Goal: Information Seeking & Learning: Find specific page/section

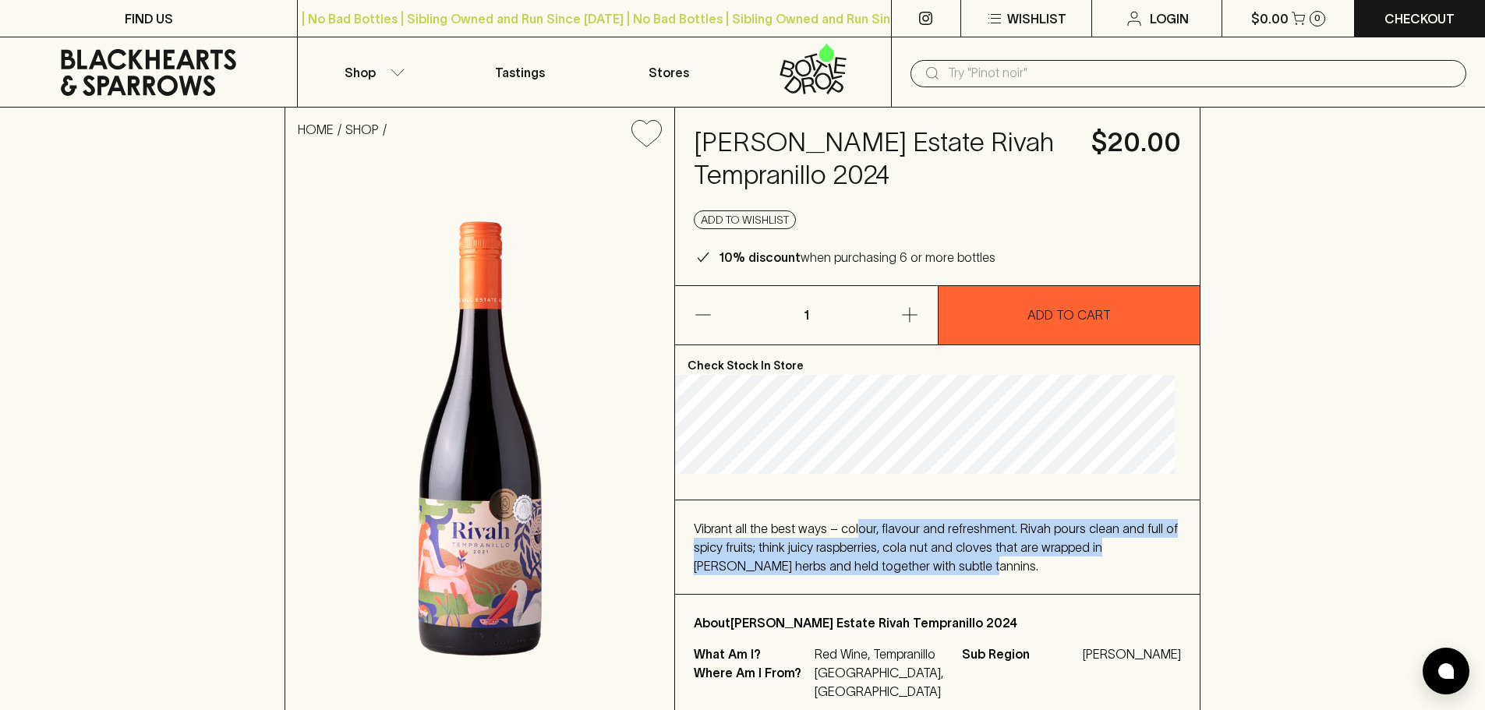
drag, startPoint x: 865, startPoint y: 543, endPoint x: 1091, endPoint y: 589, distance: 230.1
click at [1091, 575] on div "Vibrant all the best ways – colour, flavour and refreshment. Rivah pours clean …" at bounding box center [937, 547] width 487 height 56
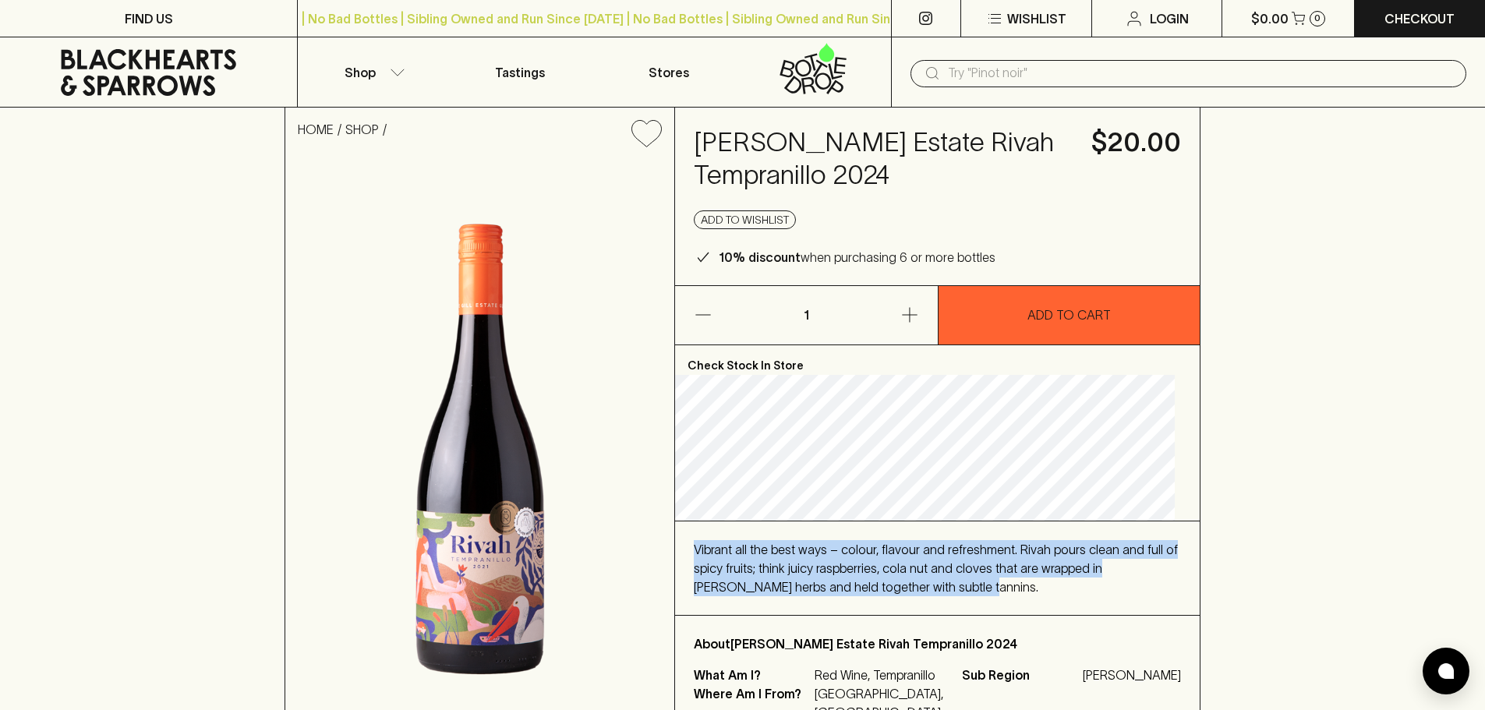
drag, startPoint x: 1082, startPoint y: 597, endPoint x: 702, endPoint y: 555, distance: 382.0
click at [702, 555] on div "Vibrant all the best ways – colour, flavour and refreshment. Rivah pours clean …" at bounding box center [937, 569] width 525 height 94
click at [389, 80] on button "Shop" at bounding box center [372, 71] width 148 height 69
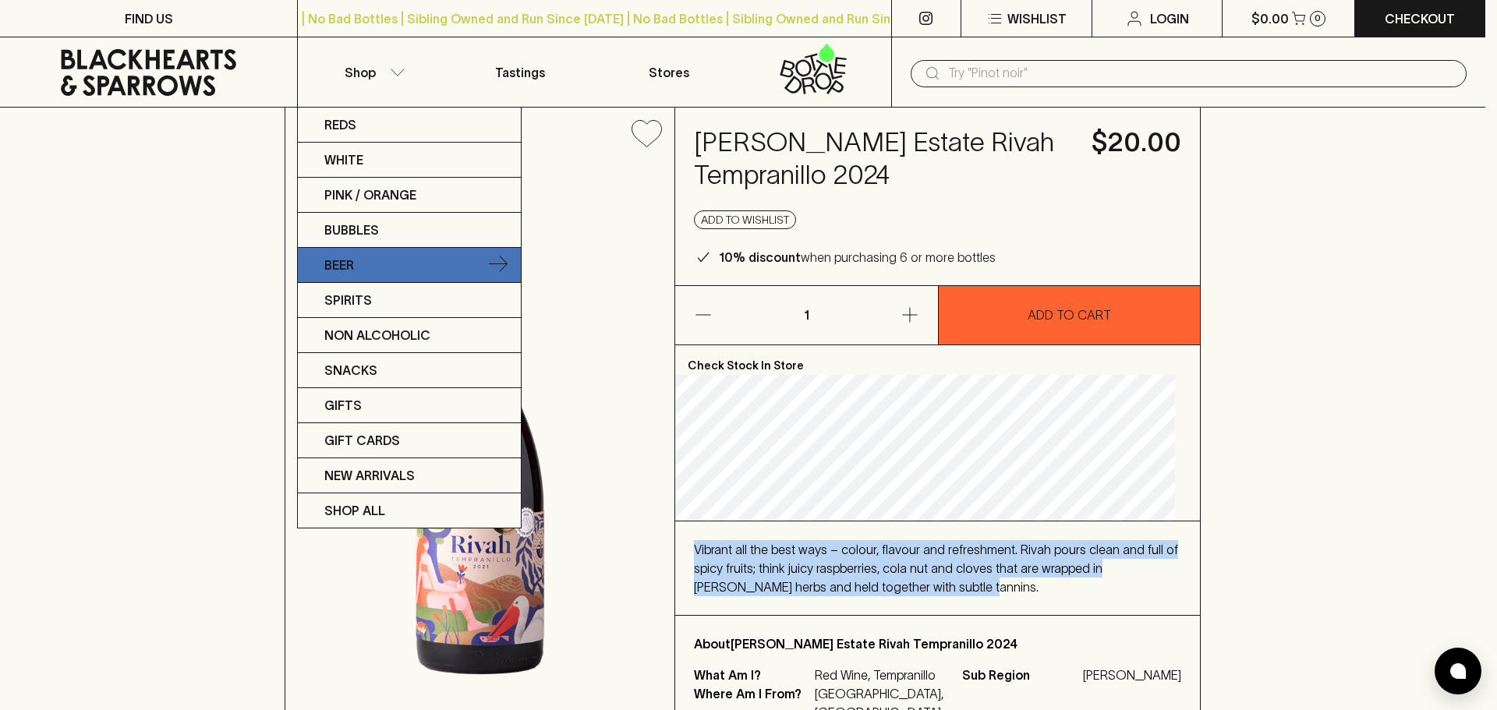
click at [366, 259] on link "Beer" at bounding box center [409, 265] width 223 height 35
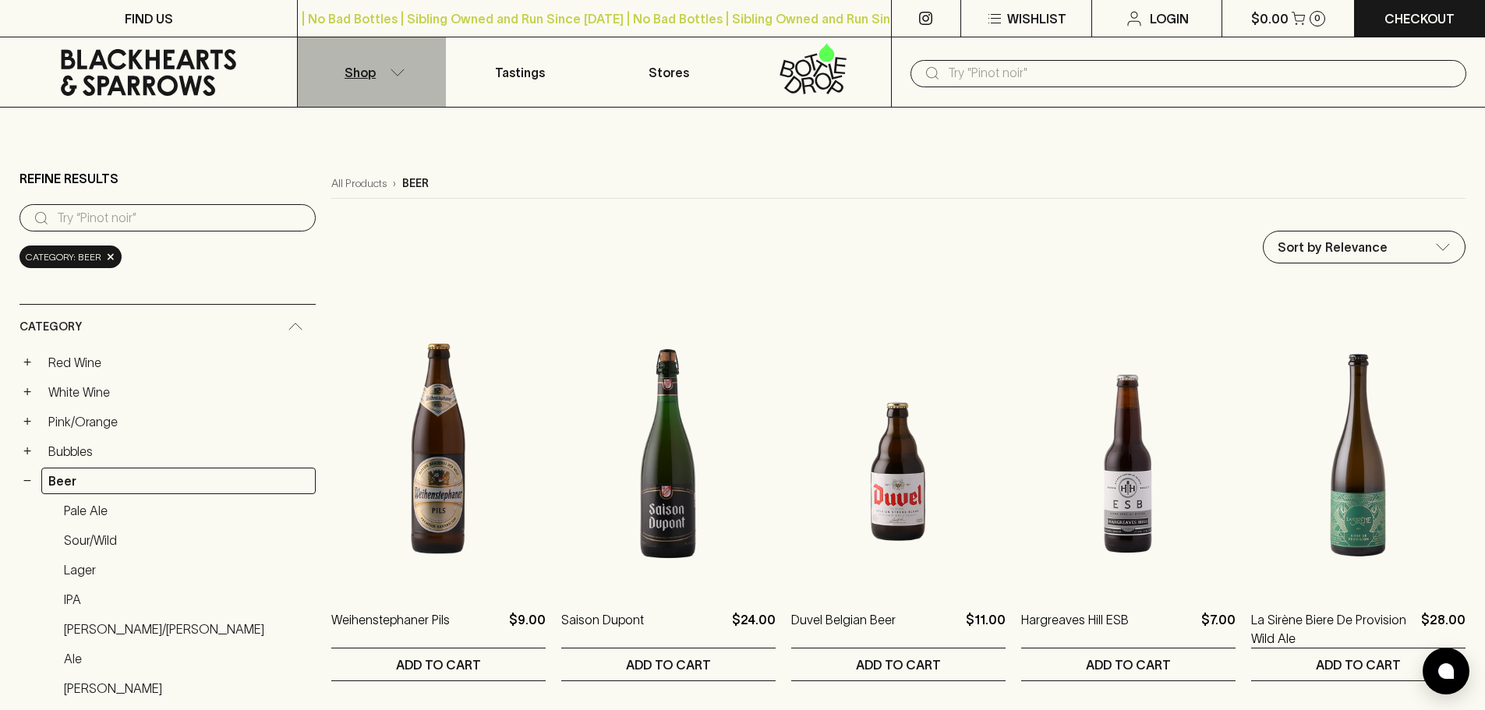
click at [365, 75] on p "Shop" at bounding box center [360, 72] width 31 height 19
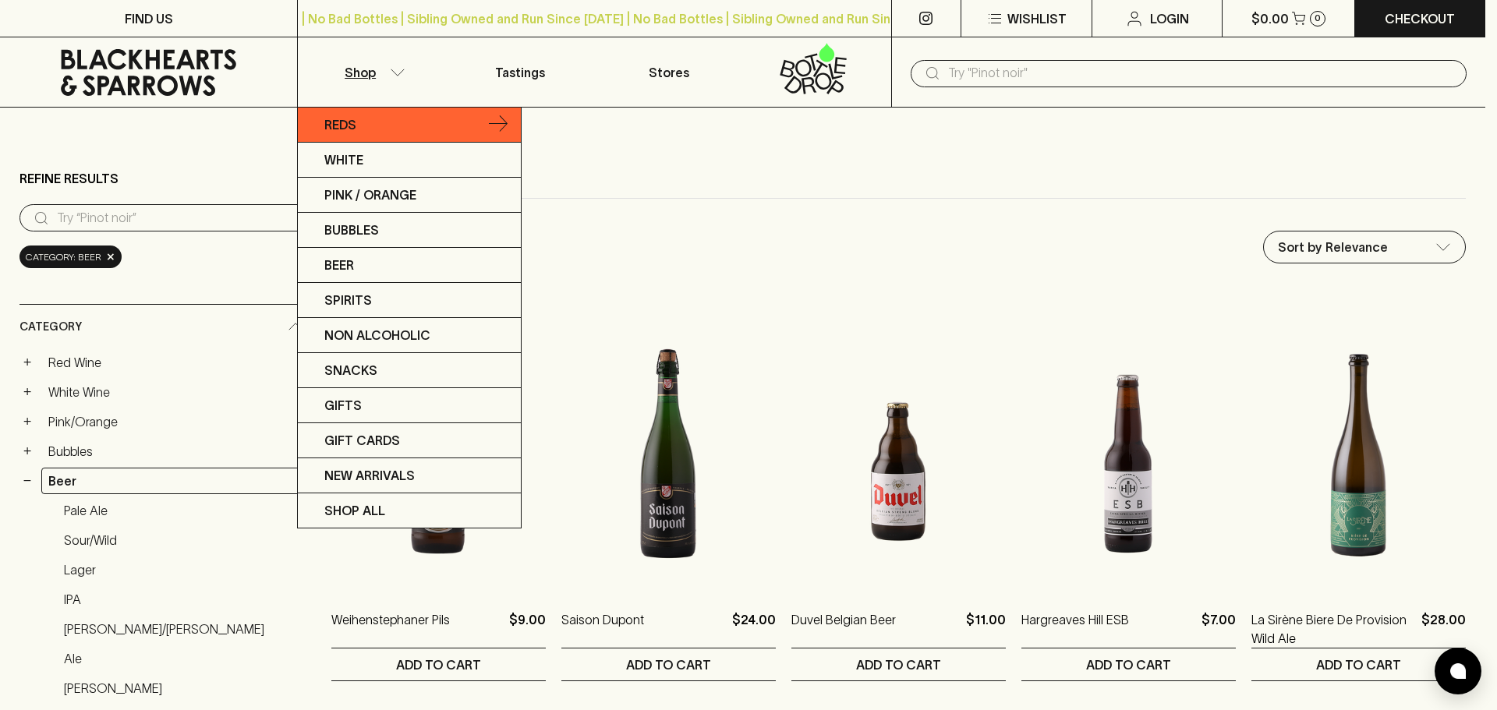
drag, startPoint x: 378, startPoint y: 130, endPoint x: 402, endPoint y: 115, distance: 28.3
click at [401, 115] on link "Reds" at bounding box center [409, 125] width 223 height 35
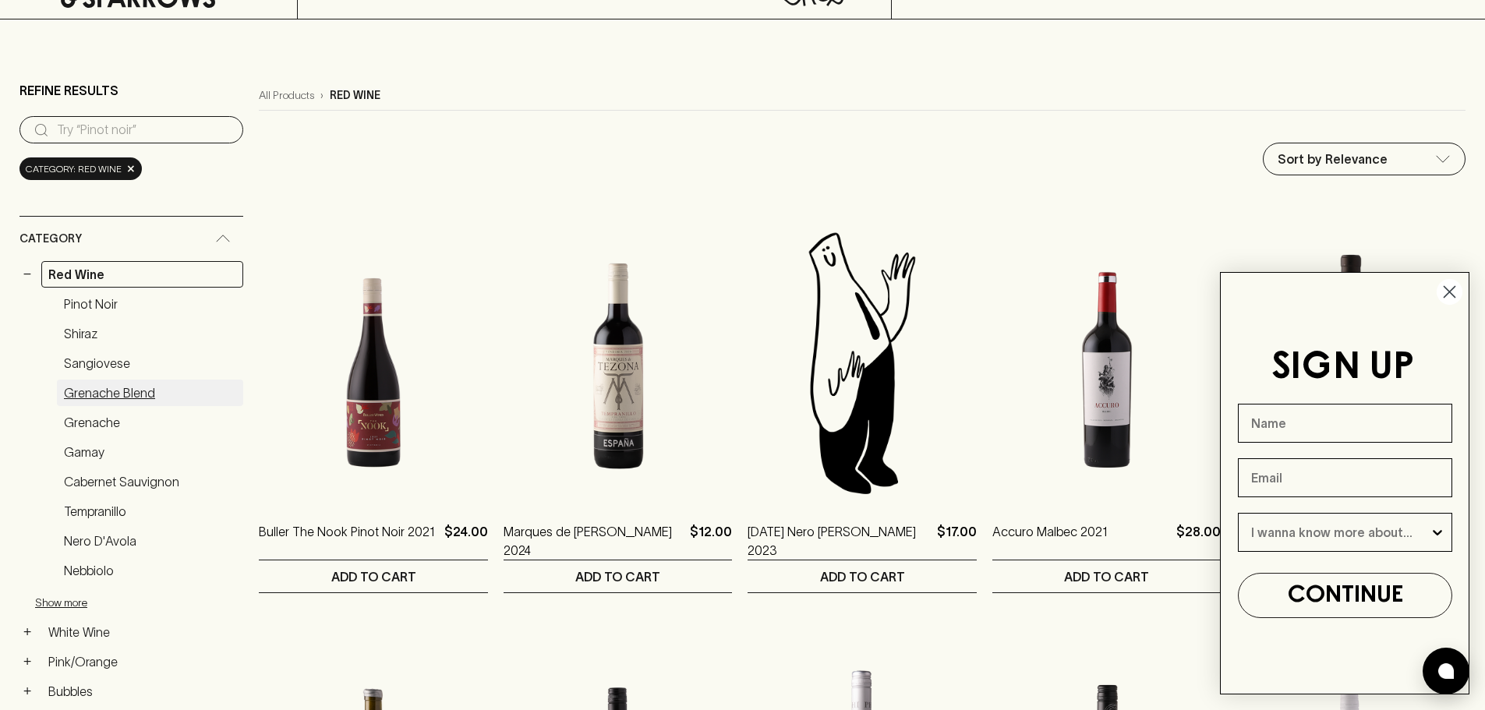
scroll to position [156, 0]
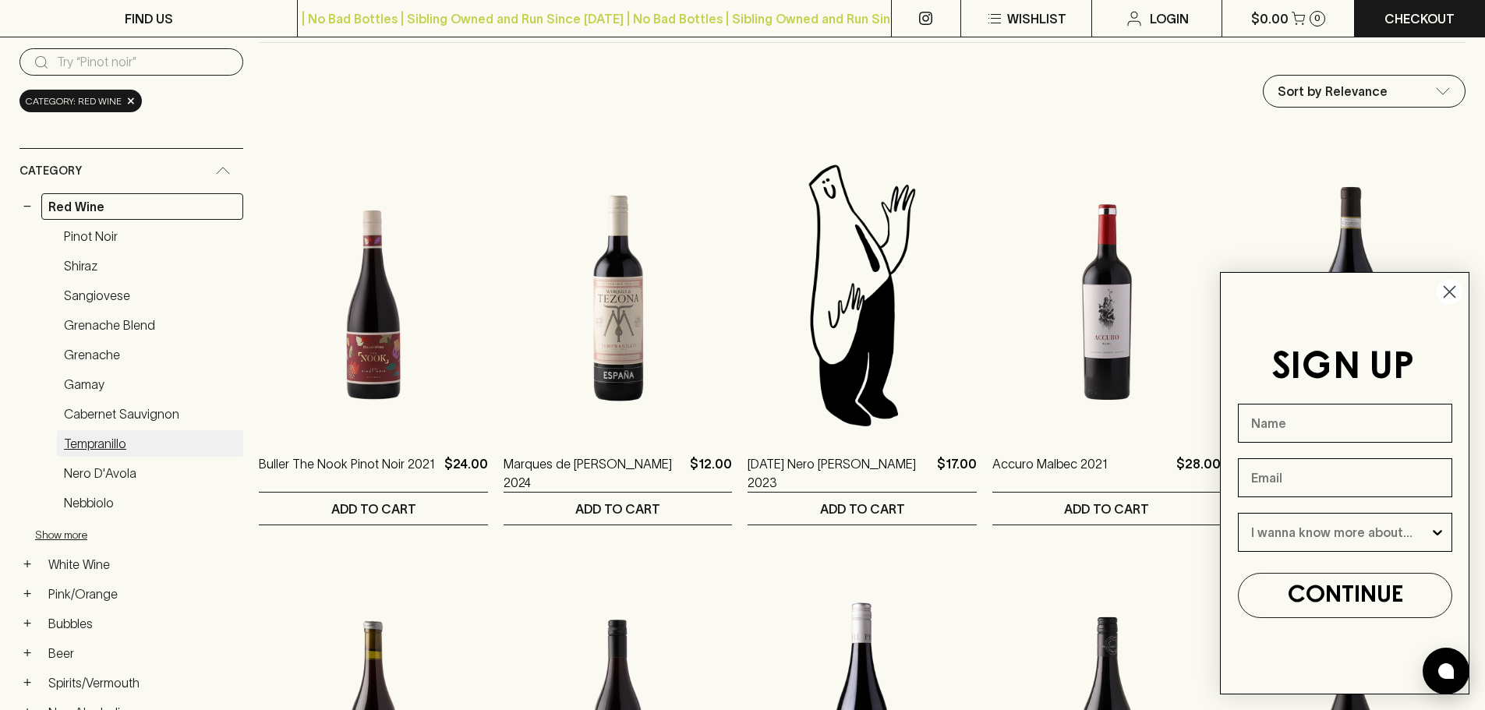
click at [122, 455] on link "Tempranillo" at bounding box center [150, 443] width 186 height 27
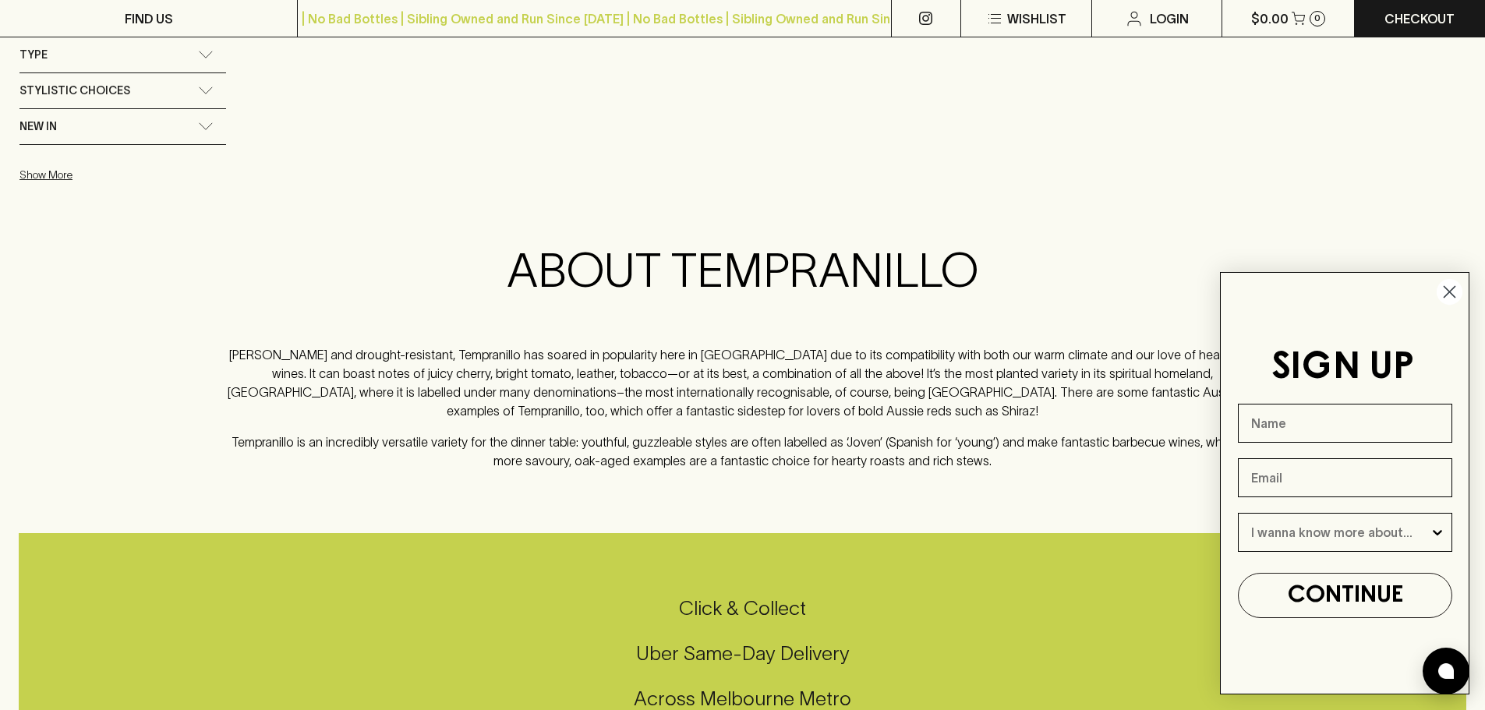
scroll to position [1247, 0]
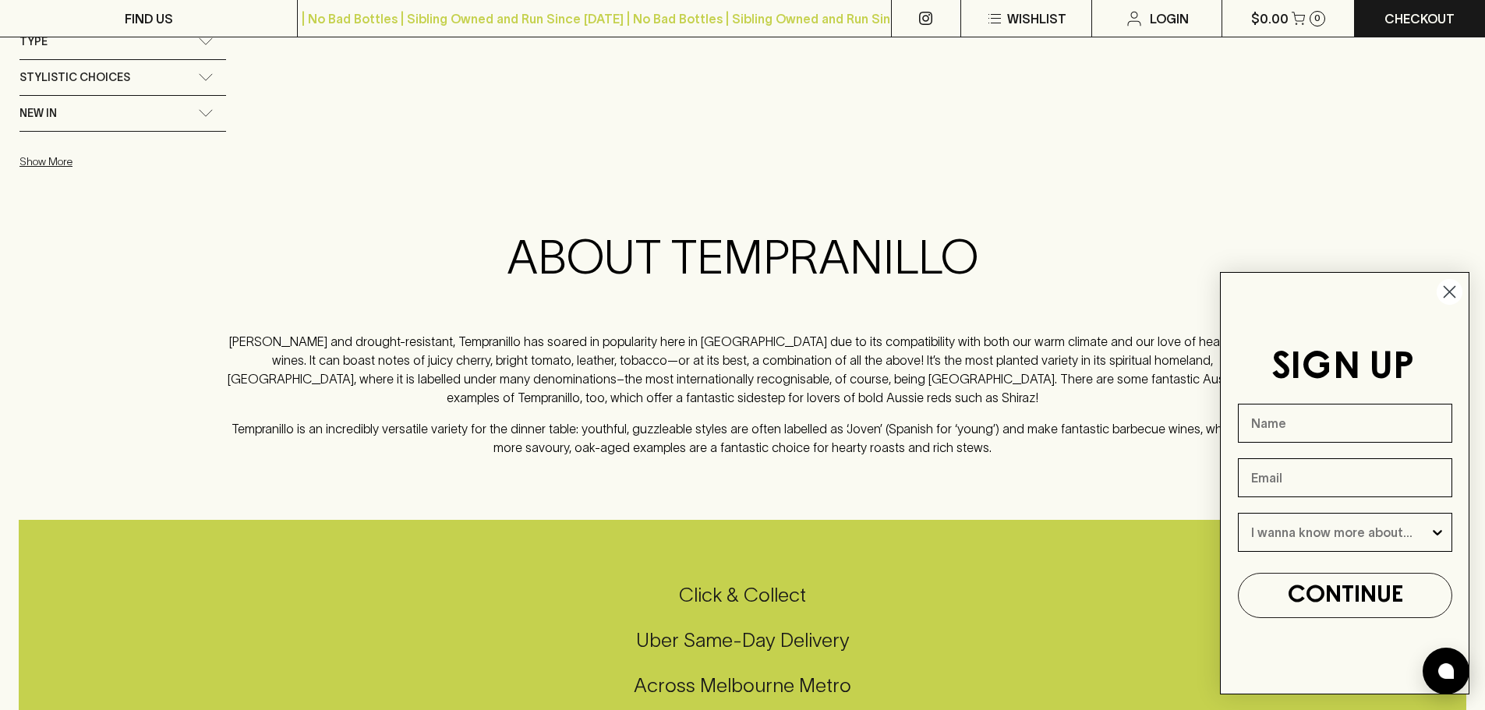
click at [1451, 292] on icon "Close dialog" at bounding box center [1450, 292] width 11 height 11
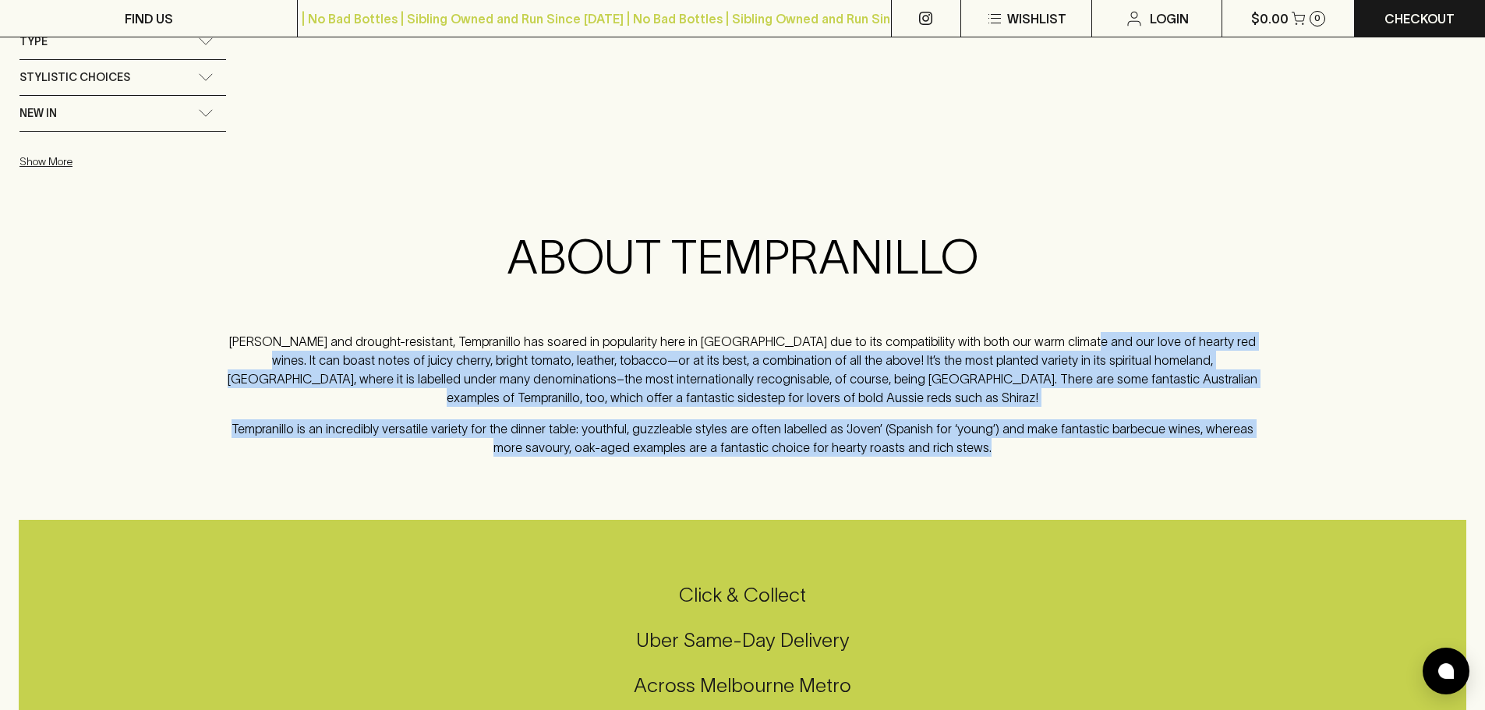
drag, startPoint x: 1018, startPoint y: 331, endPoint x: 1081, endPoint y: 462, distance: 145.4
click at [1081, 462] on div "ABOUT TEMPRANILLO Hardy and drought-resistant, Tempranillo has soared in popula…" at bounding box center [743, 349] width 1040 height 240
drag, startPoint x: 1081, startPoint y: 462, endPoint x: 1108, endPoint y: 287, distance: 176.6
click at [1108, 287] on div "ABOUT TEMPRANILLO Hardy and drought-resistant, Tempranillo has soared in popula…" at bounding box center [743, 349] width 1040 height 240
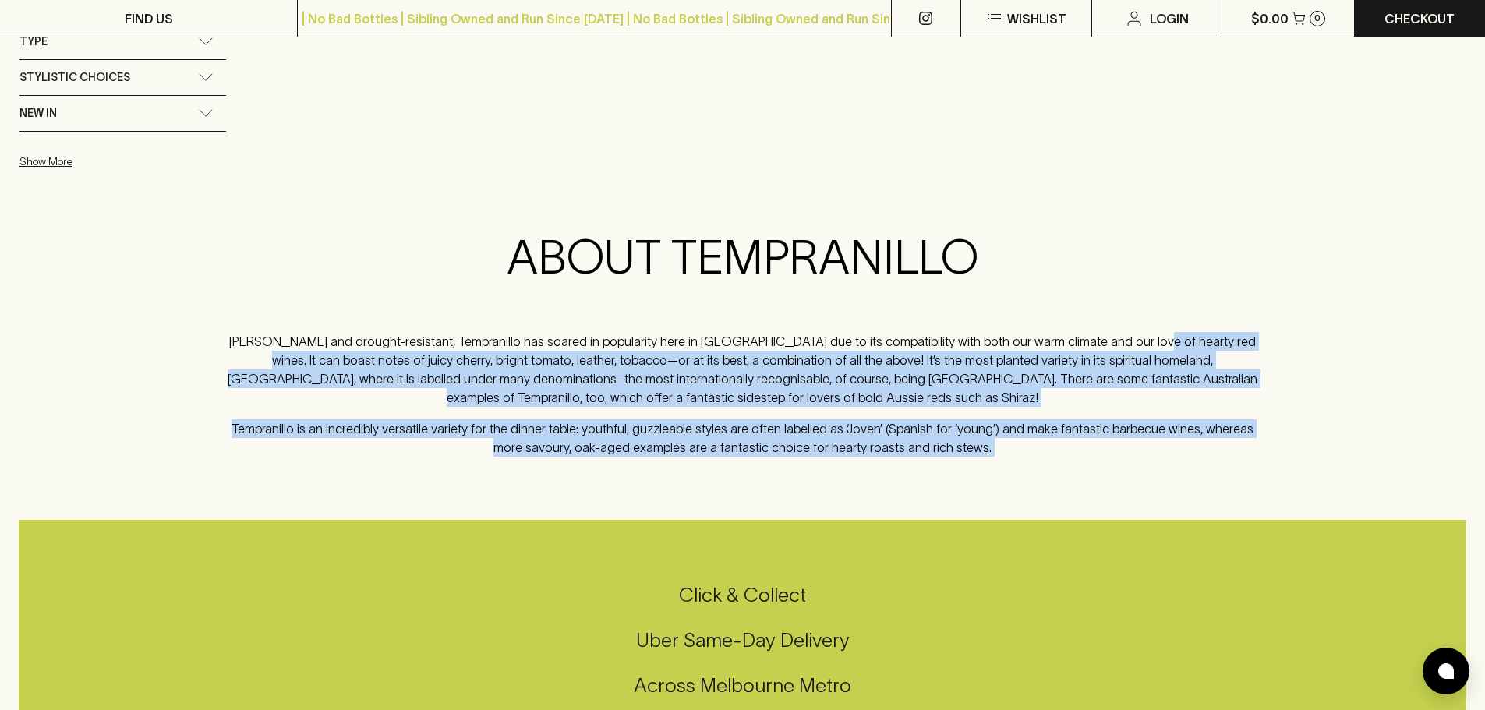
click at [684, 424] on p "Tempranillo is an incredibly versatile variety for the dinner table: youthful, …" at bounding box center [743, 437] width 1040 height 37
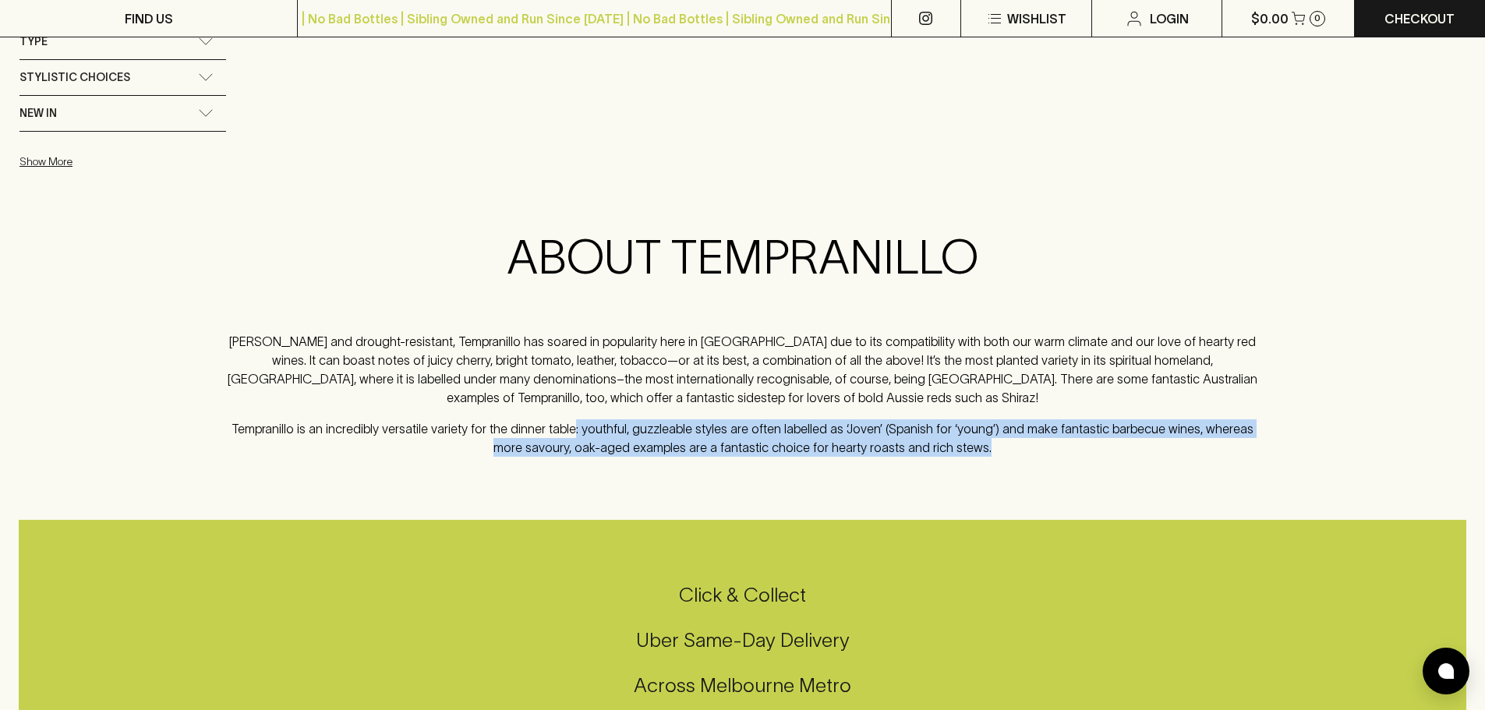
drag, startPoint x: 566, startPoint y: 426, endPoint x: 970, endPoint y: 444, distance: 404.2
click at [970, 444] on p "Tempranillo is an incredibly versatile variety for the dinner table: youthful, …" at bounding box center [743, 437] width 1040 height 37
click at [1012, 451] on p "Tempranillo is an incredibly versatile variety for the dinner table: youthful, …" at bounding box center [743, 437] width 1040 height 37
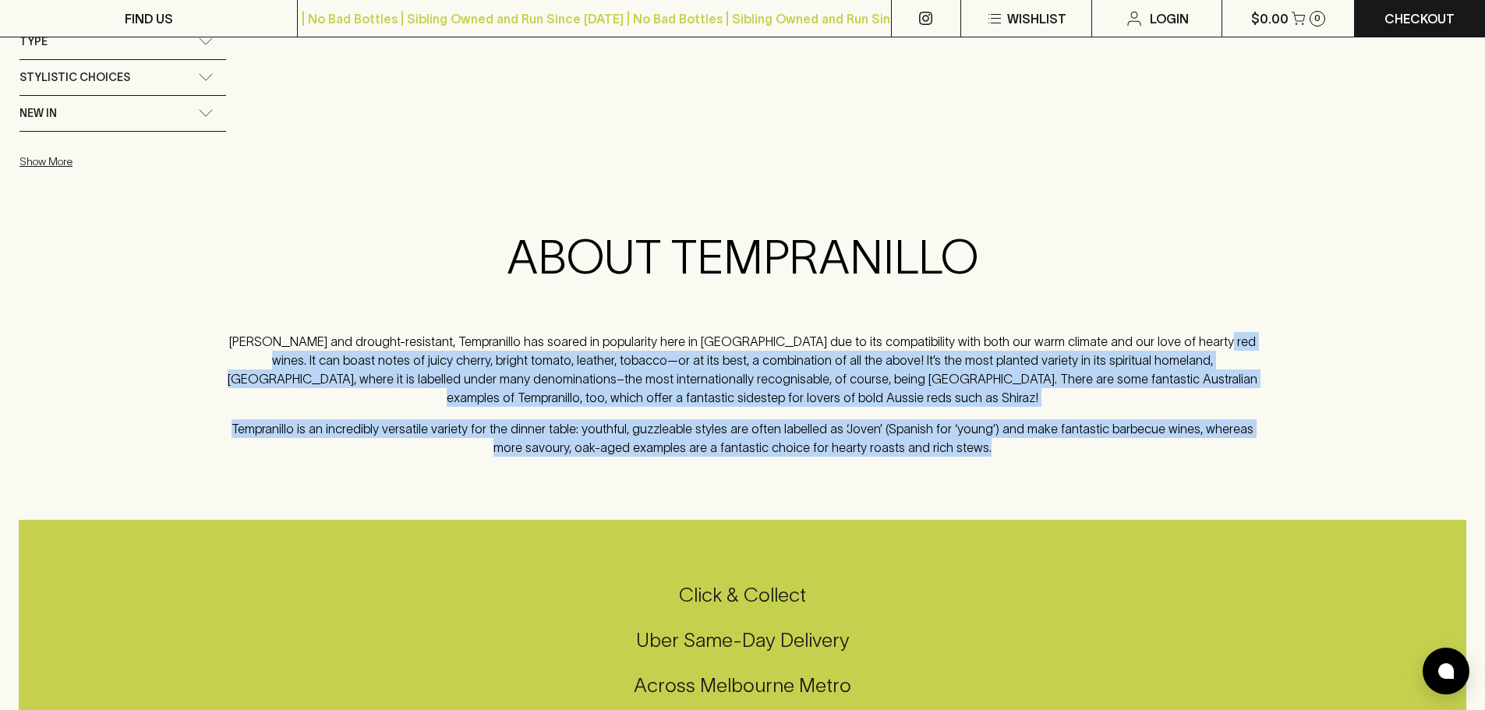
drag, startPoint x: 1026, startPoint y: 439, endPoint x: 1134, endPoint y: 309, distance: 169.4
click at [1134, 309] on div "ABOUT TEMPRANILLO Hardy and drought-resistant, Tempranillo has soared in popula…" at bounding box center [743, 343] width 1040 height 228
click at [977, 435] on p "Tempranillo is an incredibly versatile variety for the dinner table: youthful, …" at bounding box center [743, 437] width 1040 height 37
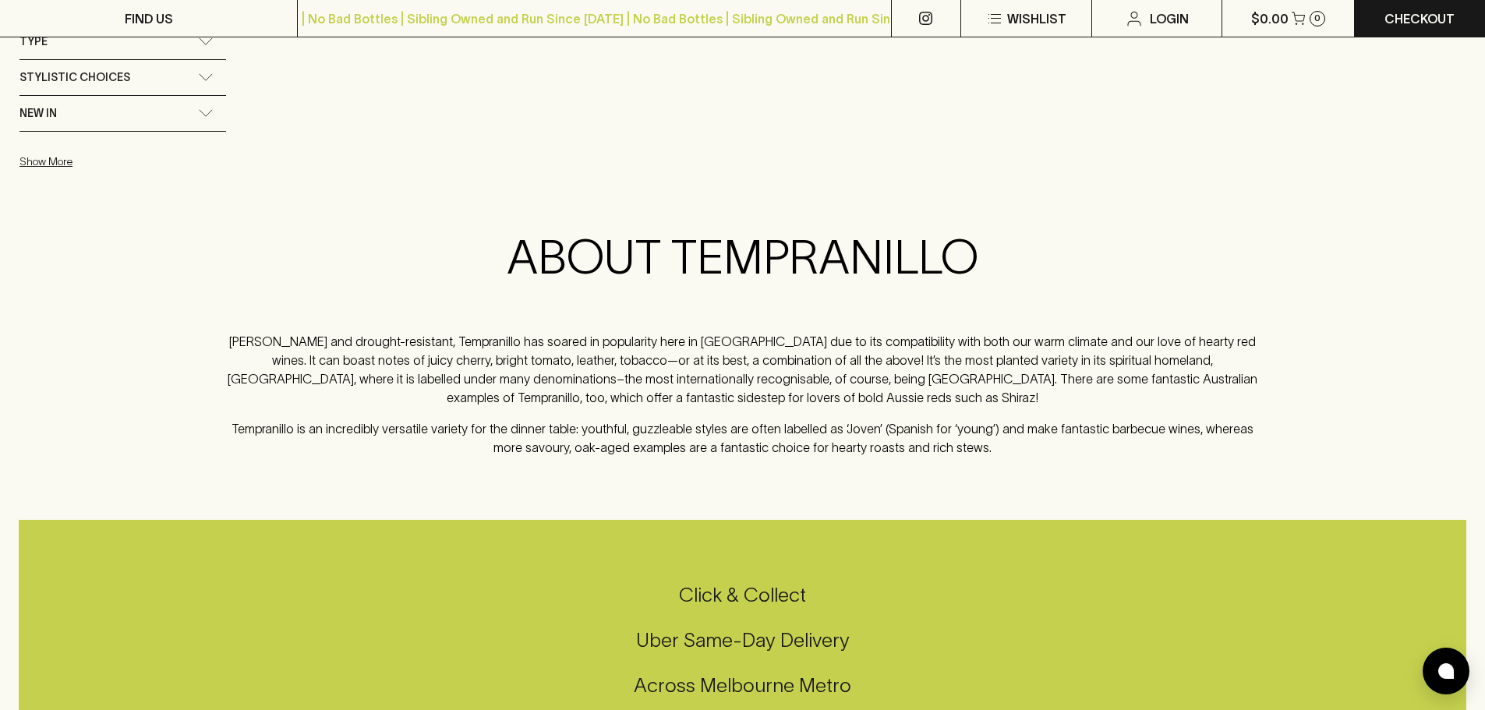
drag, startPoint x: 971, startPoint y: 396, endPoint x: 957, endPoint y: 384, distance: 18.8
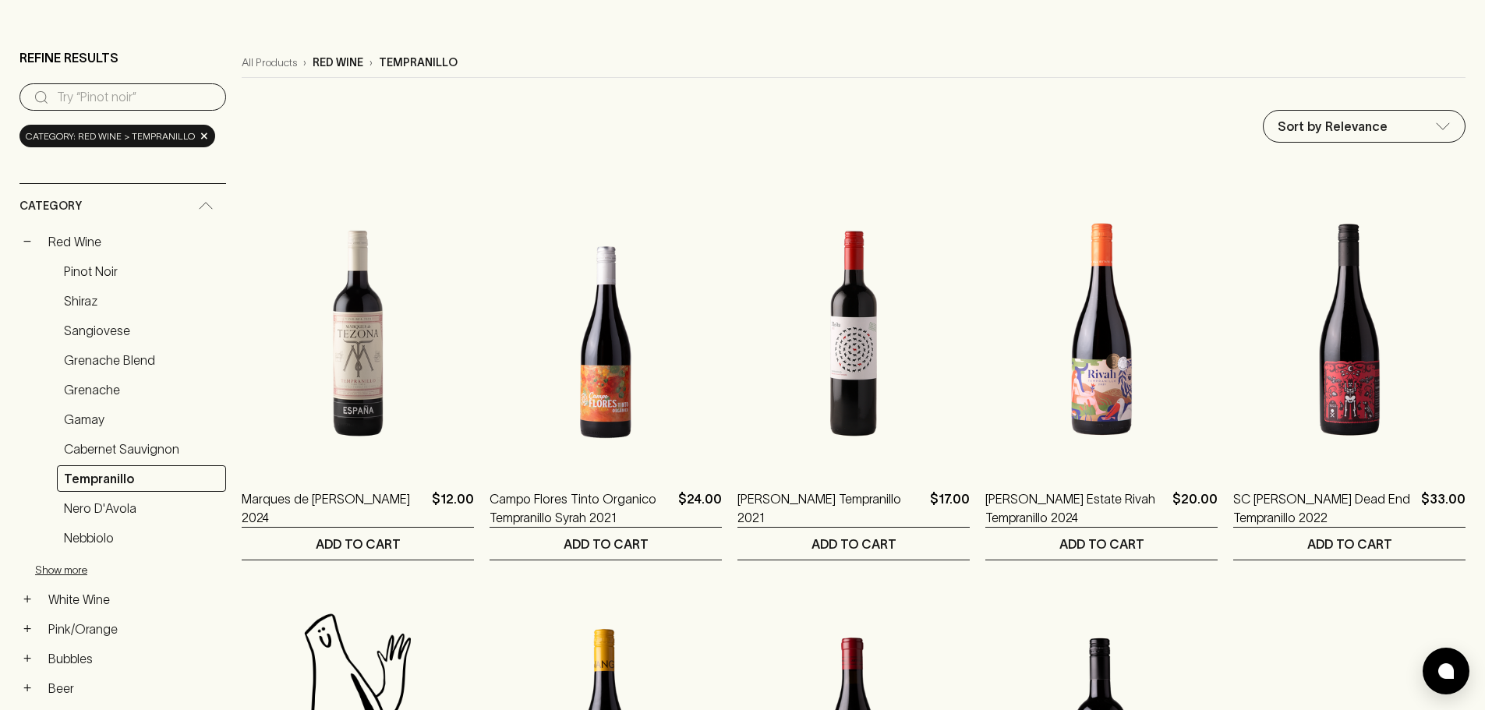
scroll to position [0, 0]
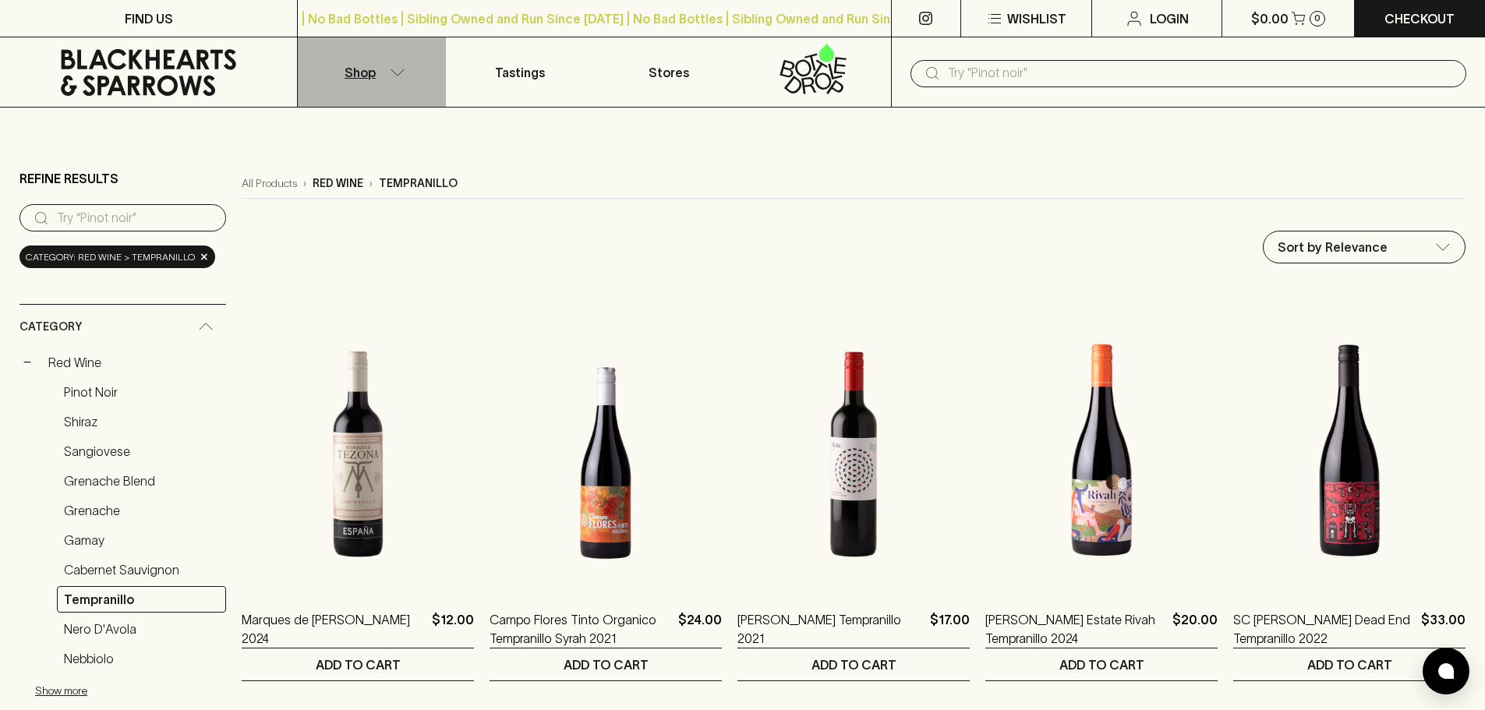
click at [396, 72] on icon "button" at bounding box center [398, 73] width 16 height 8
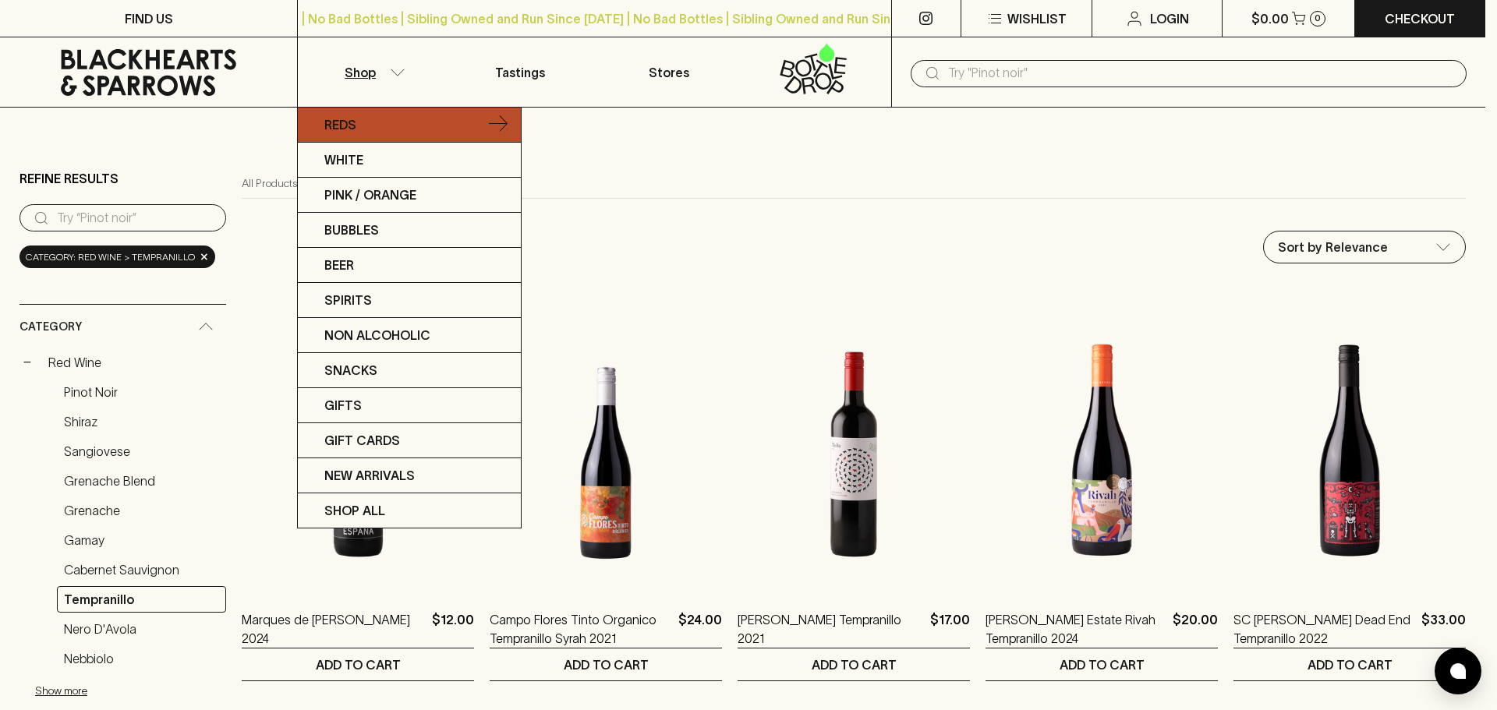
click at [504, 123] on icon at bounding box center [498, 123] width 19 height 16
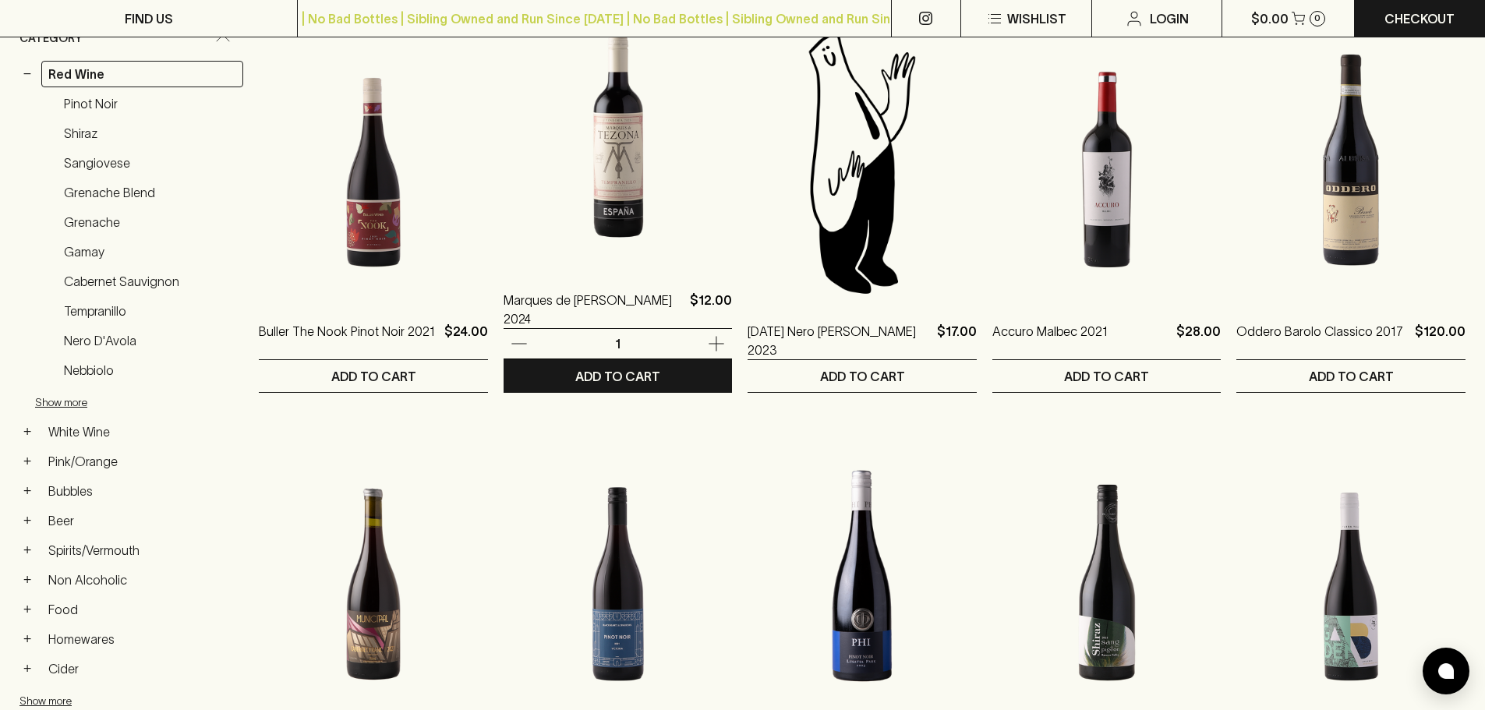
scroll to position [468, 0]
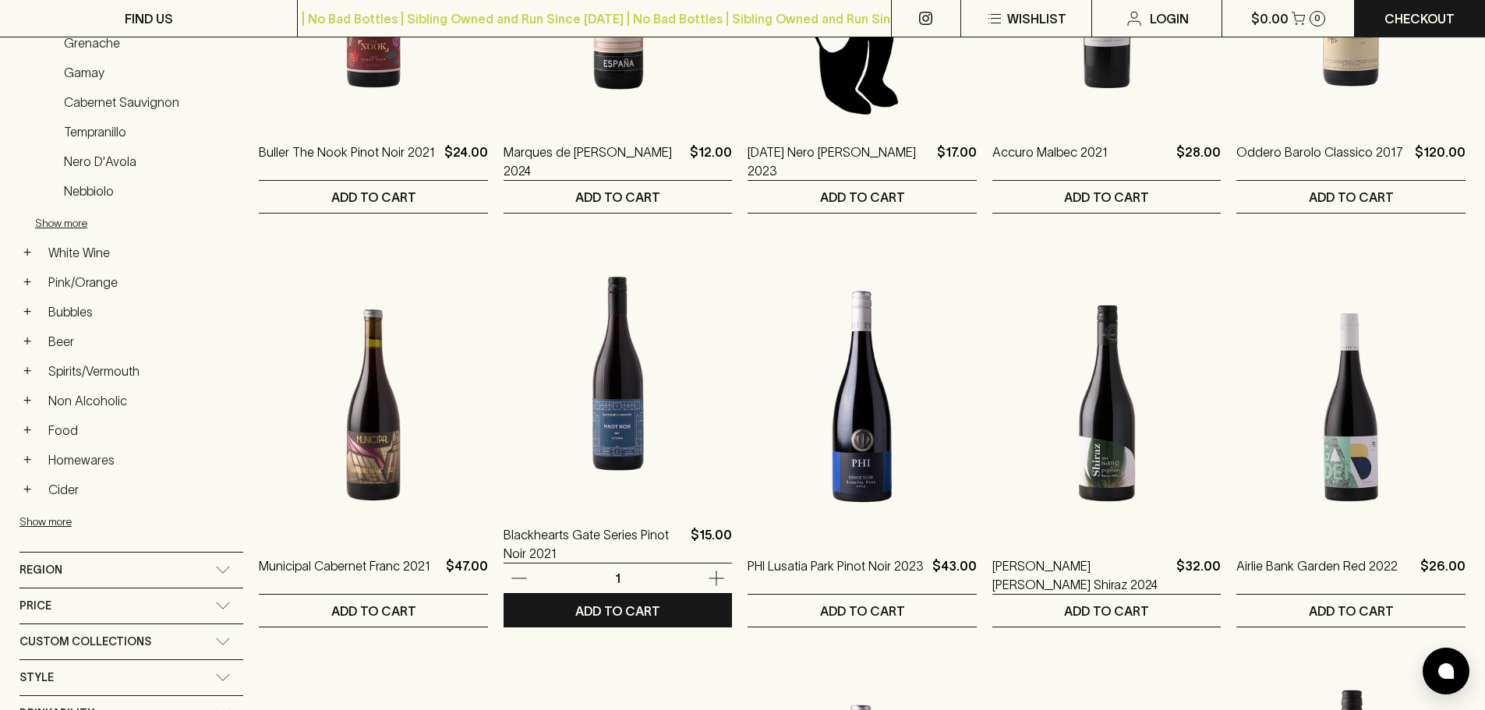
click at [632, 412] on img at bounding box center [618, 365] width 229 height 273
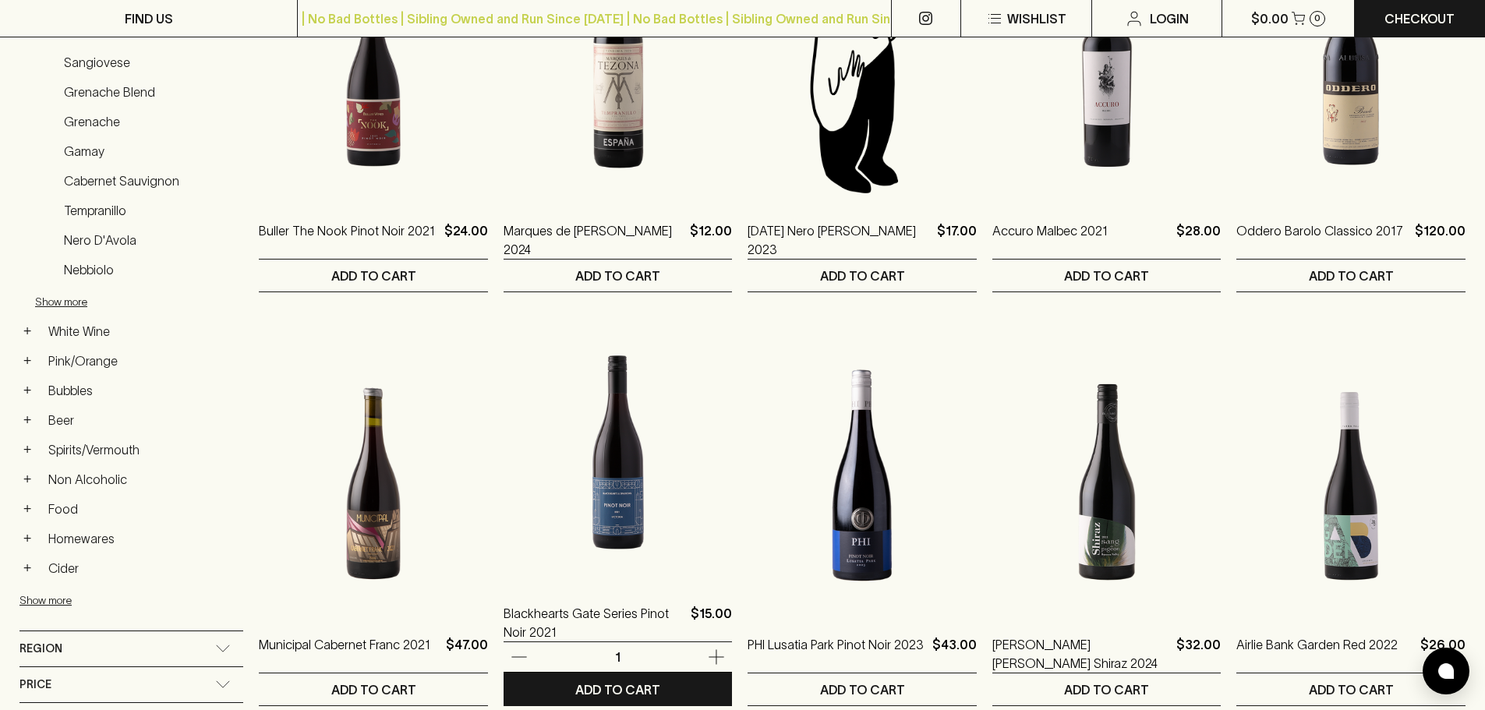
scroll to position [390, 0]
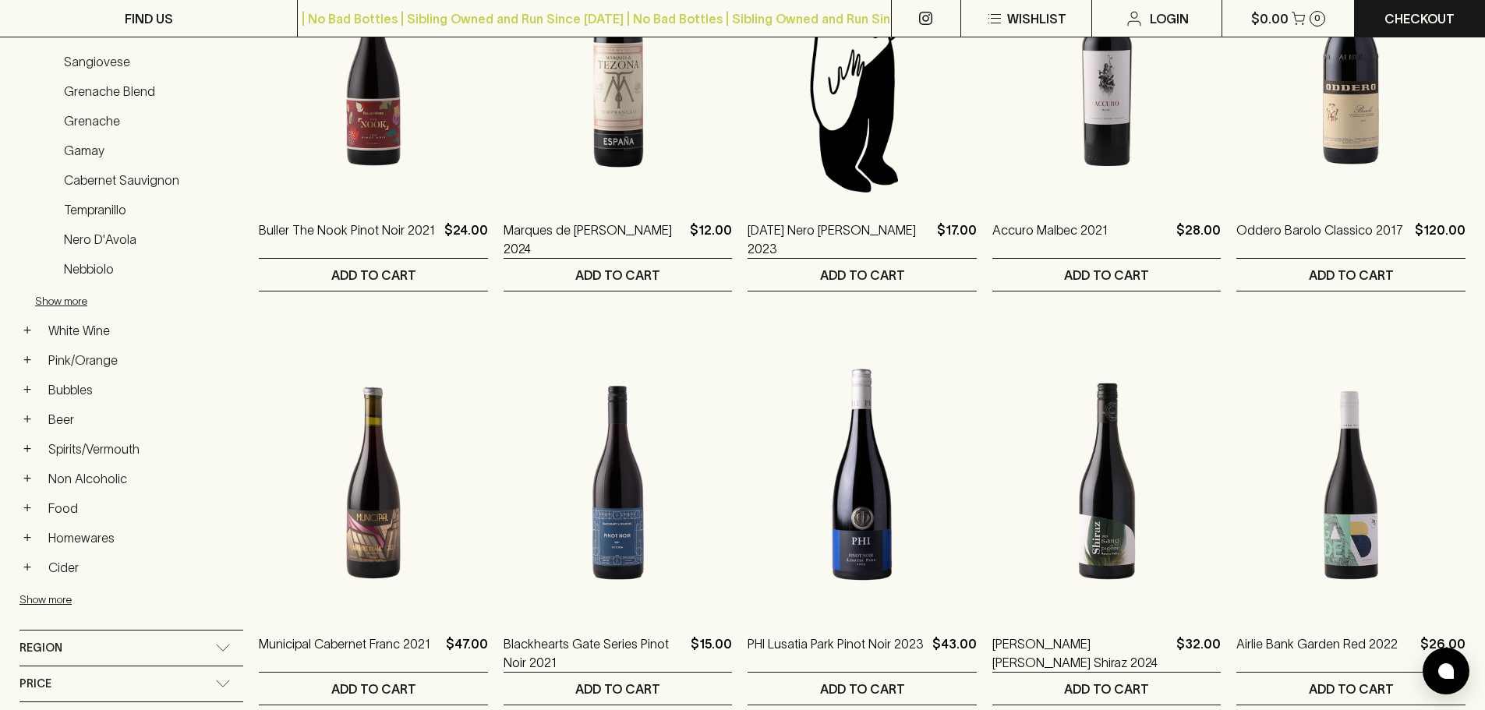
click at [102, 124] on link "Grenache" at bounding box center [150, 121] width 186 height 27
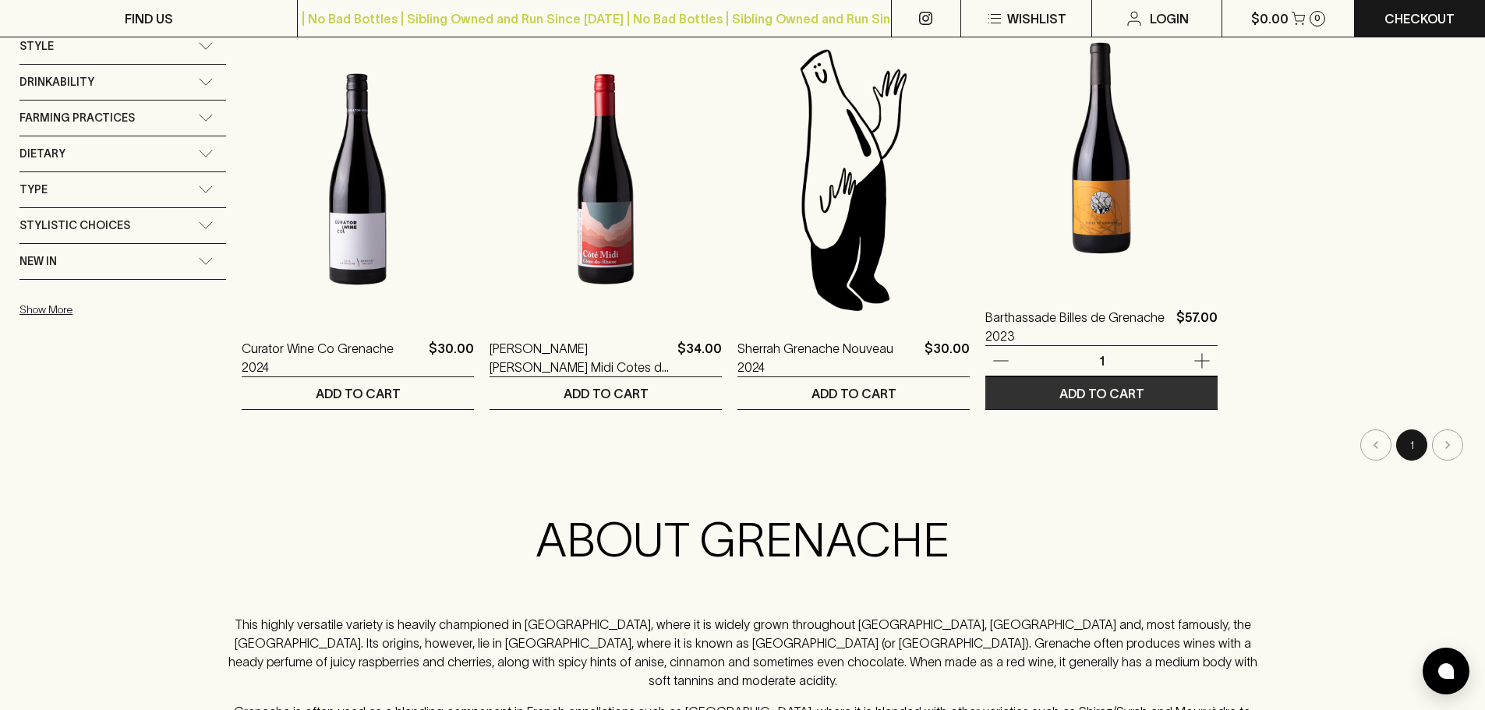
scroll to position [1325, 0]
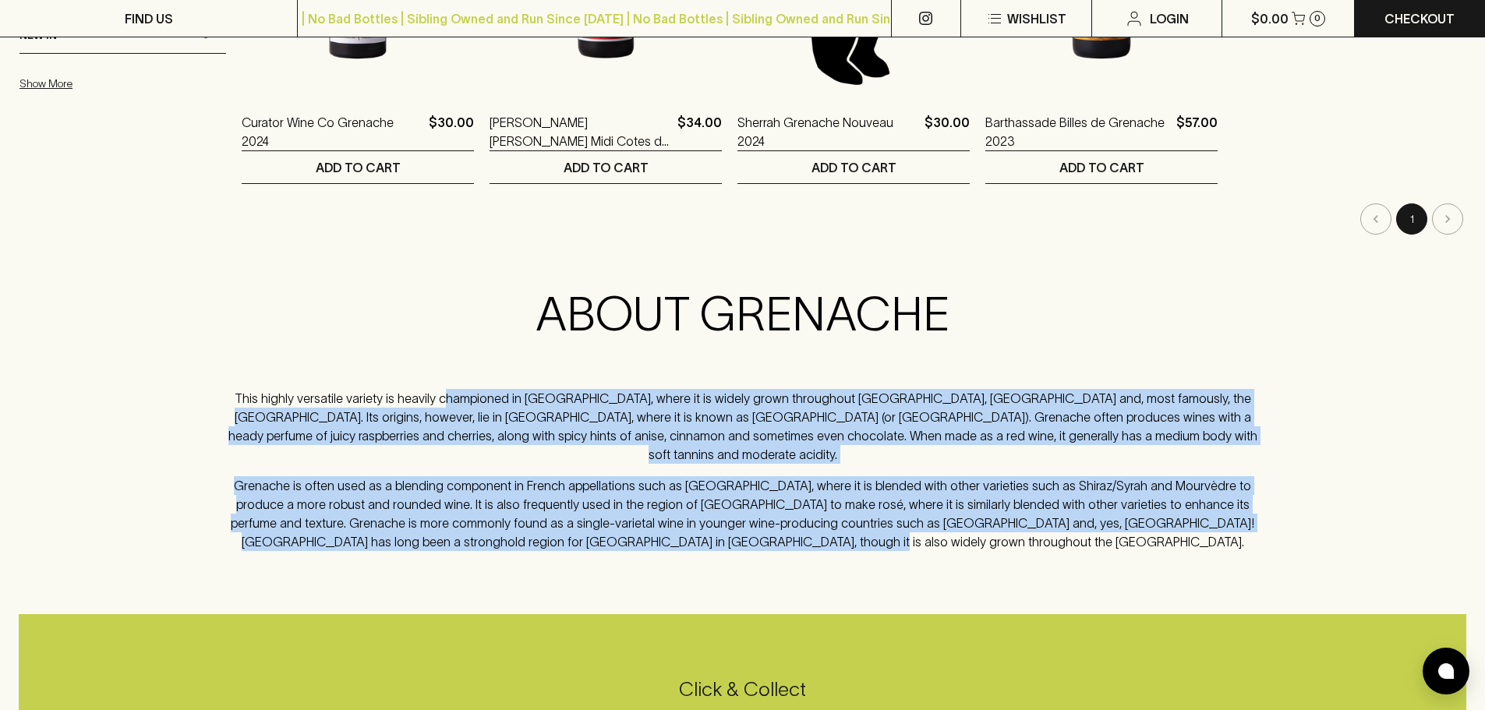
drag, startPoint x: 435, startPoint y: 387, endPoint x: 978, endPoint y: 545, distance: 566.0
click at [978, 545] on div "FIND US | No Bad Bottles | Sibling Owned and Run Since 2006 | No Bad Bottles | …" at bounding box center [742, 103] width 1485 height 2856
click at [1031, 414] on p "This highly versatile variety is heavily championed in France, where it is wide…" at bounding box center [743, 426] width 1040 height 75
click at [1125, 388] on div "ABOUT GRENACHE This highly versatile variety is heavily championed in France, w…" at bounding box center [743, 418] width 1040 height 265
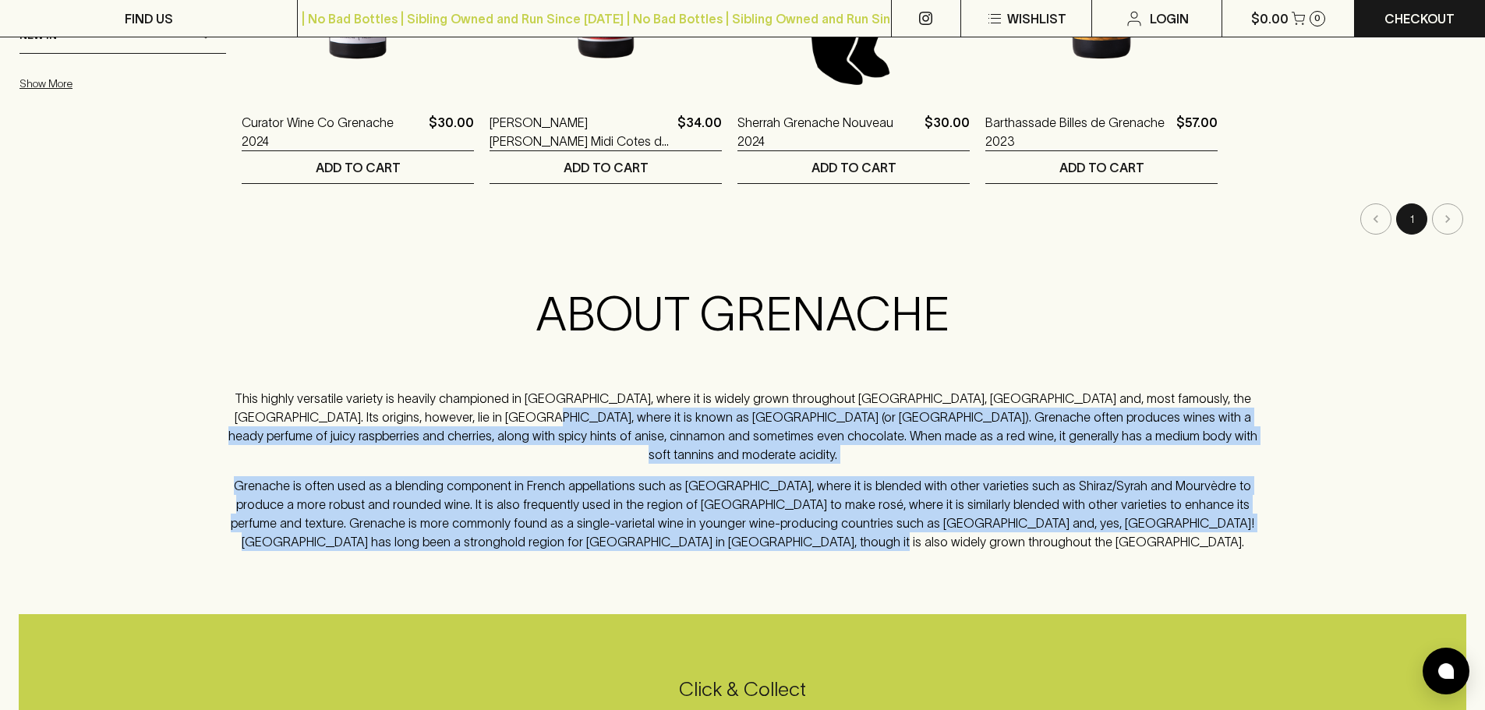
drag, startPoint x: 409, startPoint y: 411, endPoint x: 934, endPoint y: 521, distance: 536.8
click at [934, 521] on div "ABOUT GRENACHE This highly versatile variety is heavily championed in France, w…" at bounding box center [743, 418] width 1040 height 265
click at [934, 521] on p "Grenache is often used as a blending component in French appellations such as C…" at bounding box center [743, 513] width 1040 height 75
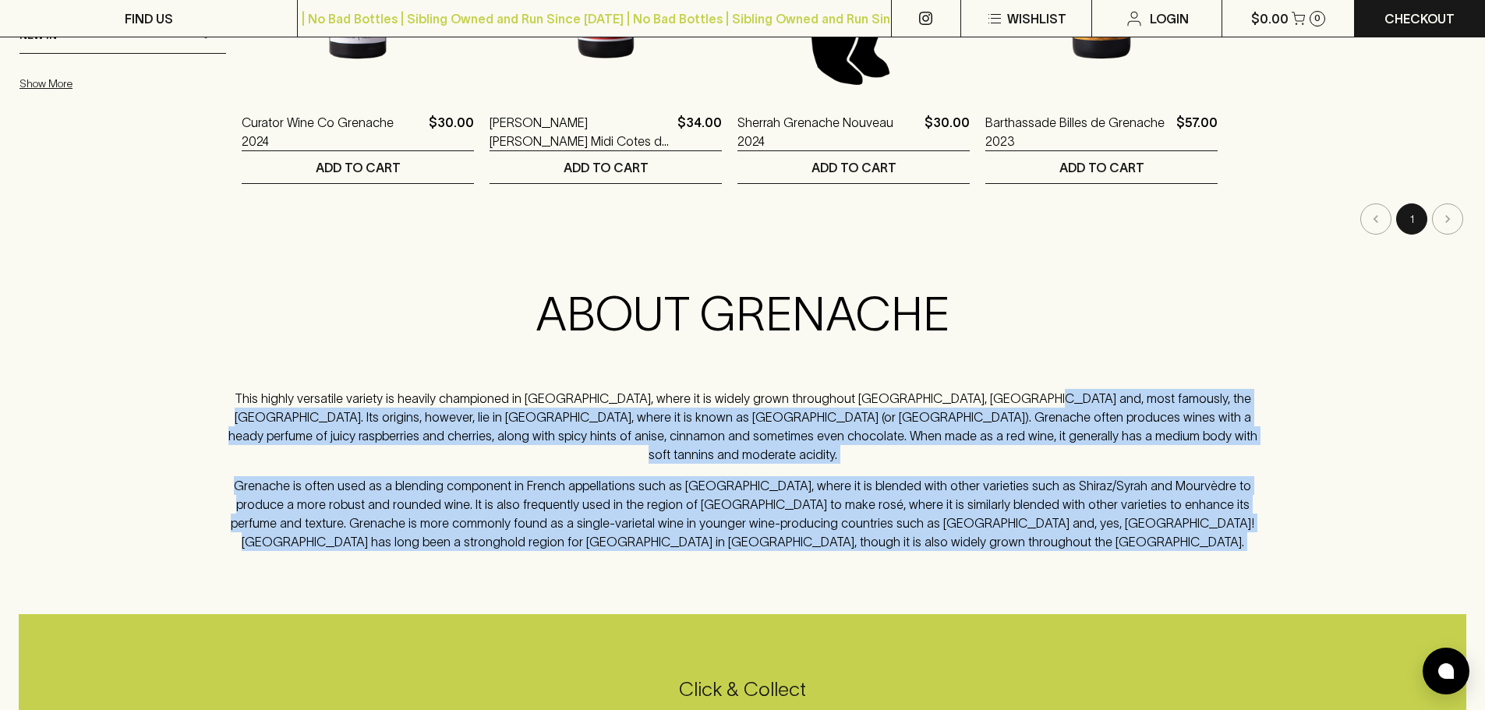
drag, startPoint x: 934, startPoint y: 521, endPoint x: 992, endPoint y: 353, distance: 177.5
click at [992, 353] on div "ABOUT GRENACHE This highly versatile variety is heavily championed in France, w…" at bounding box center [743, 418] width 1040 height 265
click at [1006, 433] on p "This highly versatile variety is heavily championed in France, where it is wide…" at bounding box center [743, 426] width 1040 height 75
click at [1043, 406] on p "This highly versatile variety is heavily championed in France, where it is wide…" at bounding box center [743, 426] width 1040 height 75
drag, startPoint x: 867, startPoint y: 398, endPoint x: 1056, endPoint y: 532, distance: 231.5
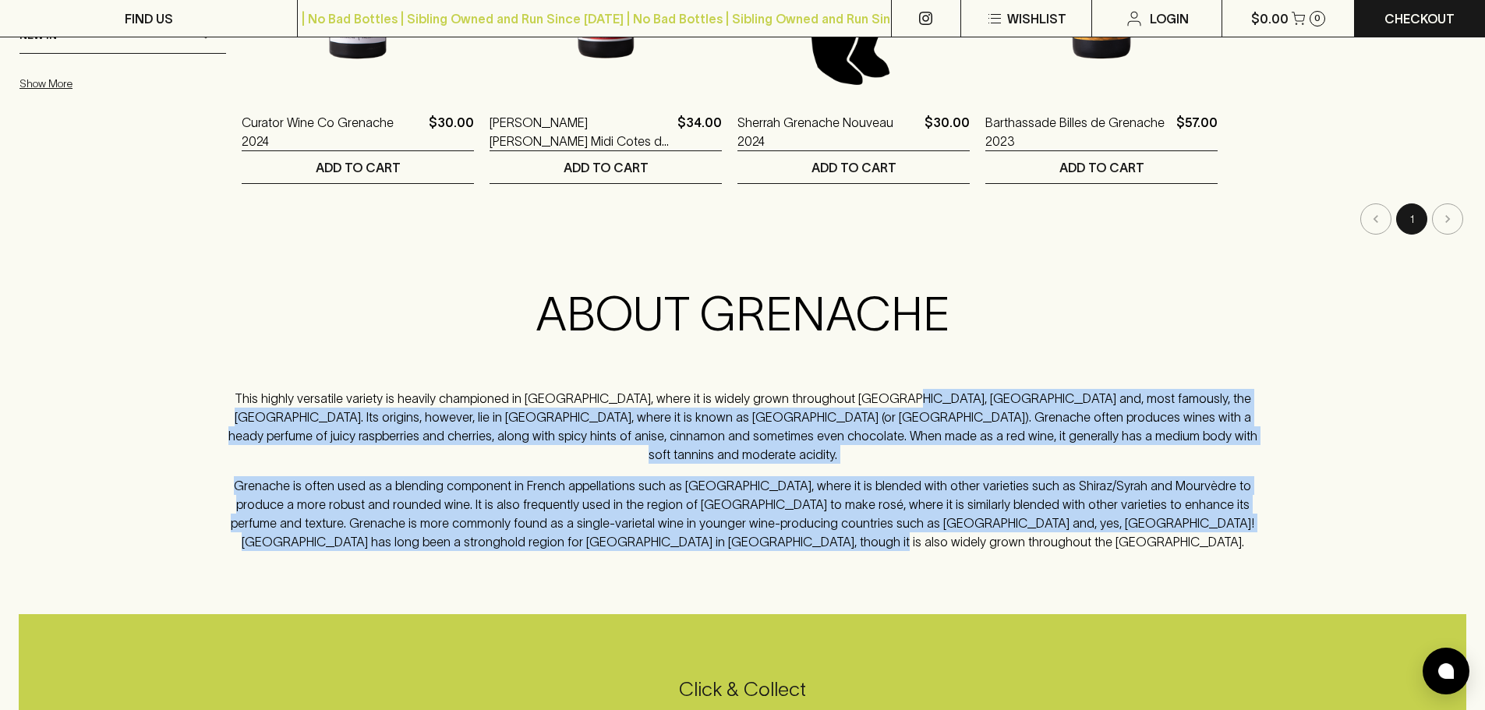
click at [1056, 532] on div "ABOUT GRENACHE This highly versatile variety is heavily championed in France, w…" at bounding box center [743, 418] width 1040 height 265
click at [1056, 532] on p "Grenache is often used as a blending component in French appellations such as C…" at bounding box center [743, 513] width 1040 height 75
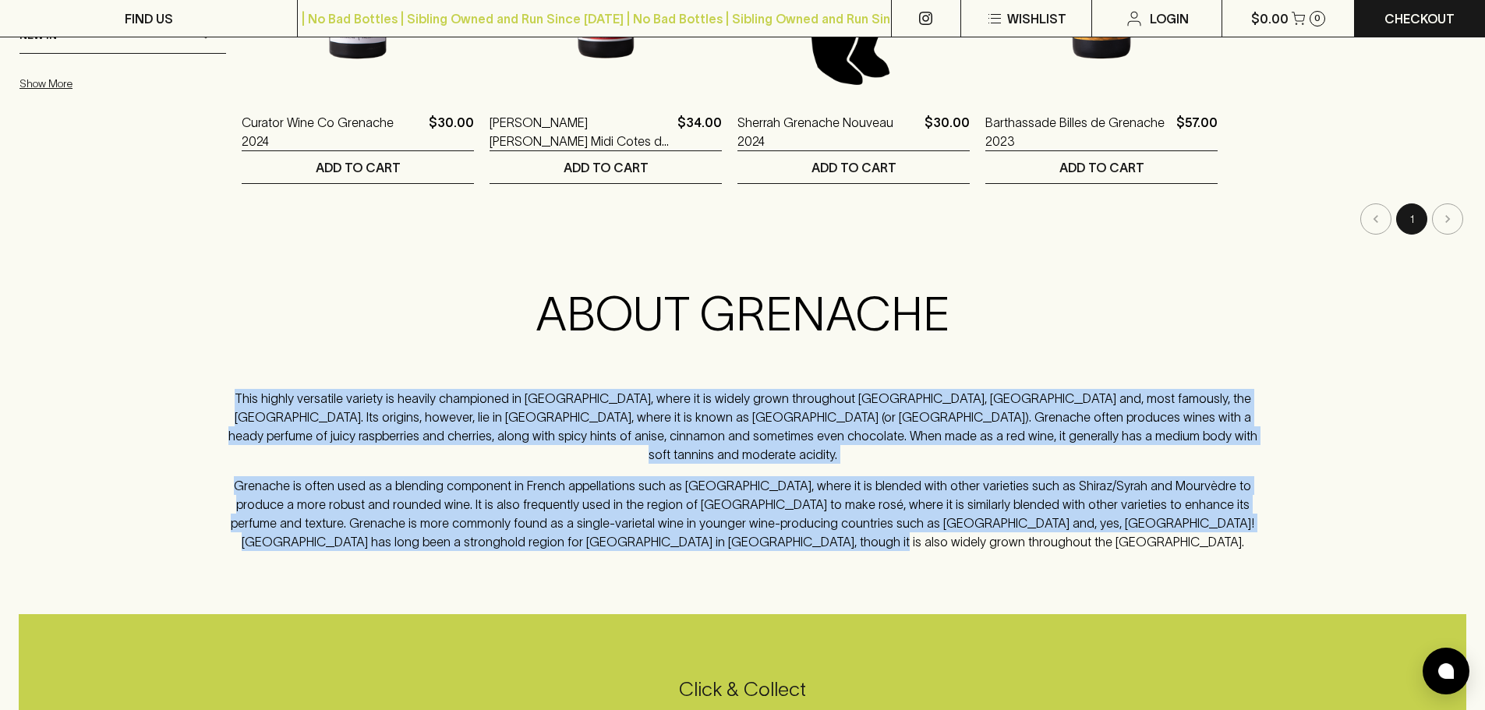
drag, startPoint x: 1016, startPoint y: 515, endPoint x: 1034, endPoint y: 336, distance: 180.2
click at [1034, 336] on div "ABOUT GRENACHE This highly versatile variety is heavily championed in France, w…" at bounding box center [743, 425] width 1040 height 278
click at [903, 476] on p "Grenache is often used as a blending component in French appellations such as C…" at bounding box center [743, 513] width 1040 height 75
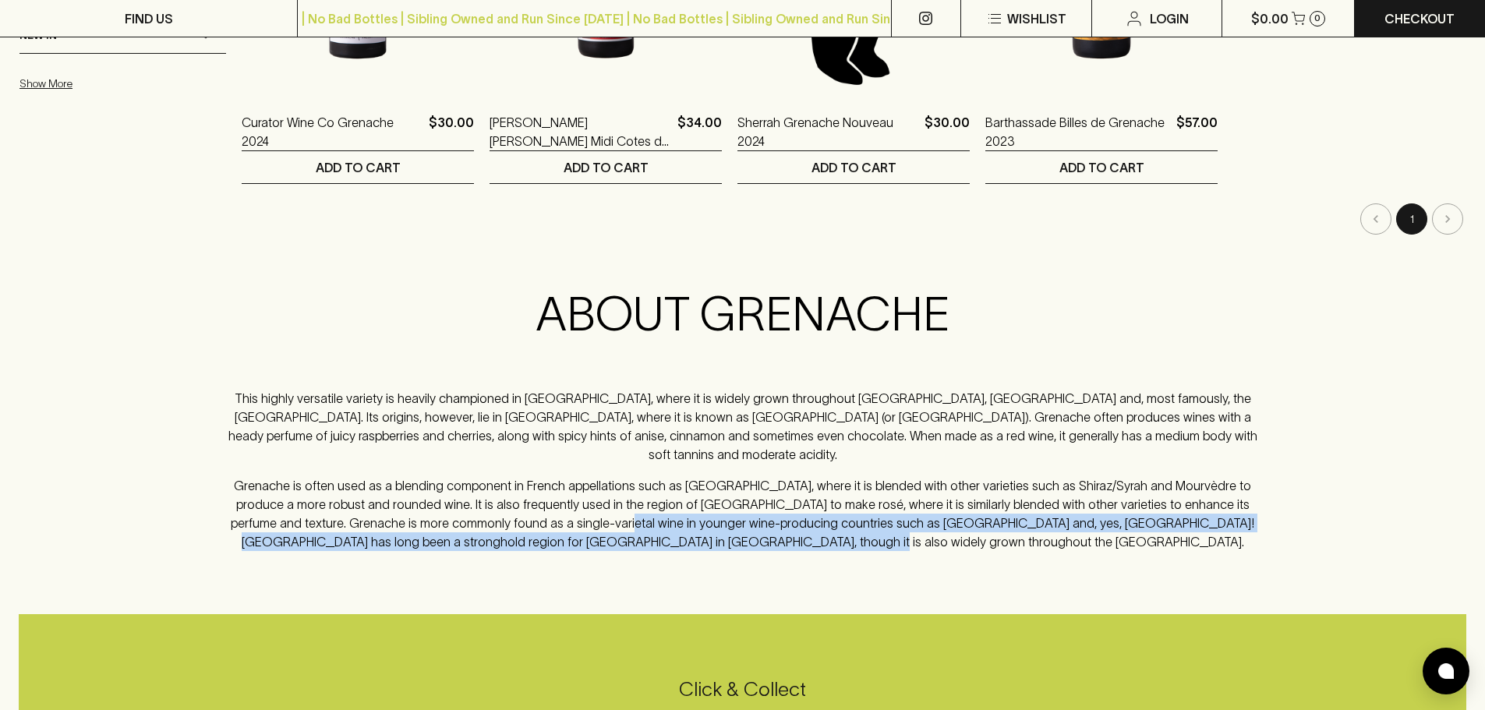
drag, startPoint x: 467, startPoint y: 499, endPoint x: 918, endPoint y: 523, distance: 452.0
click at [918, 522] on p "Grenache is often used as a blending component in French appellations such as C…" at bounding box center [743, 513] width 1040 height 75
click at [918, 523] on p "Grenache is often used as a blending component in French appellations such as C…" at bounding box center [743, 513] width 1040 height 75
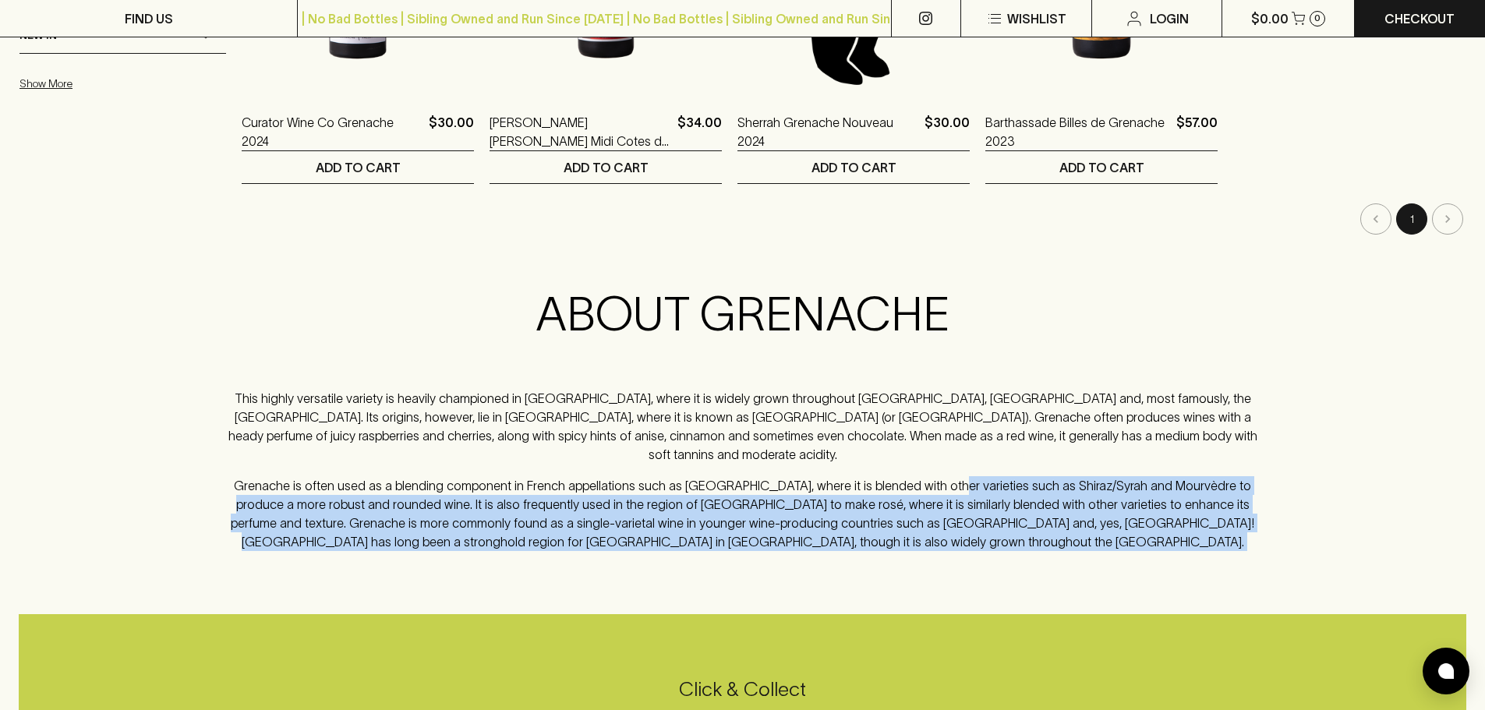
drag, startPoint x: 918, startPoint y: 523, endPoint x: 948, endPoint y: 465, distance: 65.5
click at [948, 476] on p "Grenache is often used as a blending component in French appellations such as C…" at bounding box center [743, 513] width 1040 height 75
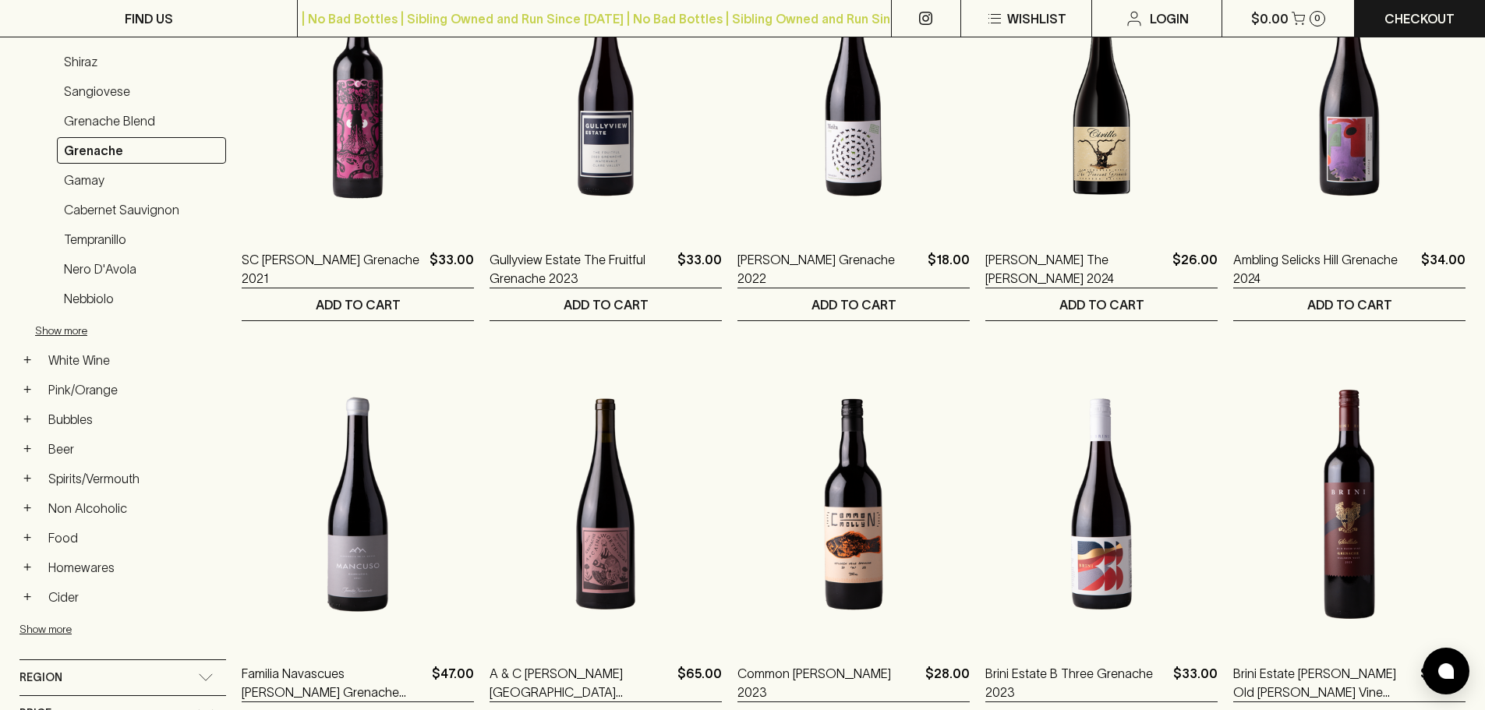
scroll to position [312, 0]
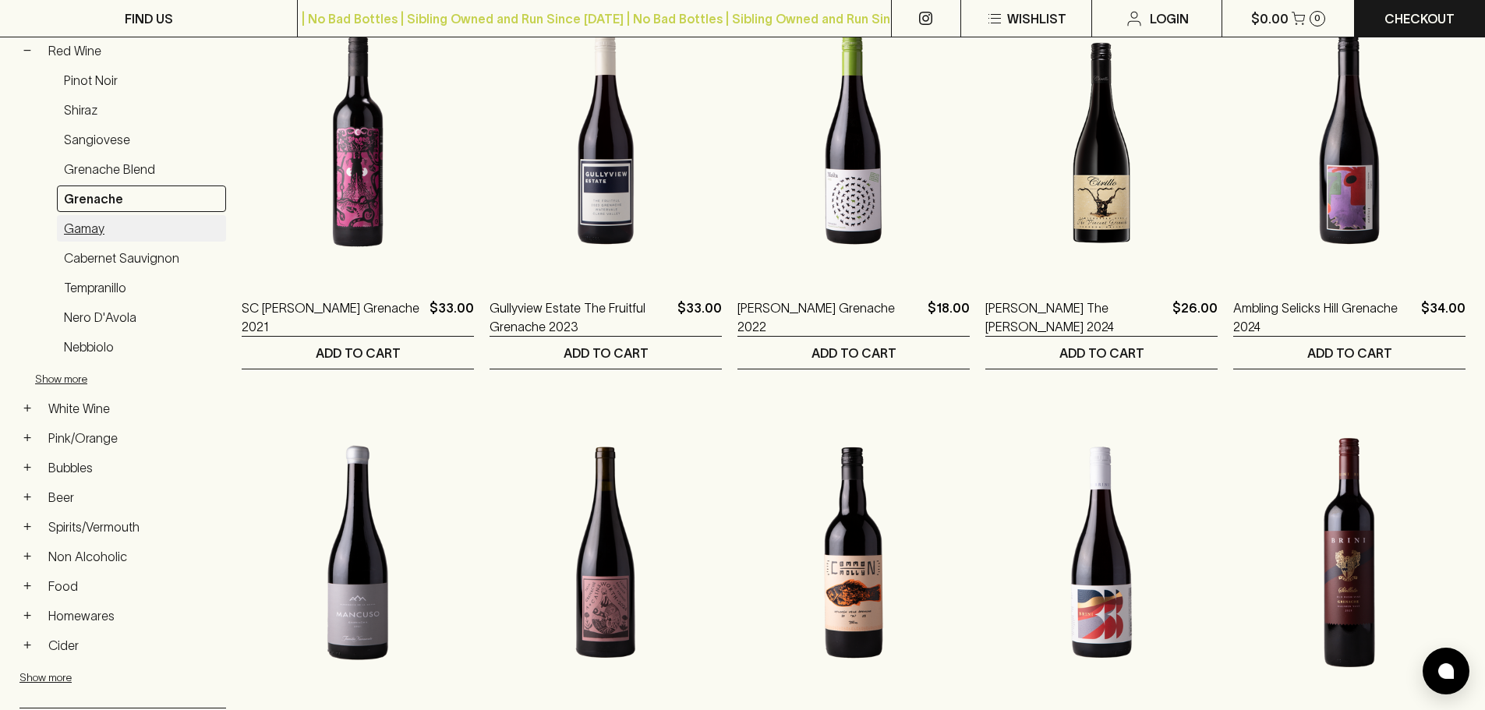
click at [94, 235] on link "Gamay" at bounding box center [141, 228] width 169 height 27
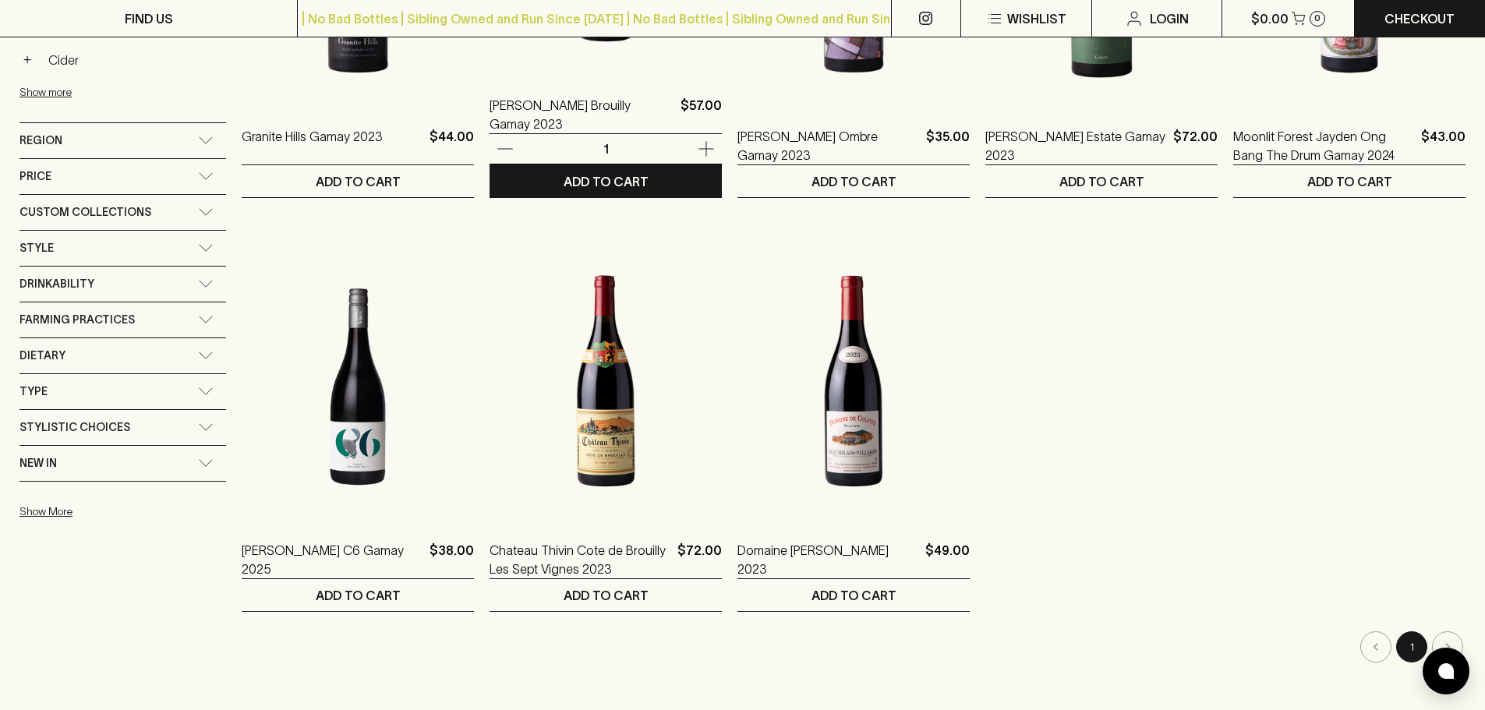
scroll to position [936, 0]
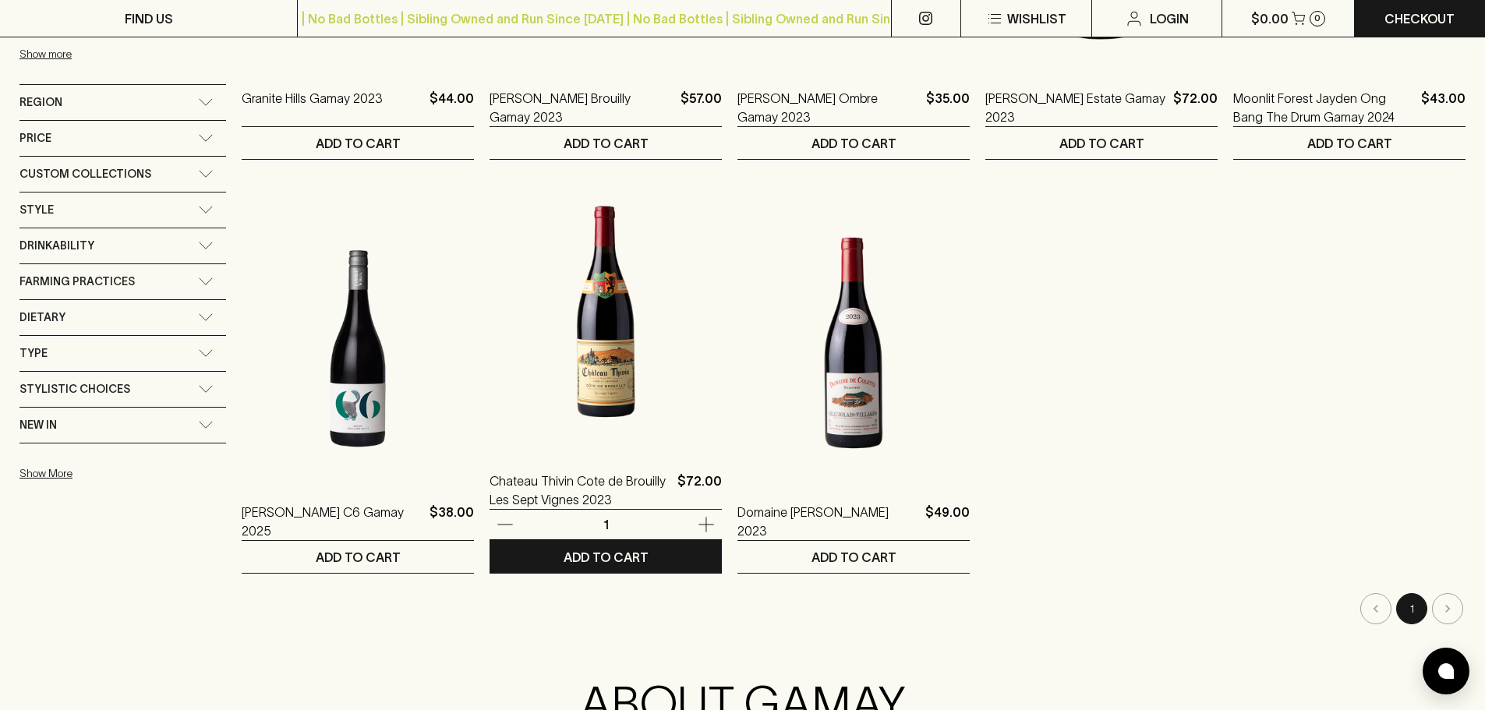
click at [599, 339] on img at bounding box center [606, 311] width 232 height 273
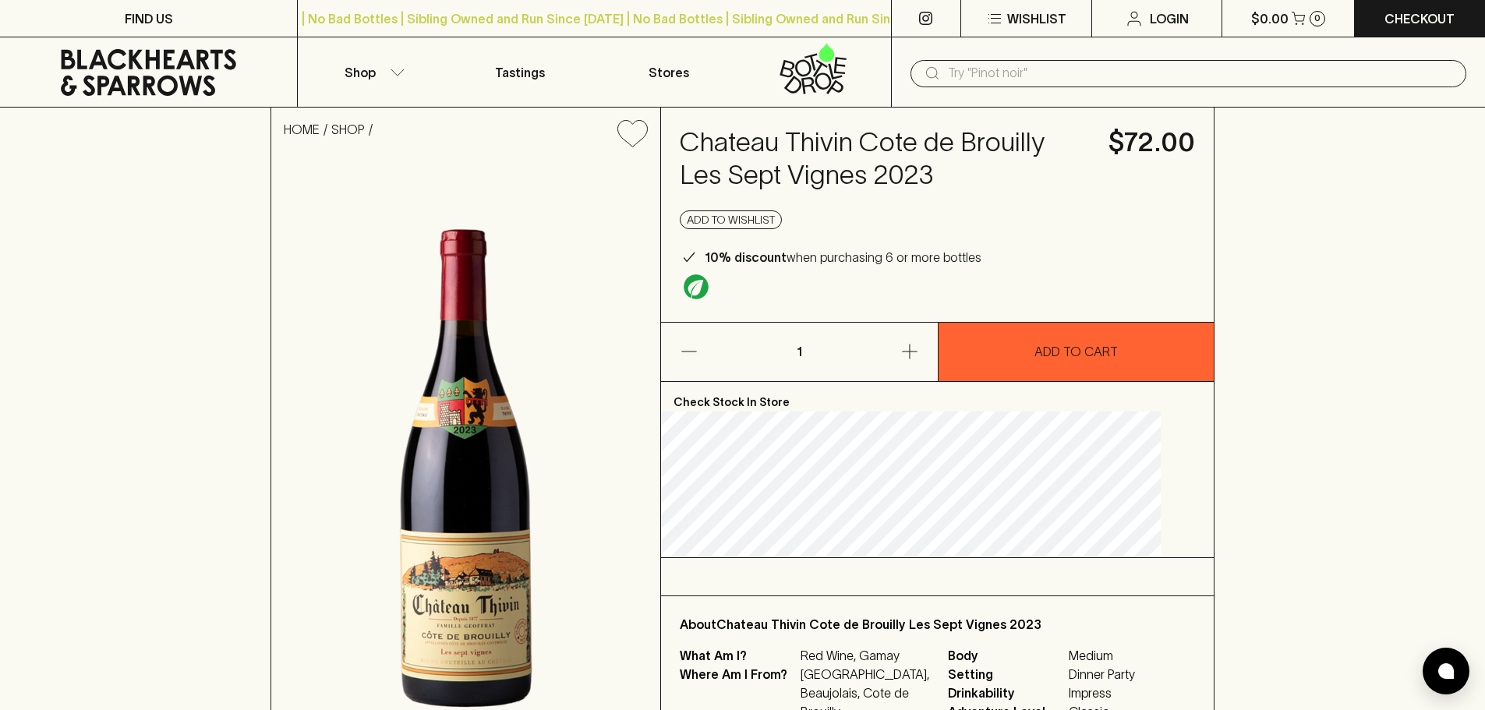
click at [921, 139] on h4 "Chateau Thivin Cote de Brouilly Les Sept Vignes 2023" at bounding box center [885, 158] width 410 height 65
drag, startPoint x: 847, startPoint y: 149, endPoint x: 790, endPoint y: 170, distance: 60.7
click at [790, 170] on h4 "Chateau Thivin Cote de Brouilly Les Sept Vignes 2023" at bounding box center [885, 158] width 410 height 65
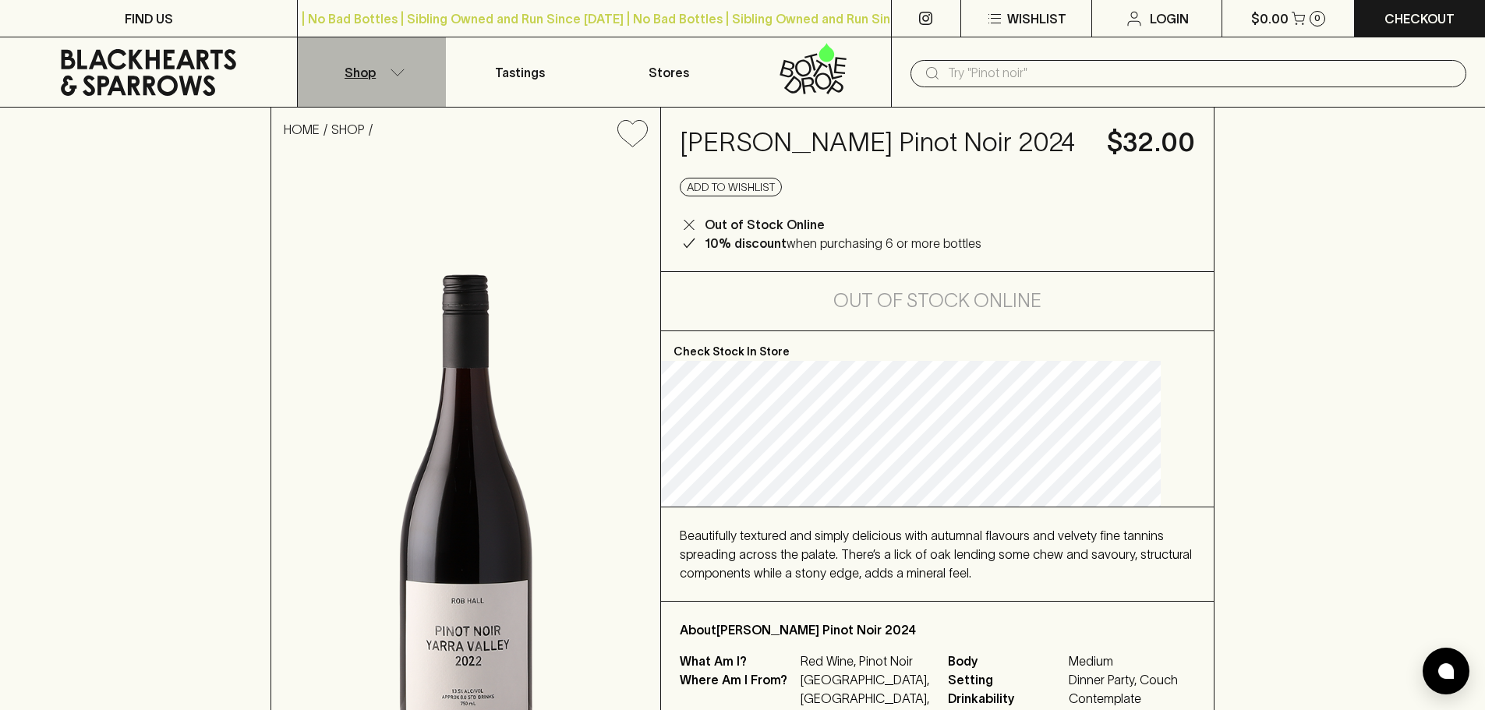
click at [361, 74] on p "Shop" at bounding box center [360, 72] width 31 height 19
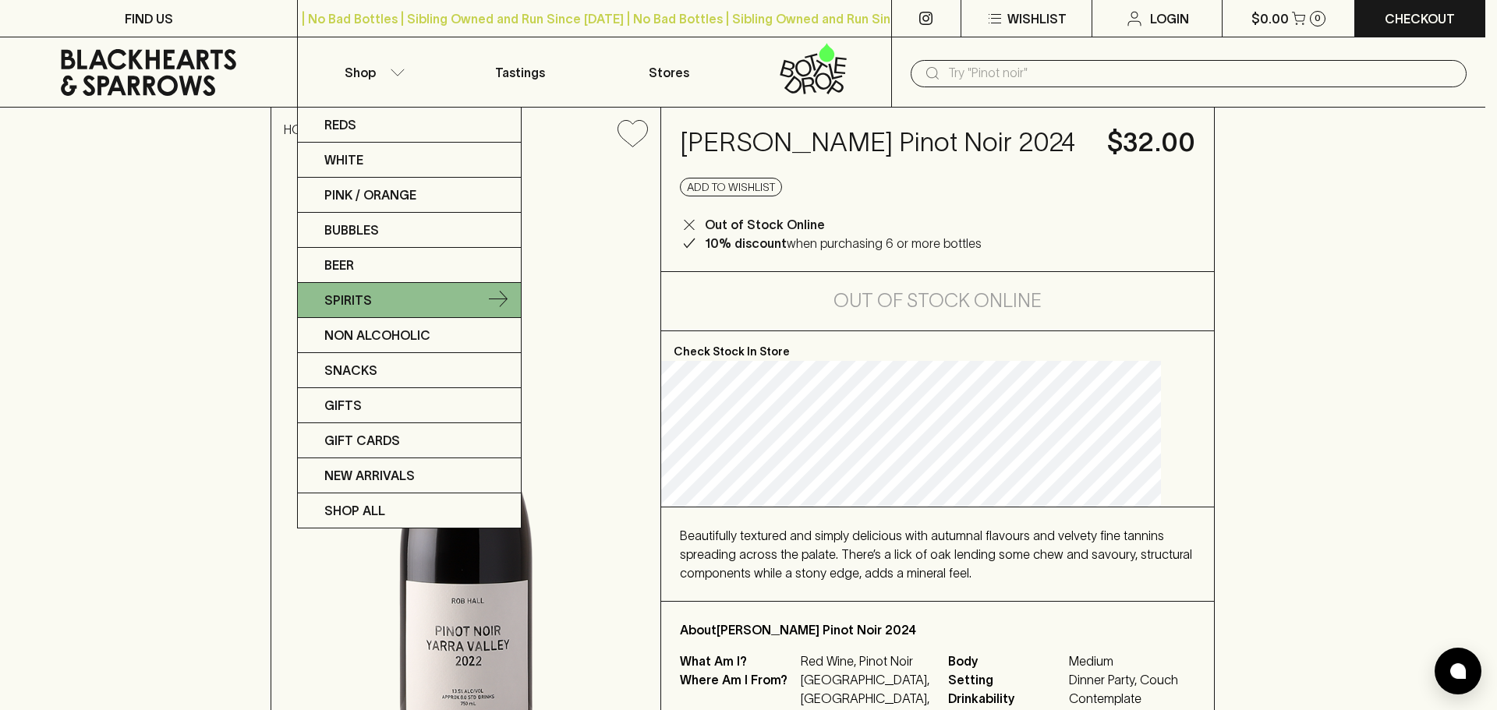
click at [375, 306] on link "Spirits" at bounding box center [409, 300] width 223 height 35
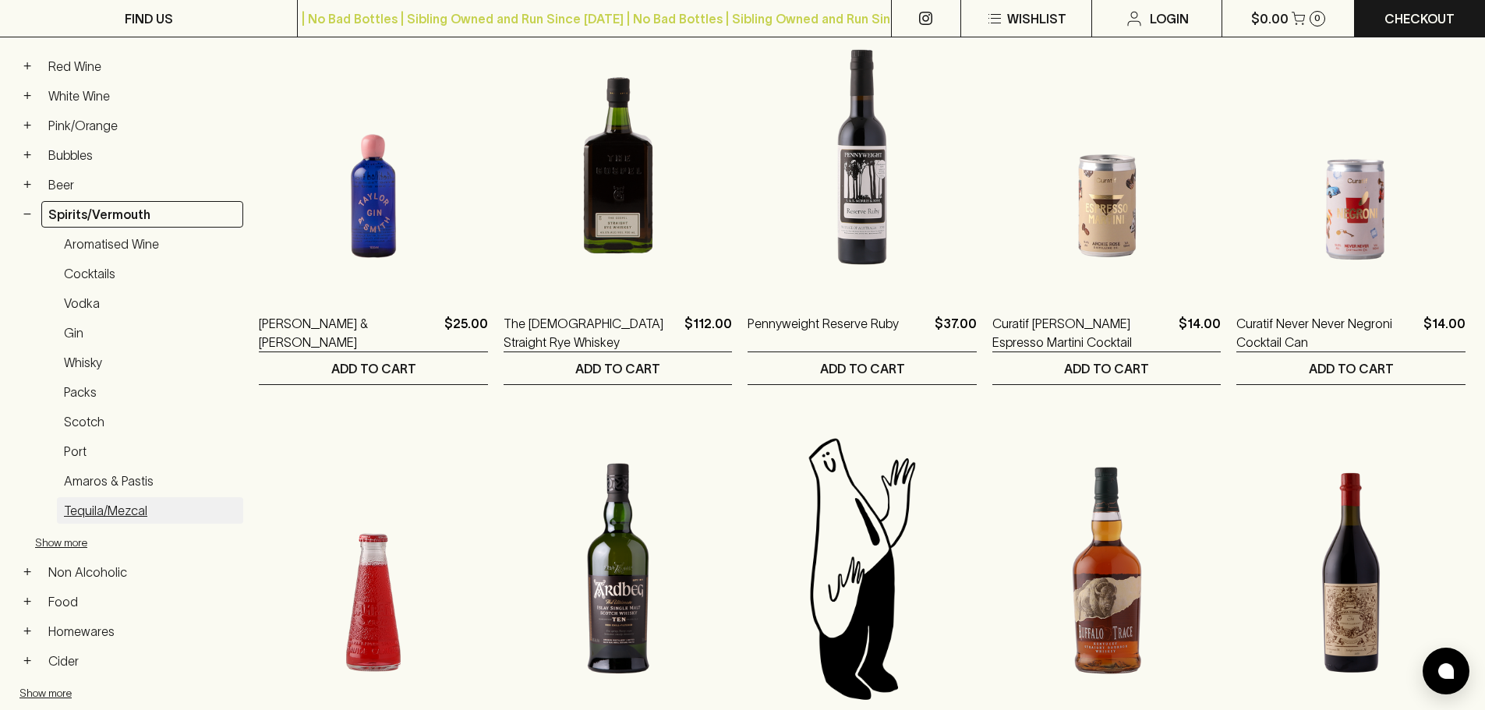
scroll to position [312, 0]
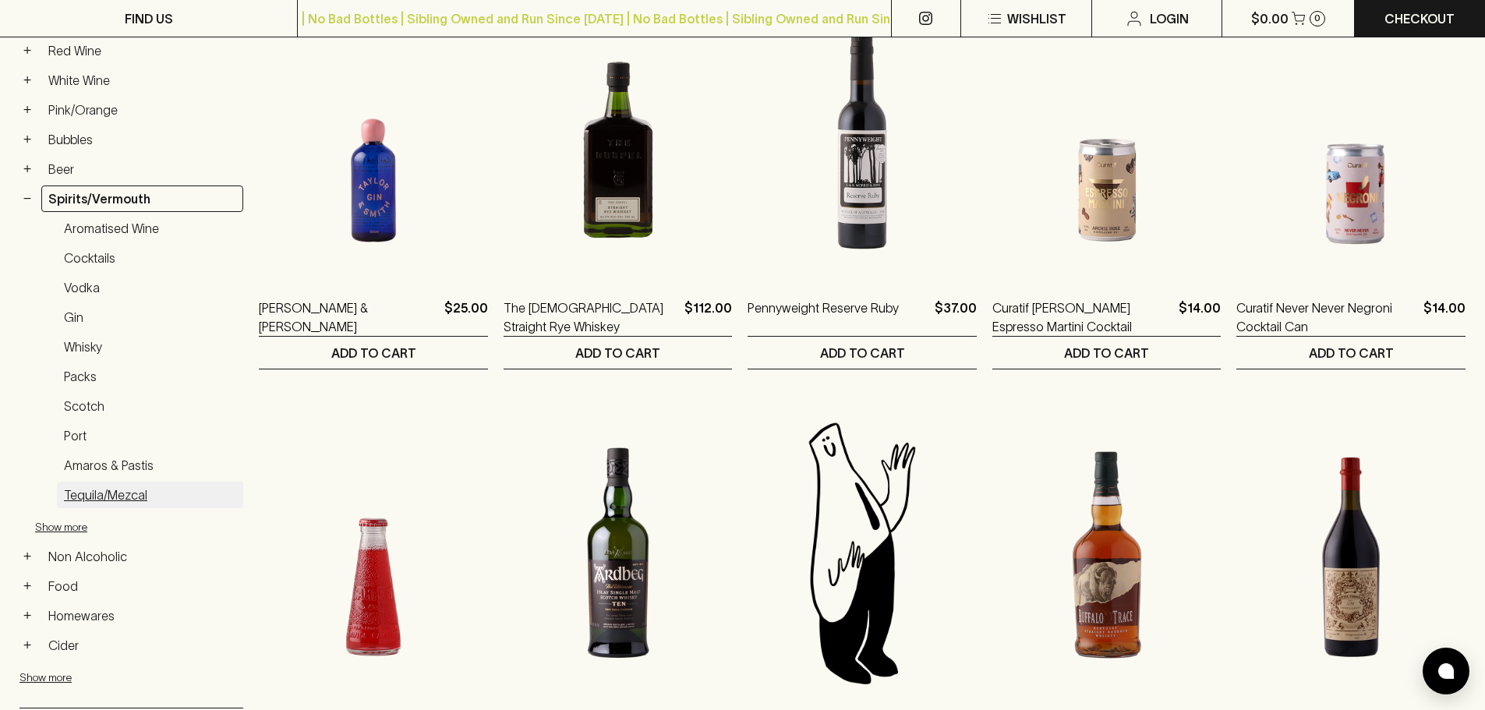
click at [126, 492] on link "Tequila/Mezcal" at bounding box center [150, 495] width 186 height 27
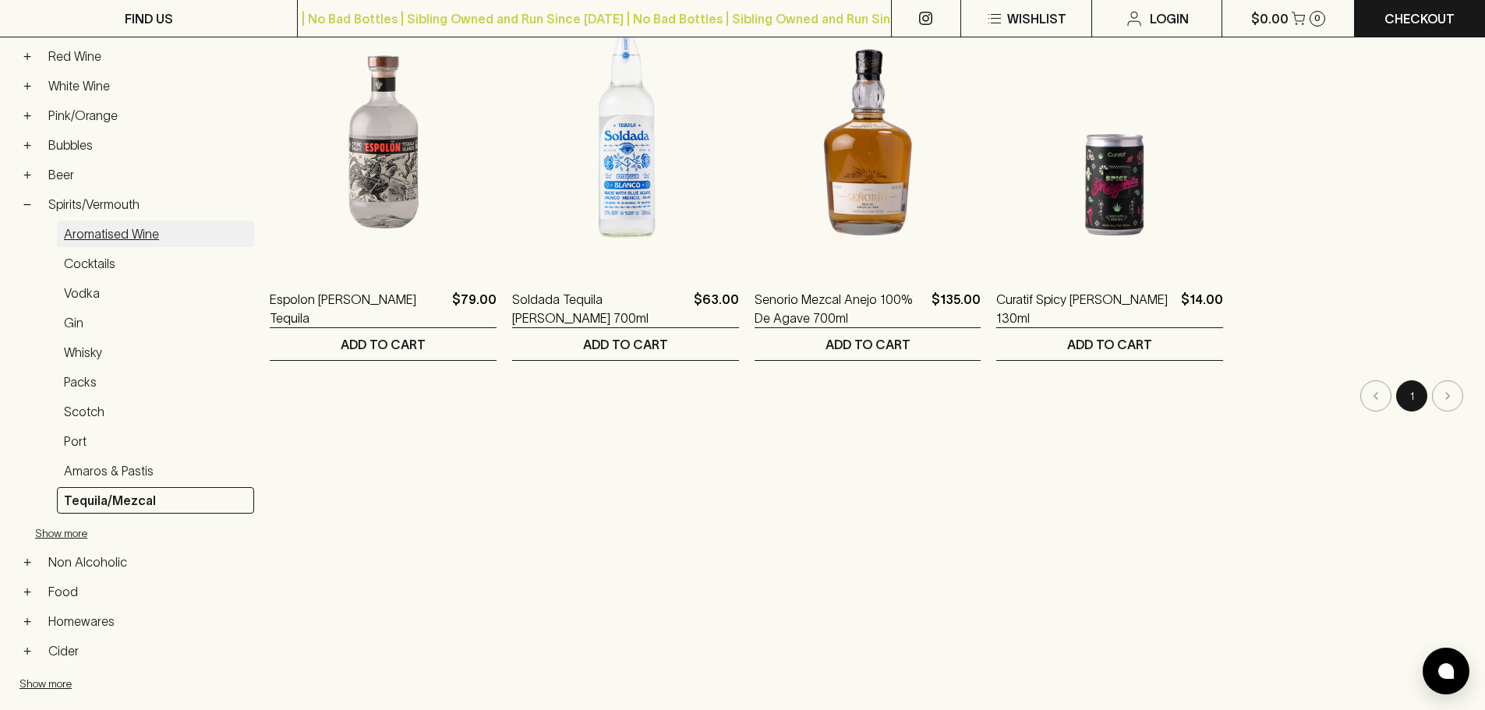
scroll to position [483, 0]
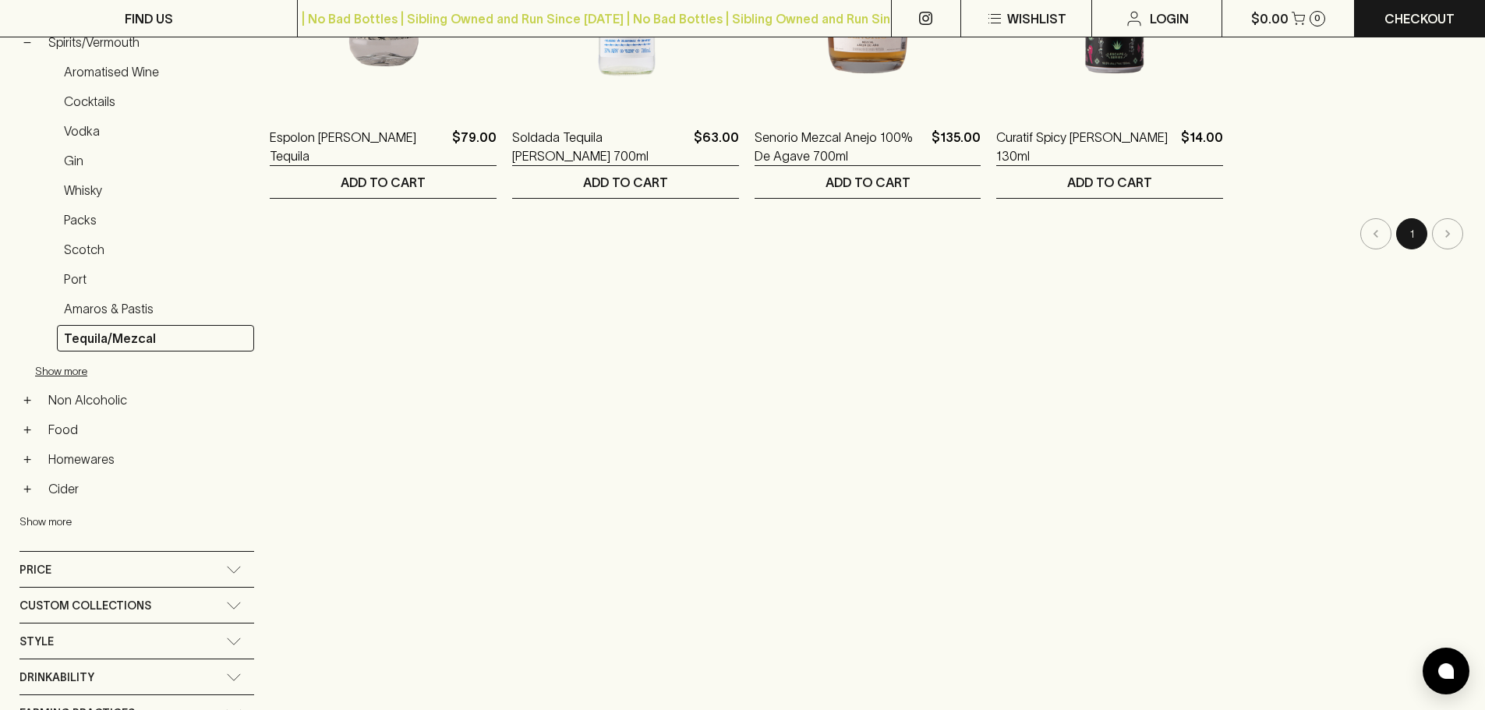
click at [58, 511] on button "Show more" at bounding box center [121, 521] width 204 height 32
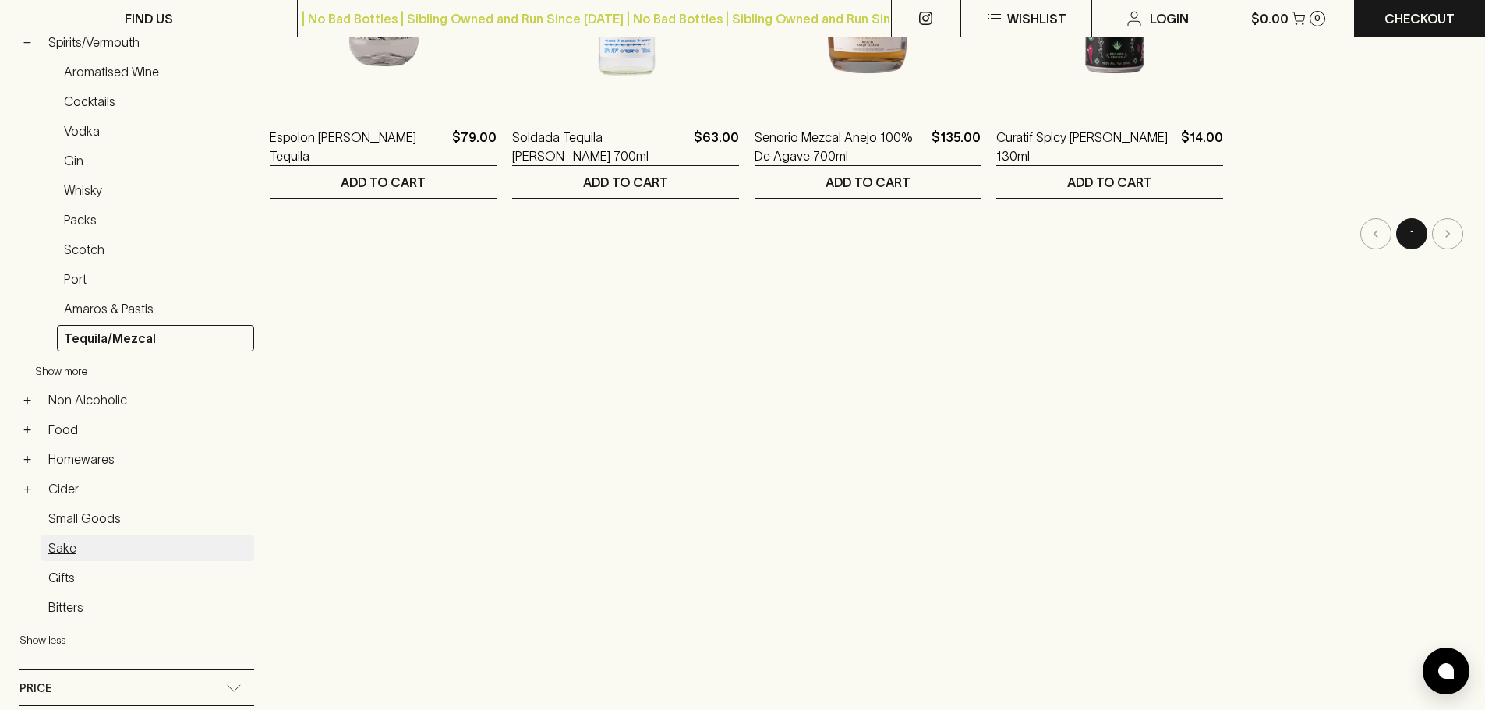
click at [56, 556] on link "Sake" at bounding box center [147, 548] width 213 height 27
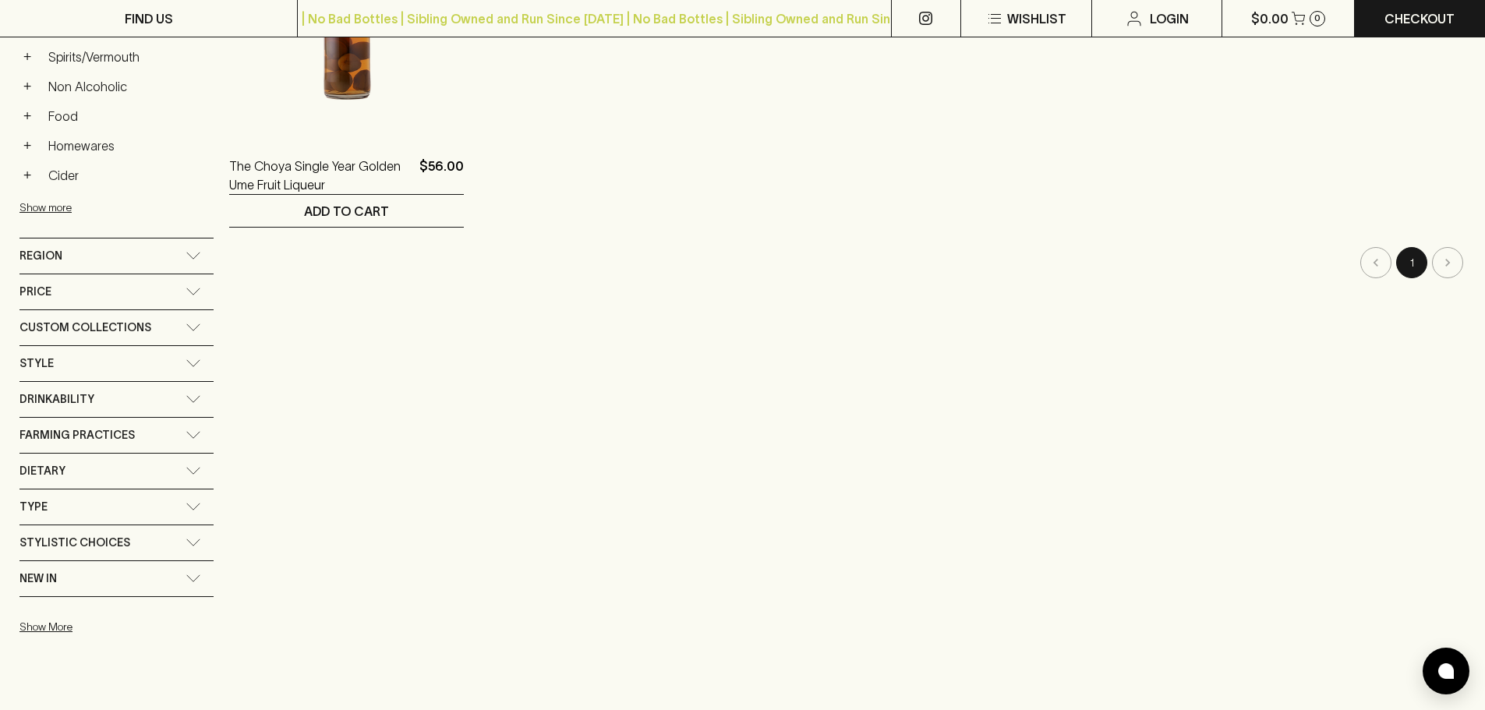
scroll to position [78, 0]
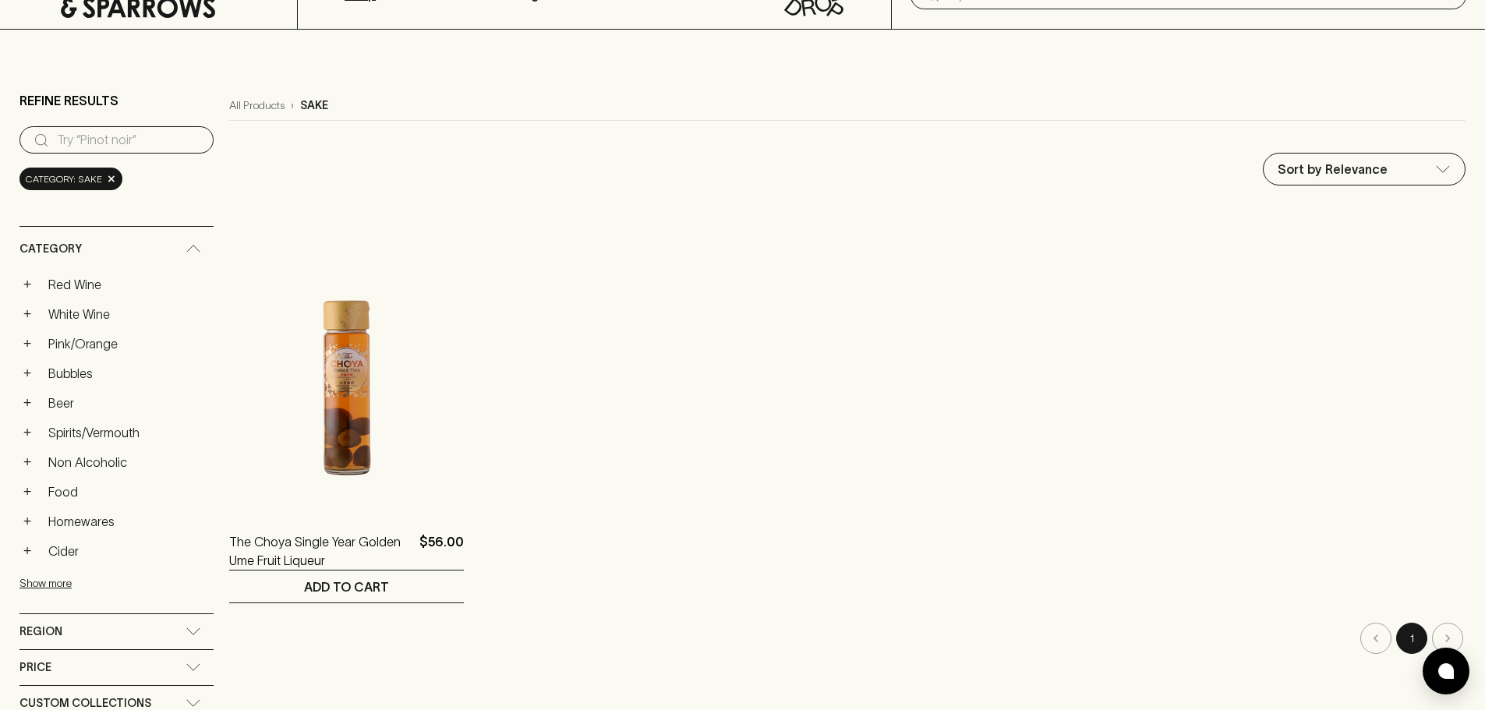
click at [38, 432] on div "+ Spirits/Vermouth" at bounding box center [116, 432] width 194 height 27
click at [31, 434] on button "+" at bounding box center [27, 433] width 16 height 16
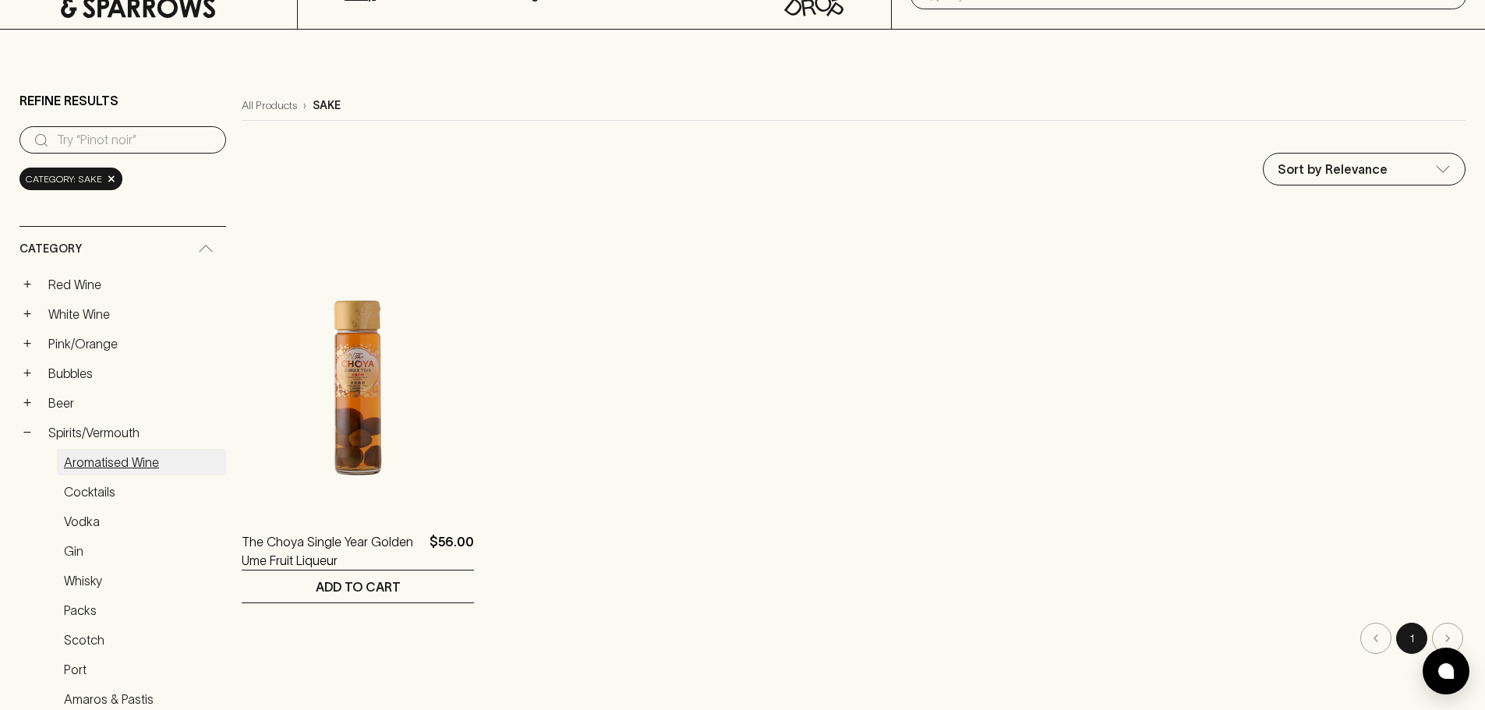
click at [124, 456] on link "Aromatised Wine" at bounding box center [141, 462] width 169 height 27
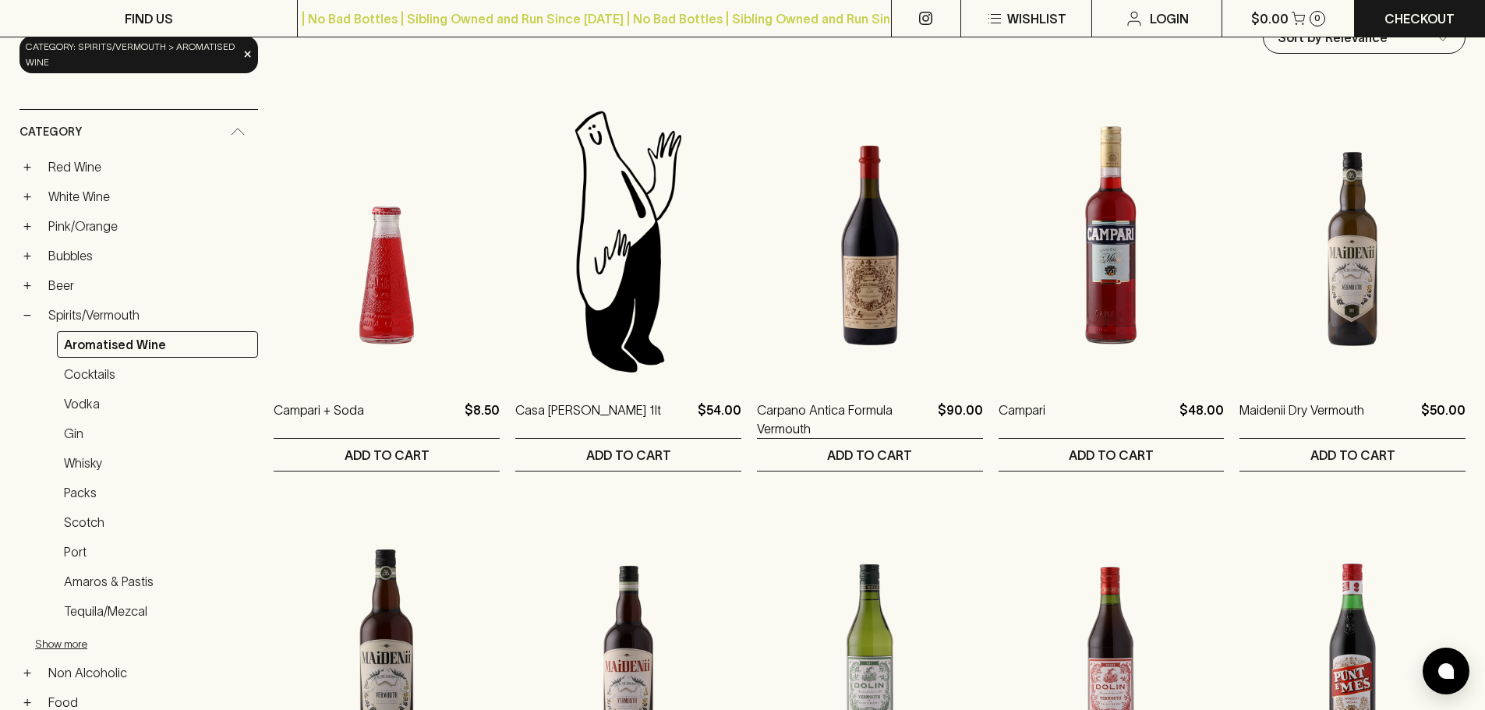
scroll to position [156, 0]
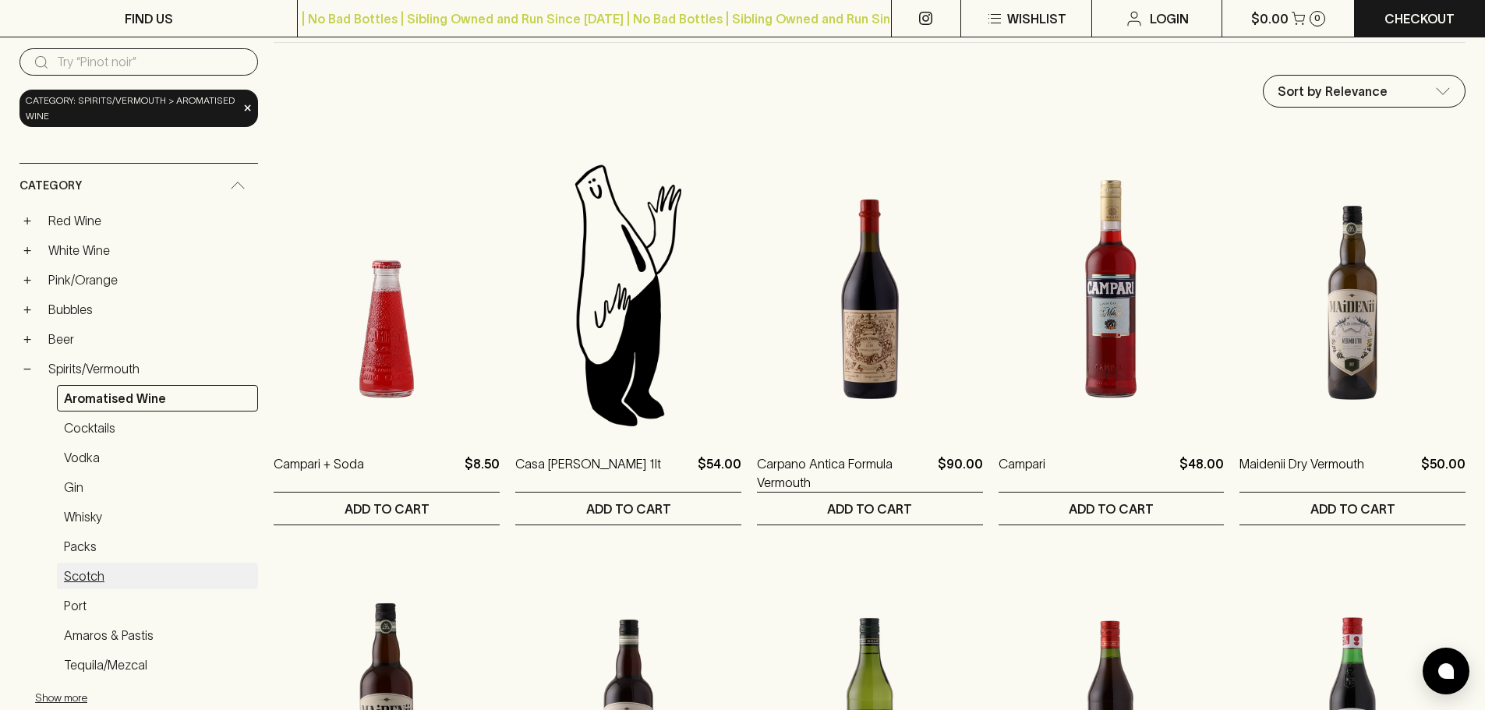
click at [66, 575] on link "Scotch" at bounding box center [157, 576] width 201 height 27
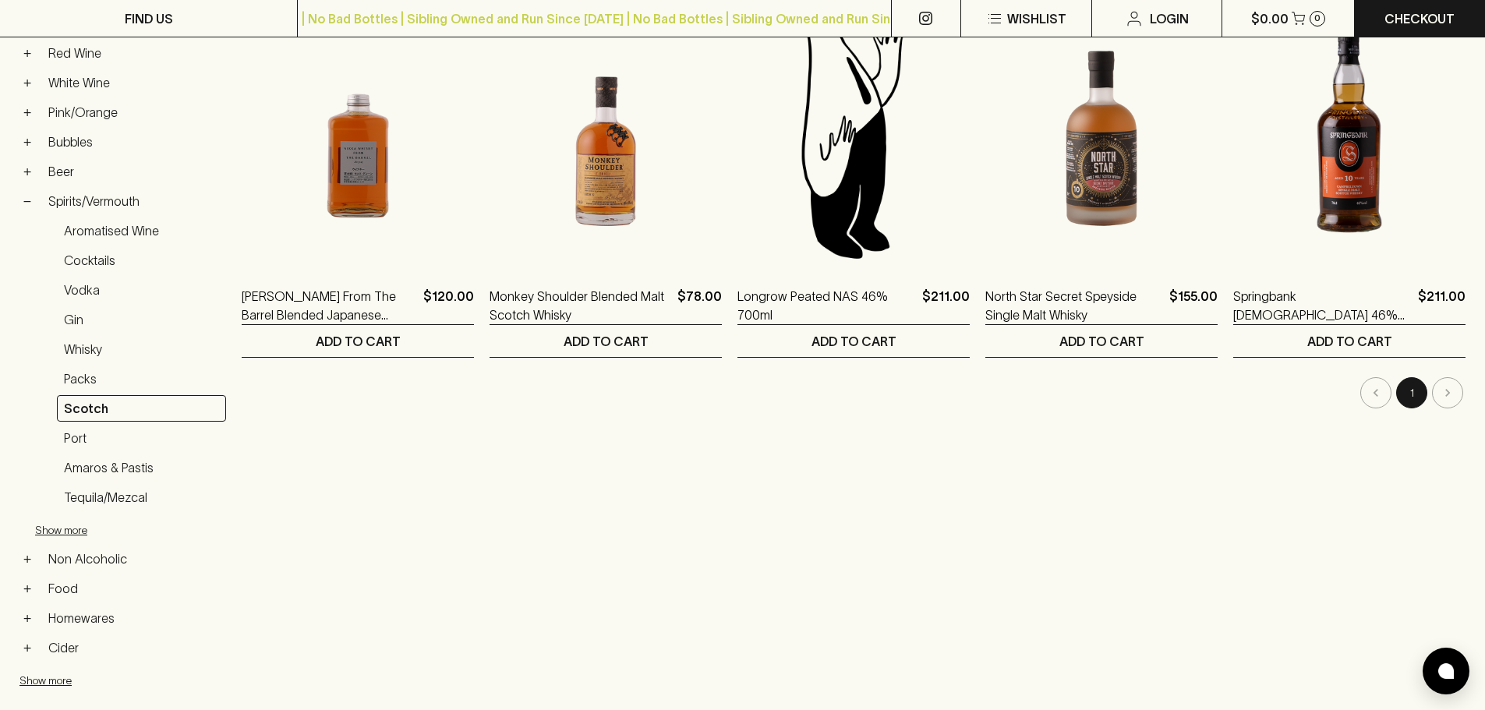
scroll to position [312, 0]
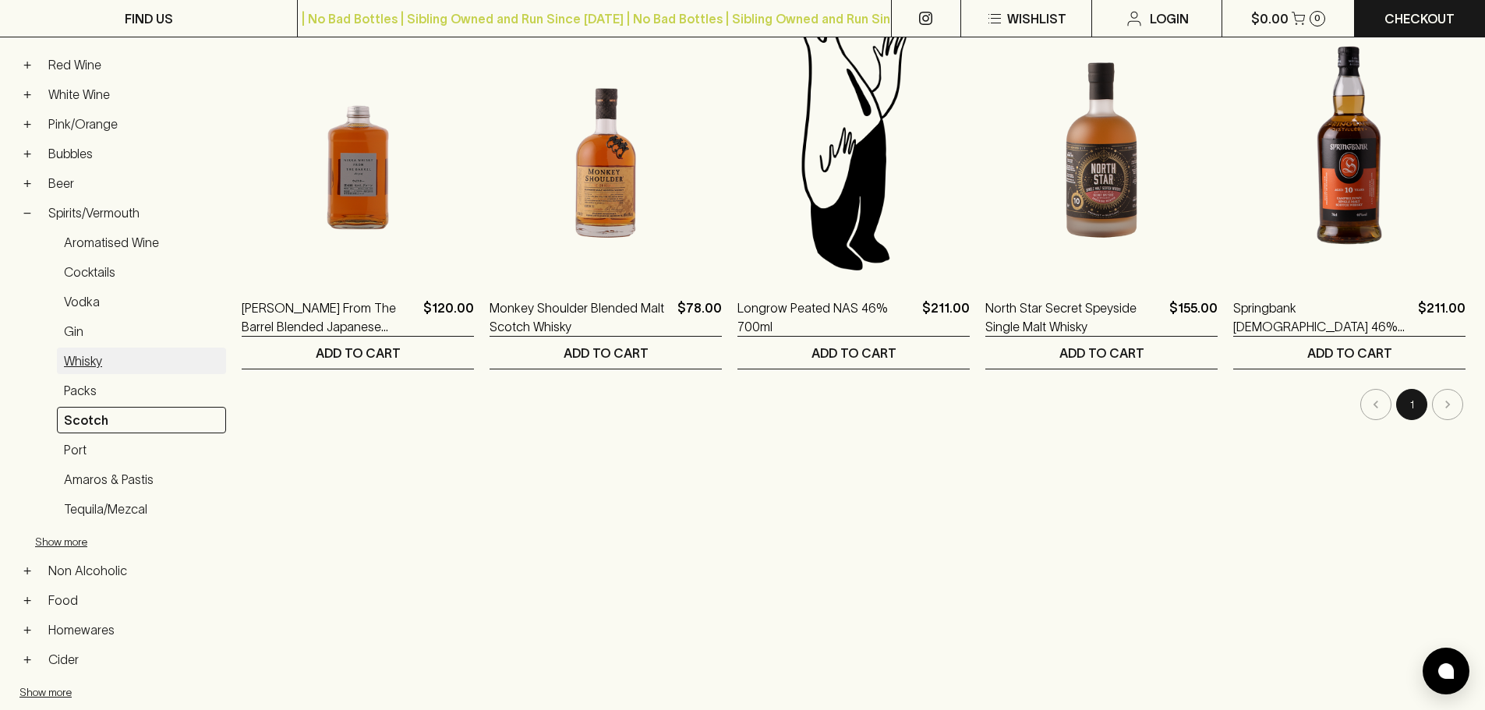
click at [87, 359] on link "Whisky" at bounding box center [141, 361] width 169 height 27
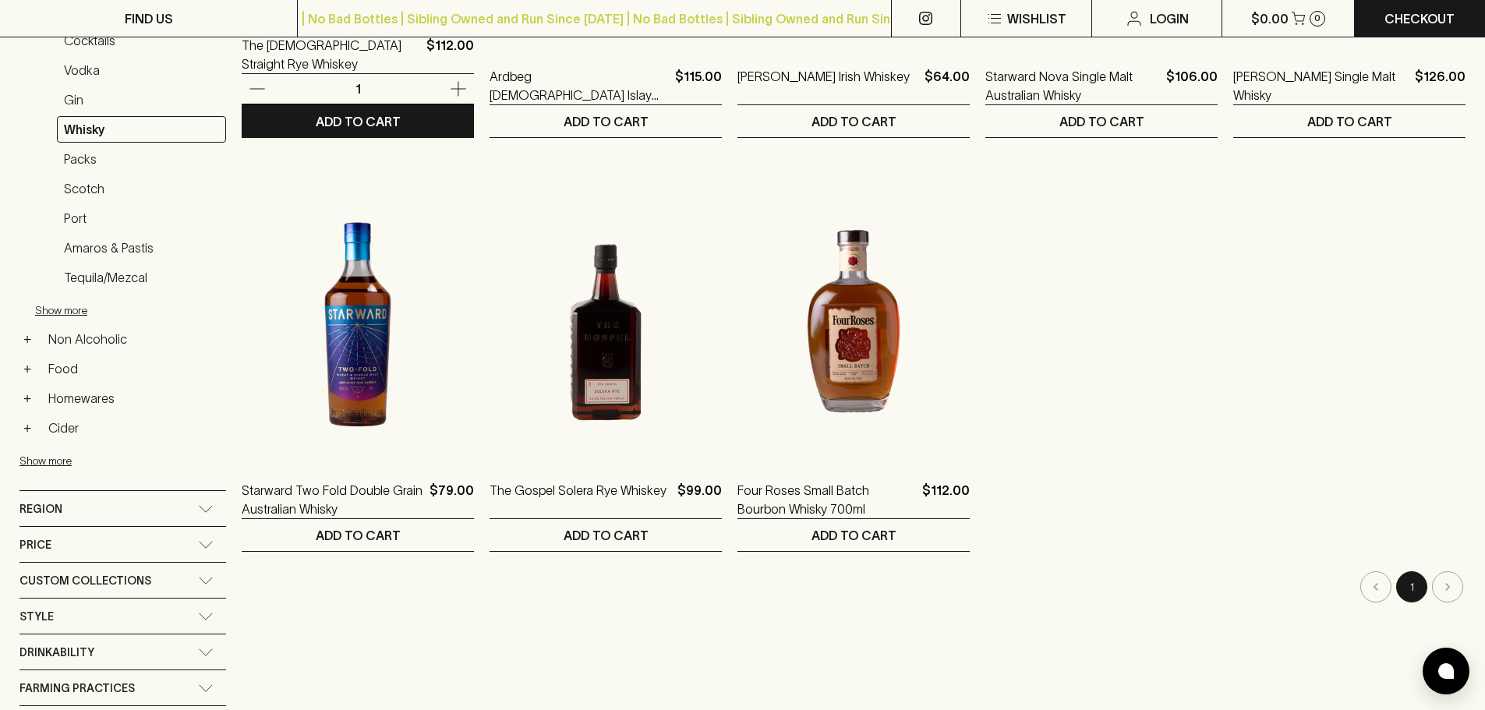
scroll to position [546, 0]
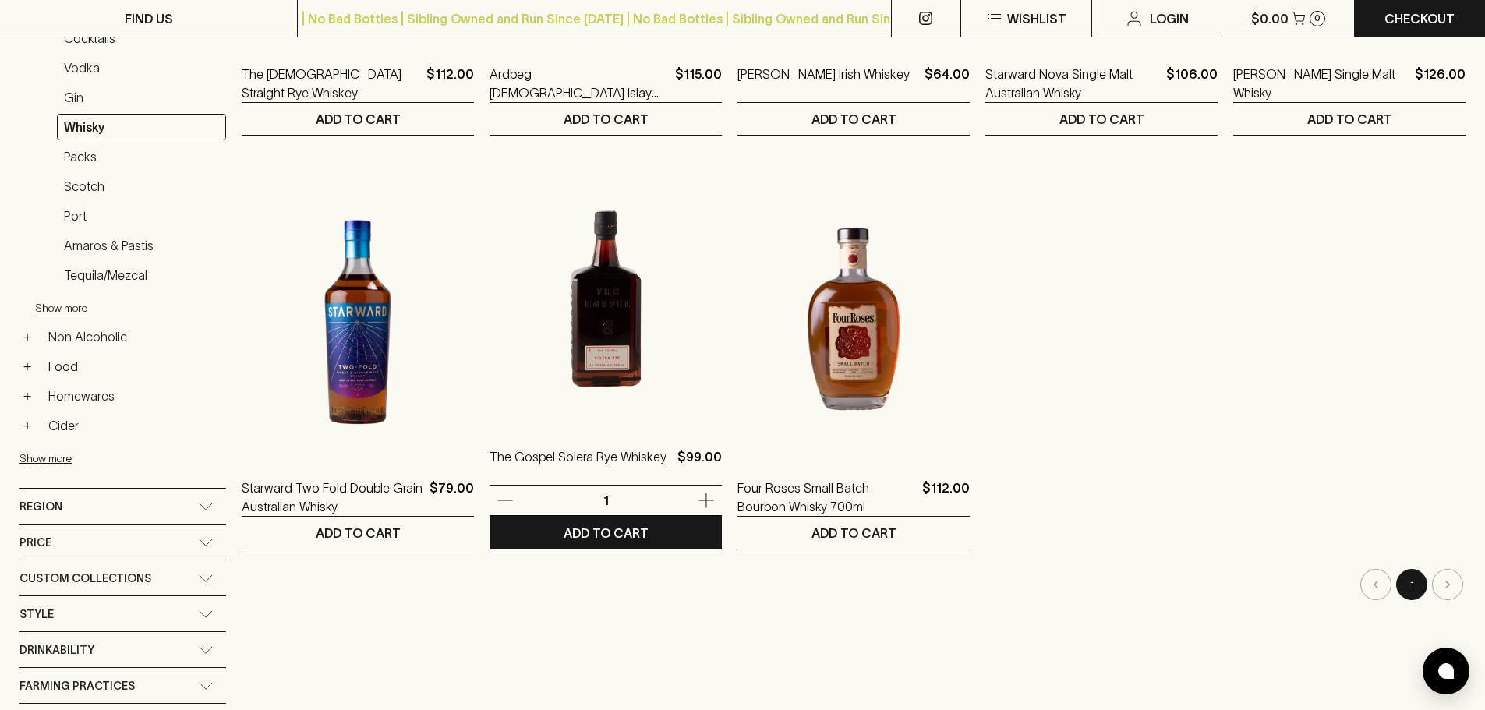
click at [649, 353] on img at bounding box center [606, 287] width 232 height 273
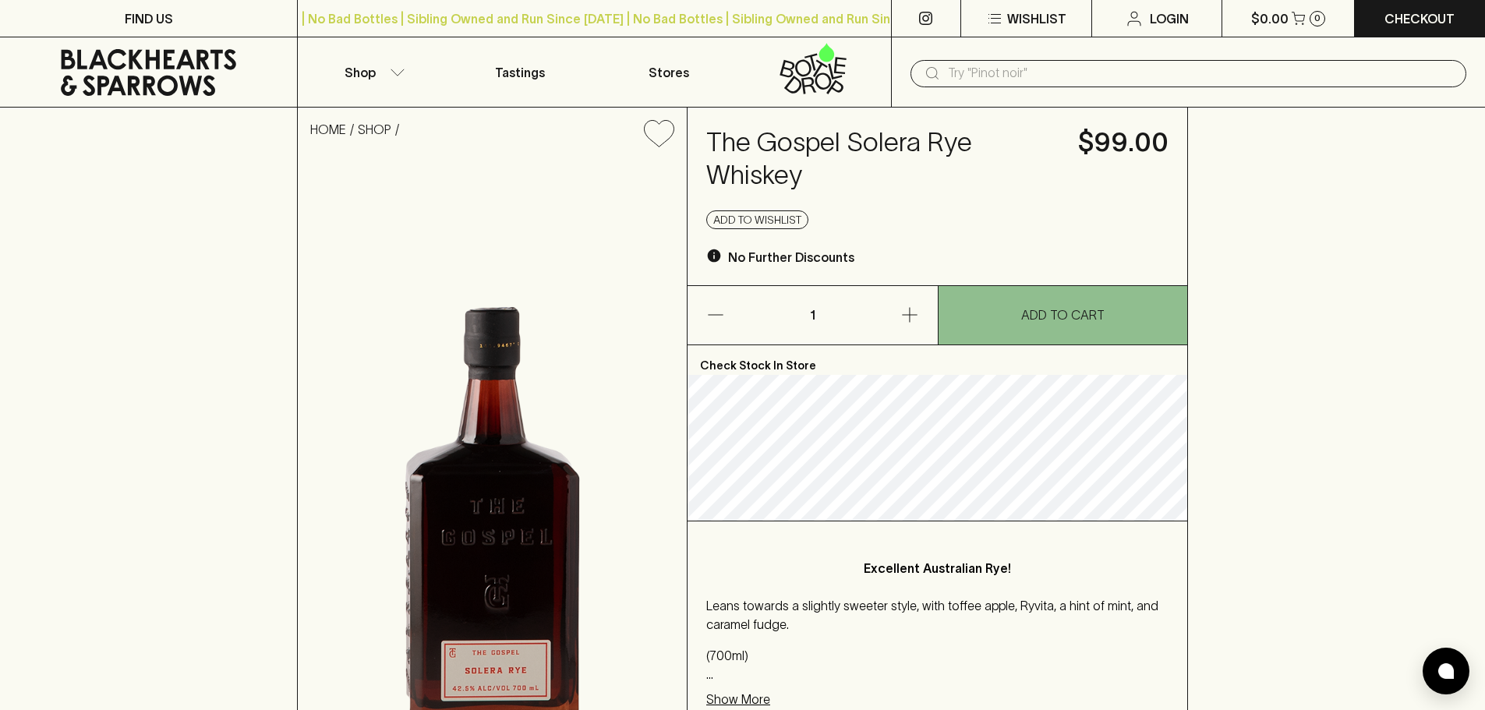
click at [728, 701] on p "Show More" at bounding box center [738, 699] width 64 height 19
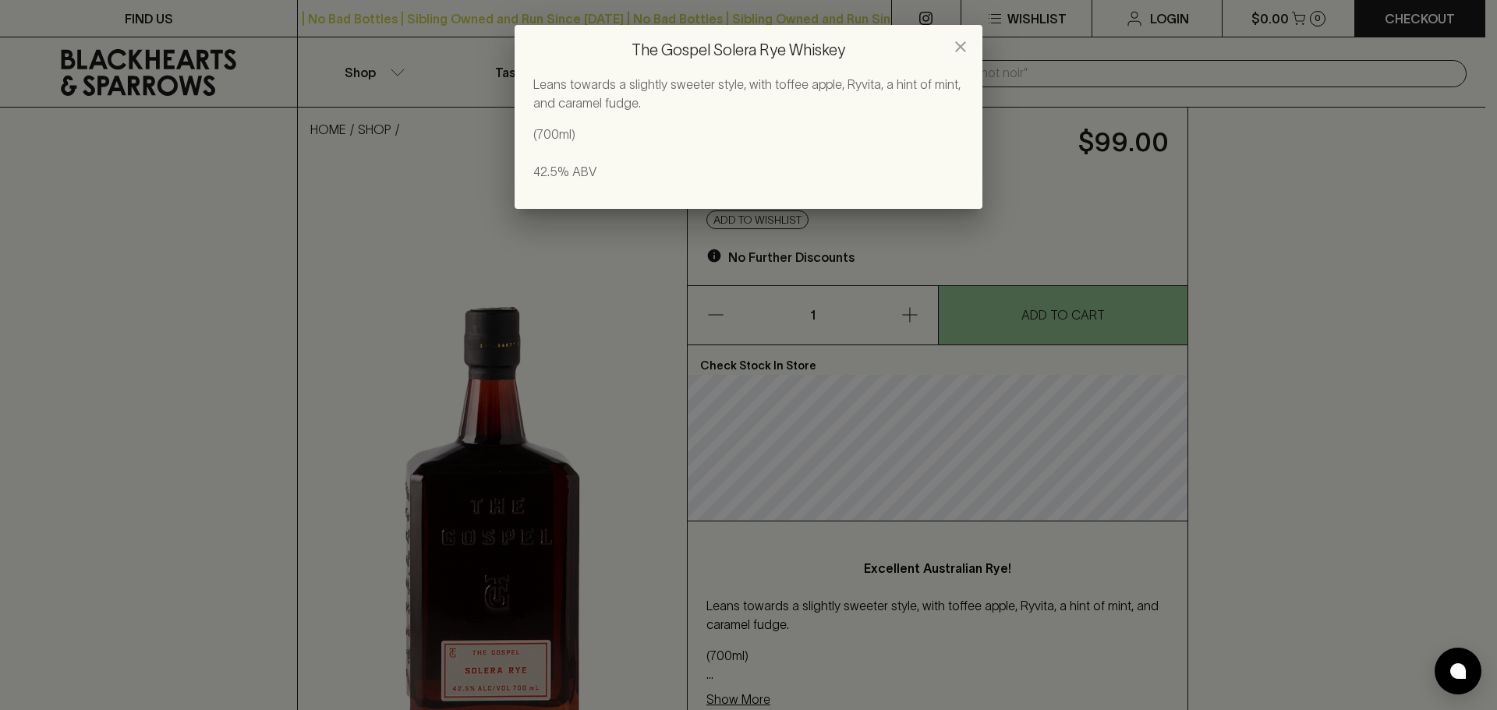
click at [610, 123] on div "Leans towards a slightly sweeter style, with toffee apple, Ryvita, a hint of mi…" at bounding box center [748, 128] width 430 height 106
click at [175, 267] on div "The Gospel Solera Rye Whiskey Leans towards a slightly sweeter style, with toff…" at bounding box center [748, 355] width 1497 height 710
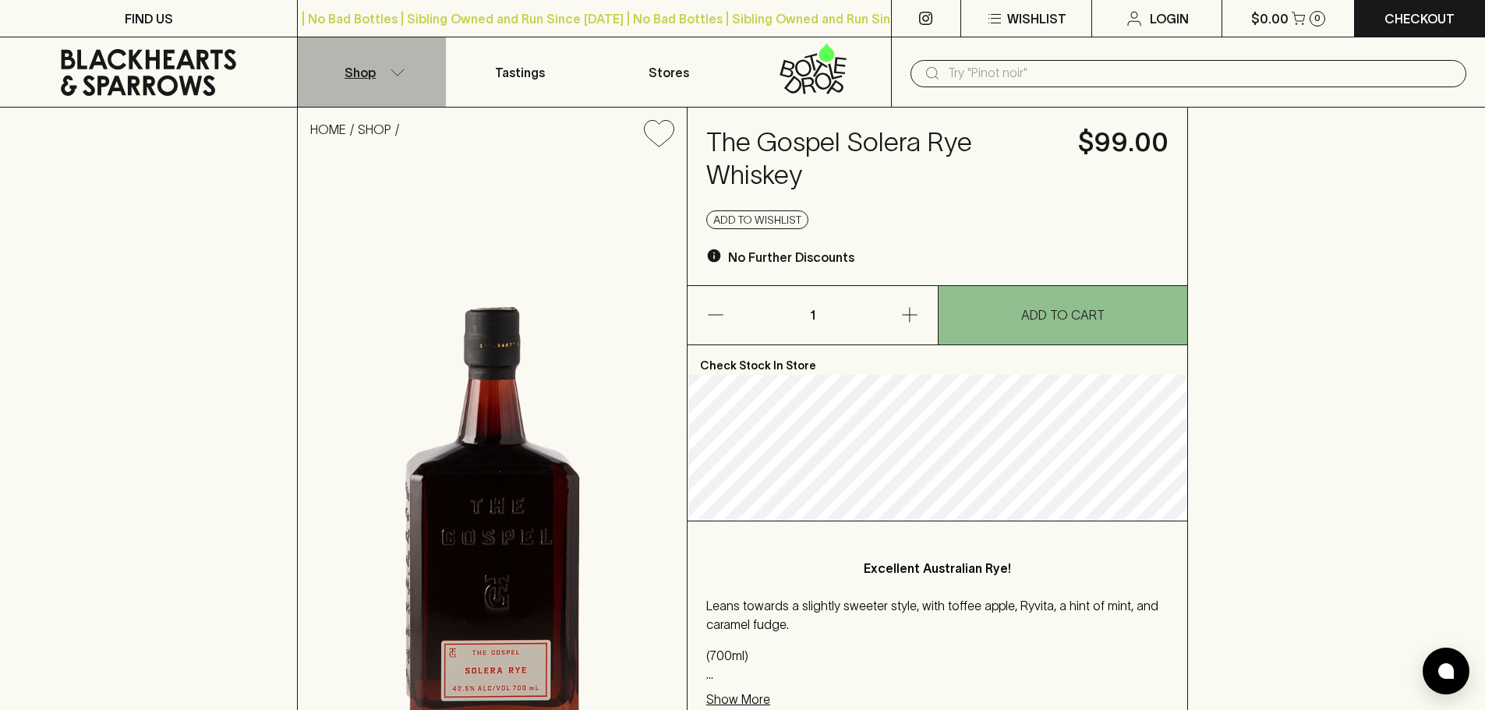
click at [362, 70] on p "Shop" at bounding box center [360, 72] width 31 height 19
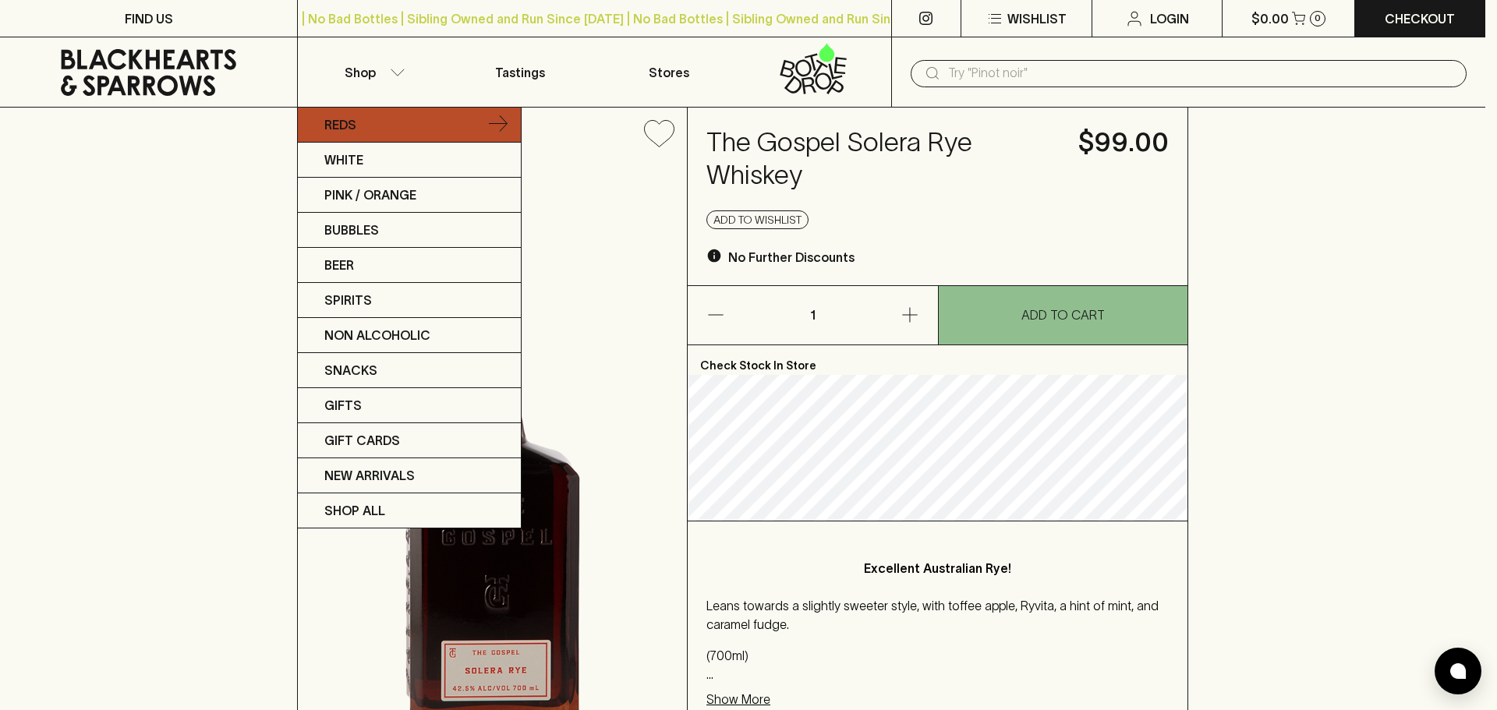
click at [384, 133] on link "Reds" at bounding box center [409, 125] width 223 height 35
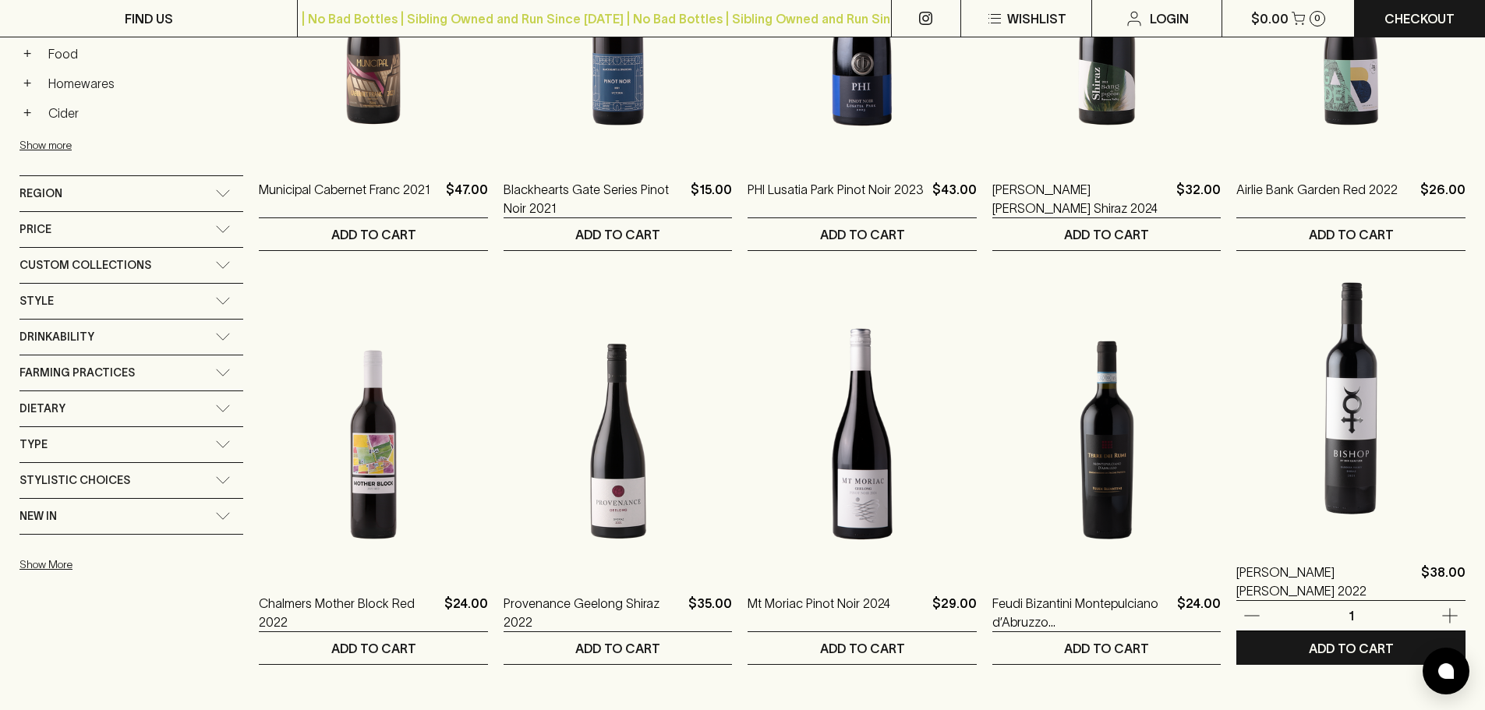
scroll to position [1091, 0]
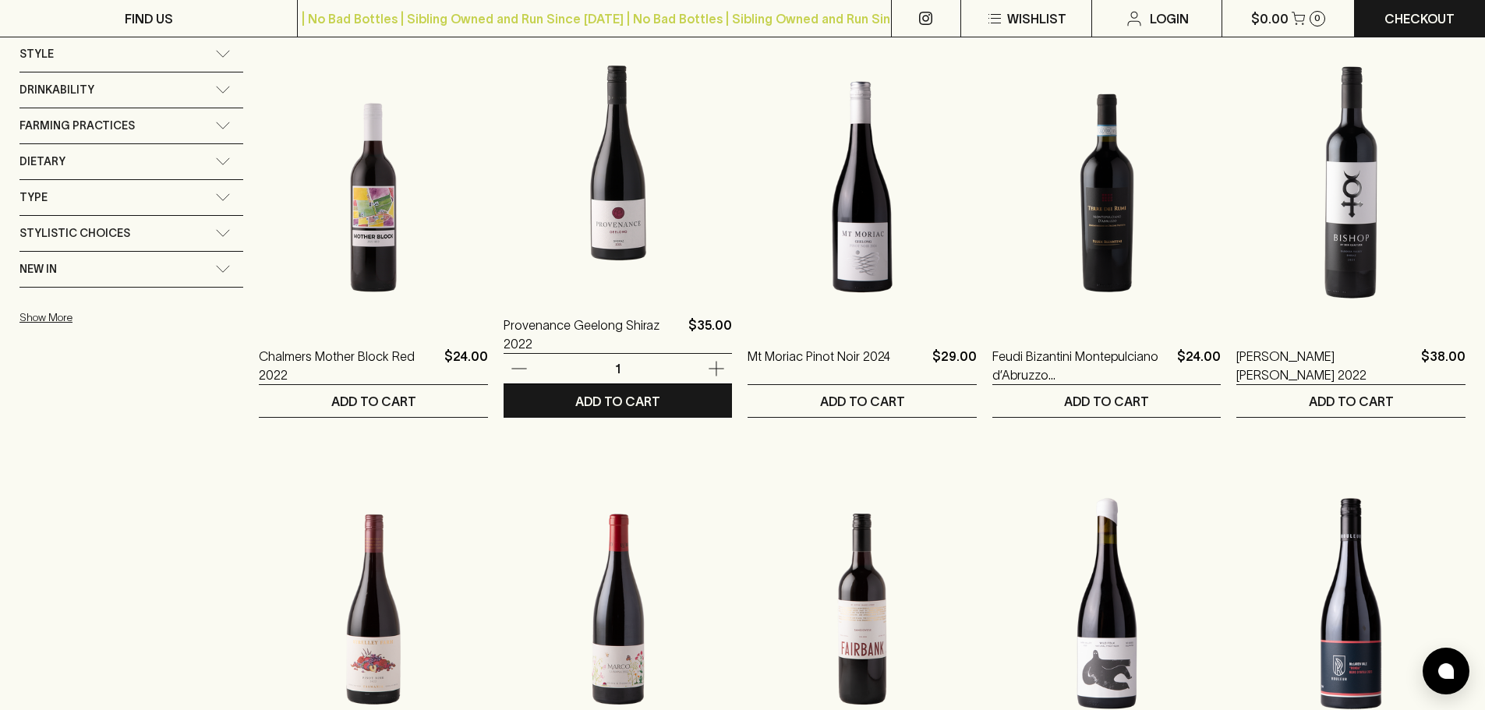
click at [622, 229] on img at bounding box center [618, 155] width 229 height 273
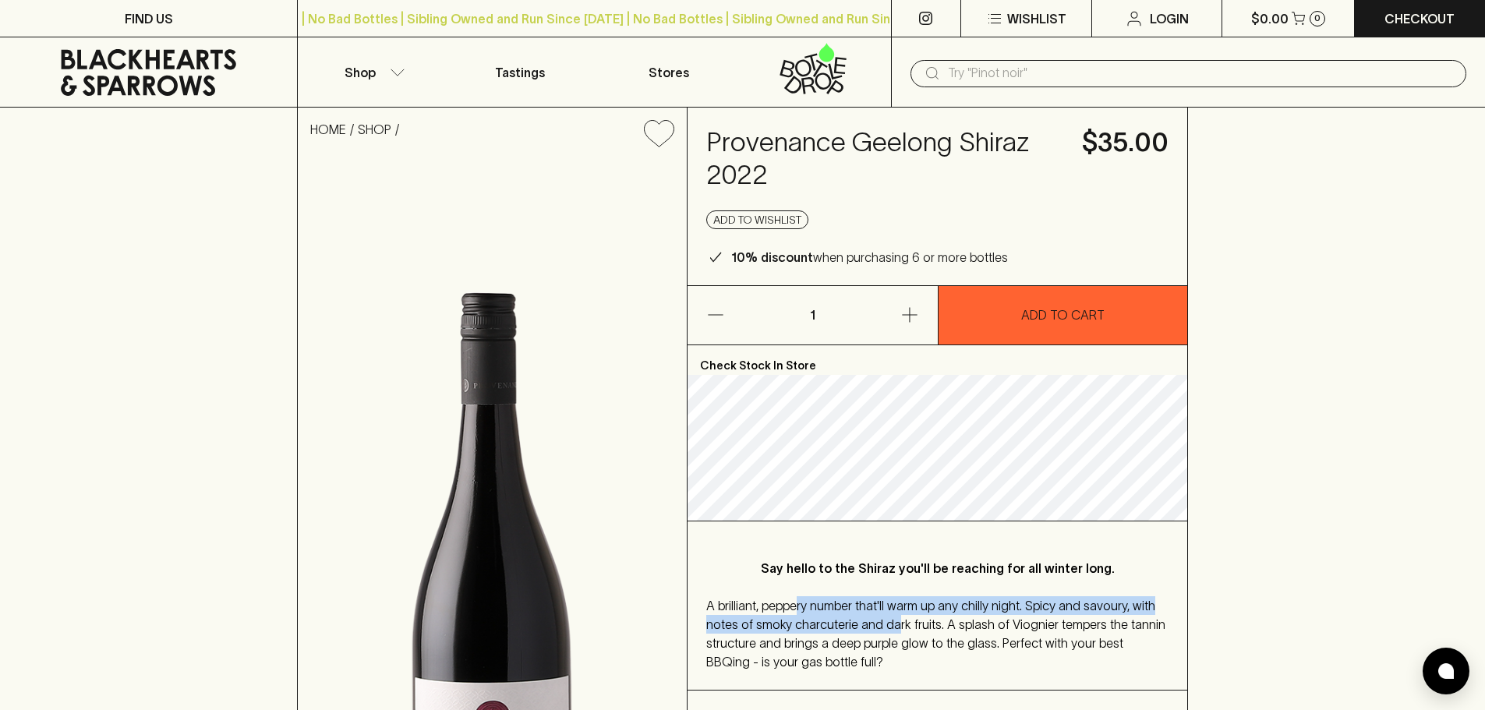
drag, startPoint x: 797, startPoint y: 561, endPoint x: 893, endPoint y: 624, distance: 114.4
click at [893, 624] on span "A brilliant, peppery number that'll warm up any chilly night. Spicy and savoury…" at bounding box center [935, 634] width 459 height 70
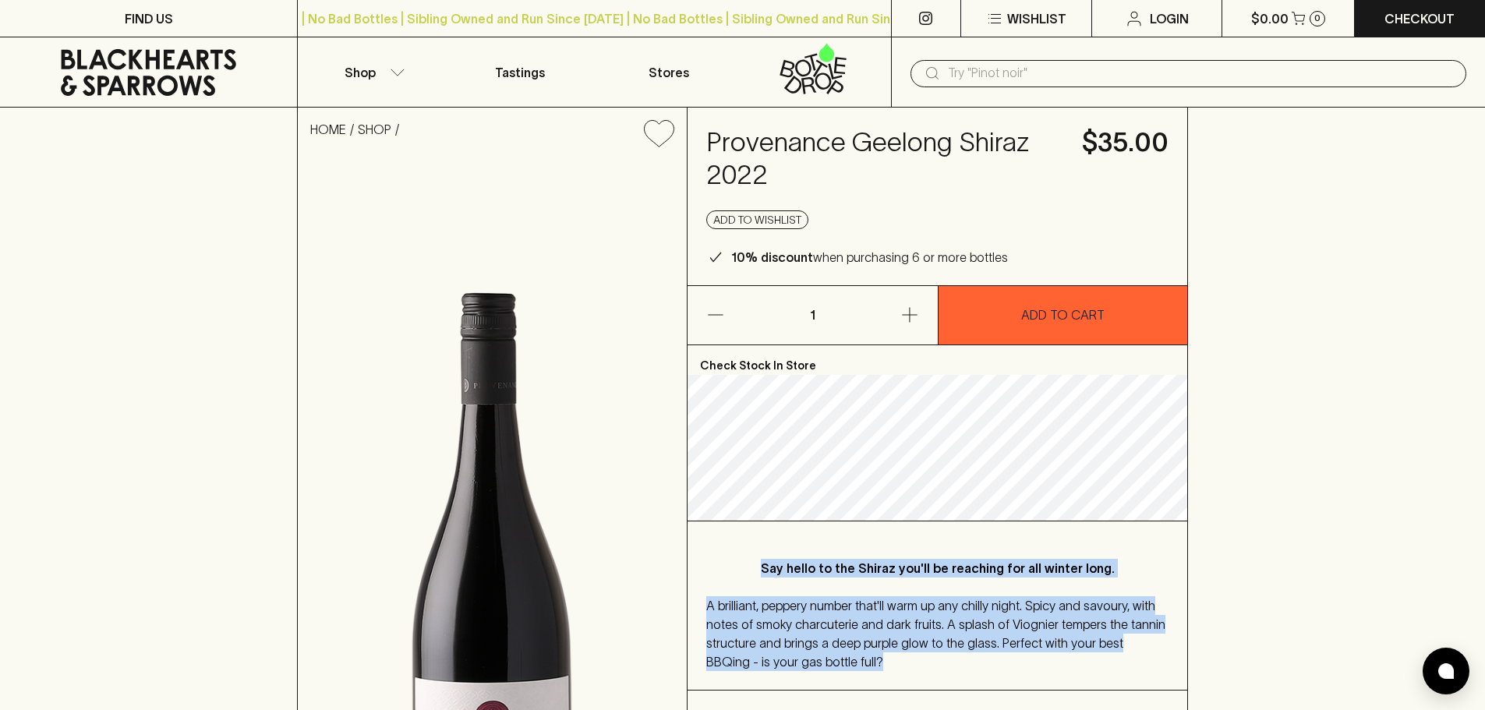
drag, startPoint x: 860, startPoint y: 675, endPoint x: 704, endPoint y: 566, distance: 190.3
click at [704, 566] on div "Say hello to the Shiraz you'll be reaching for all winter long. A brilliant, pe…" at bounding box center [938, 606] width 500 height 168
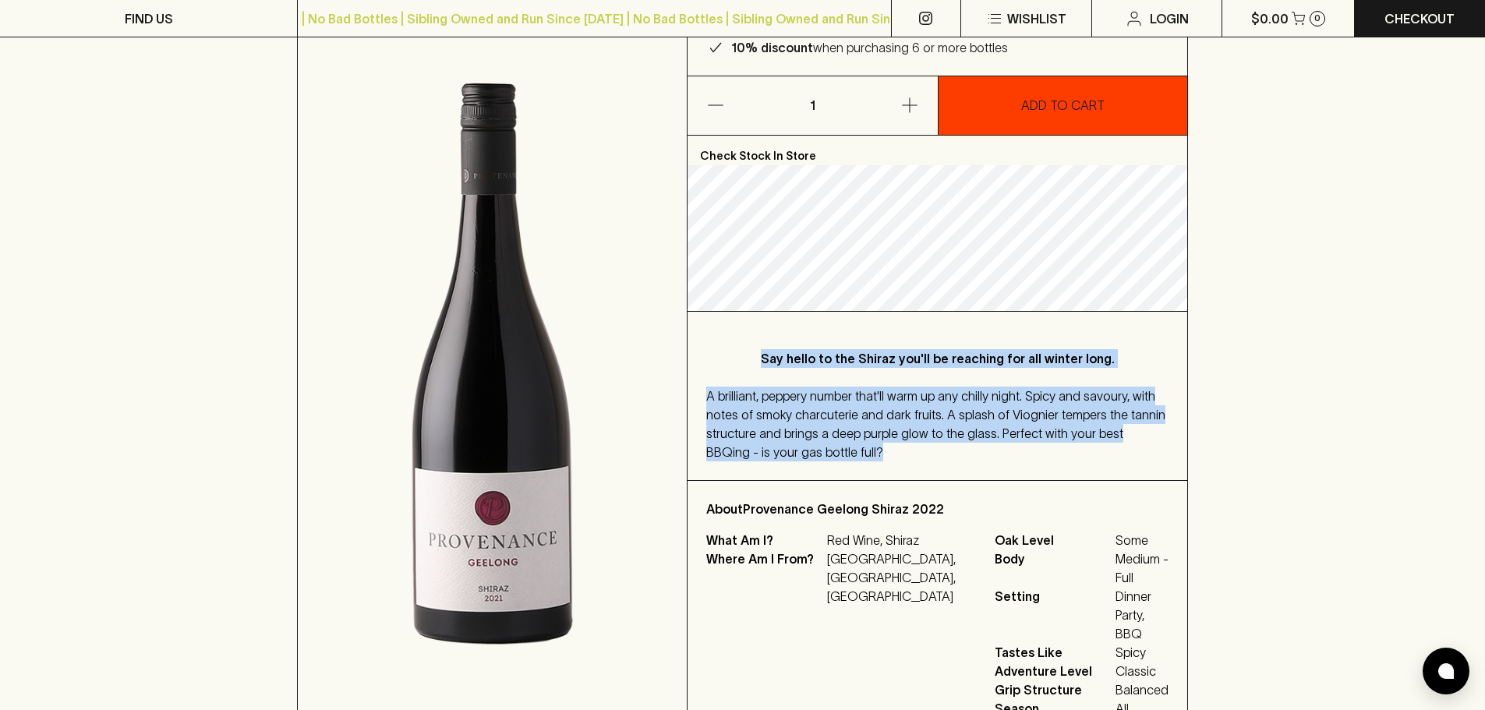
scroll to position [234, 0]
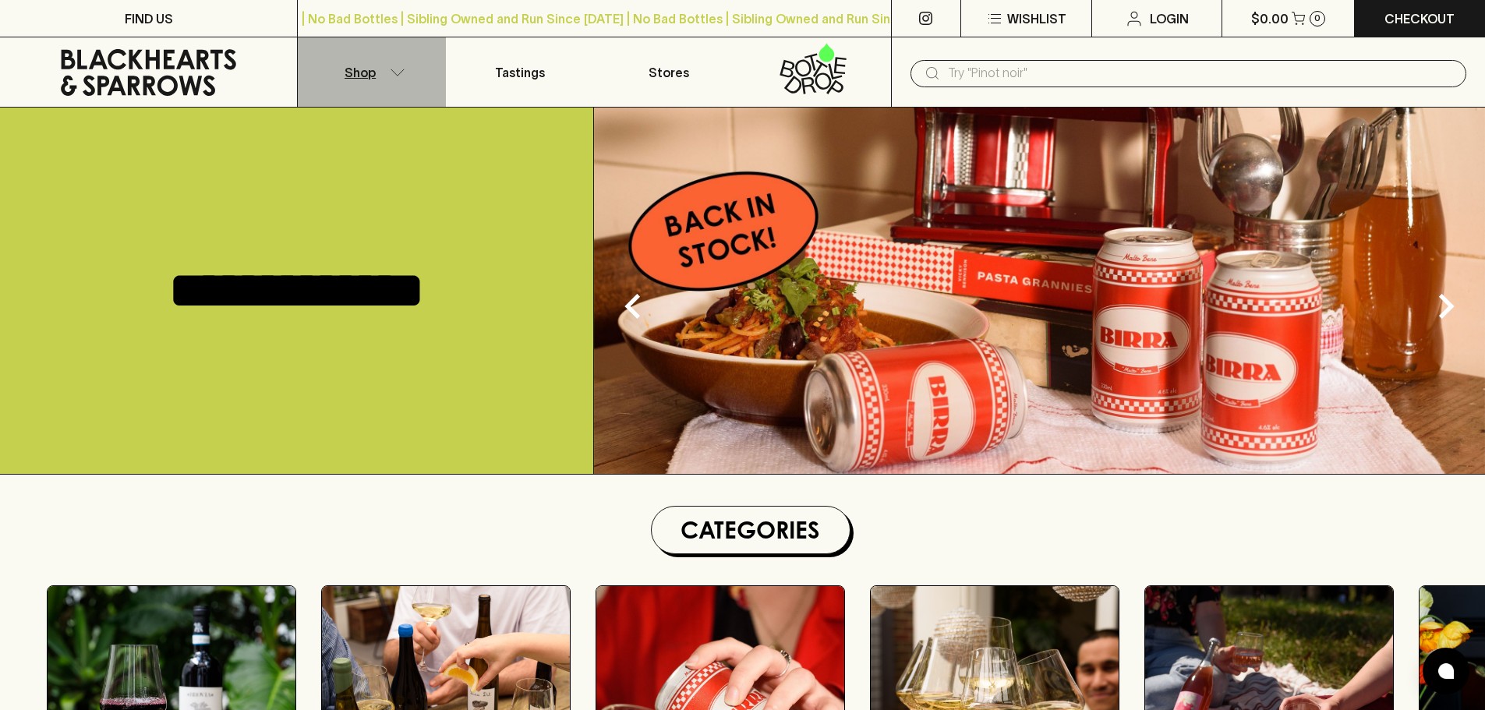
click at [380, 71] on button "Shop" at bounding box center [372, 71] width 148 height 69
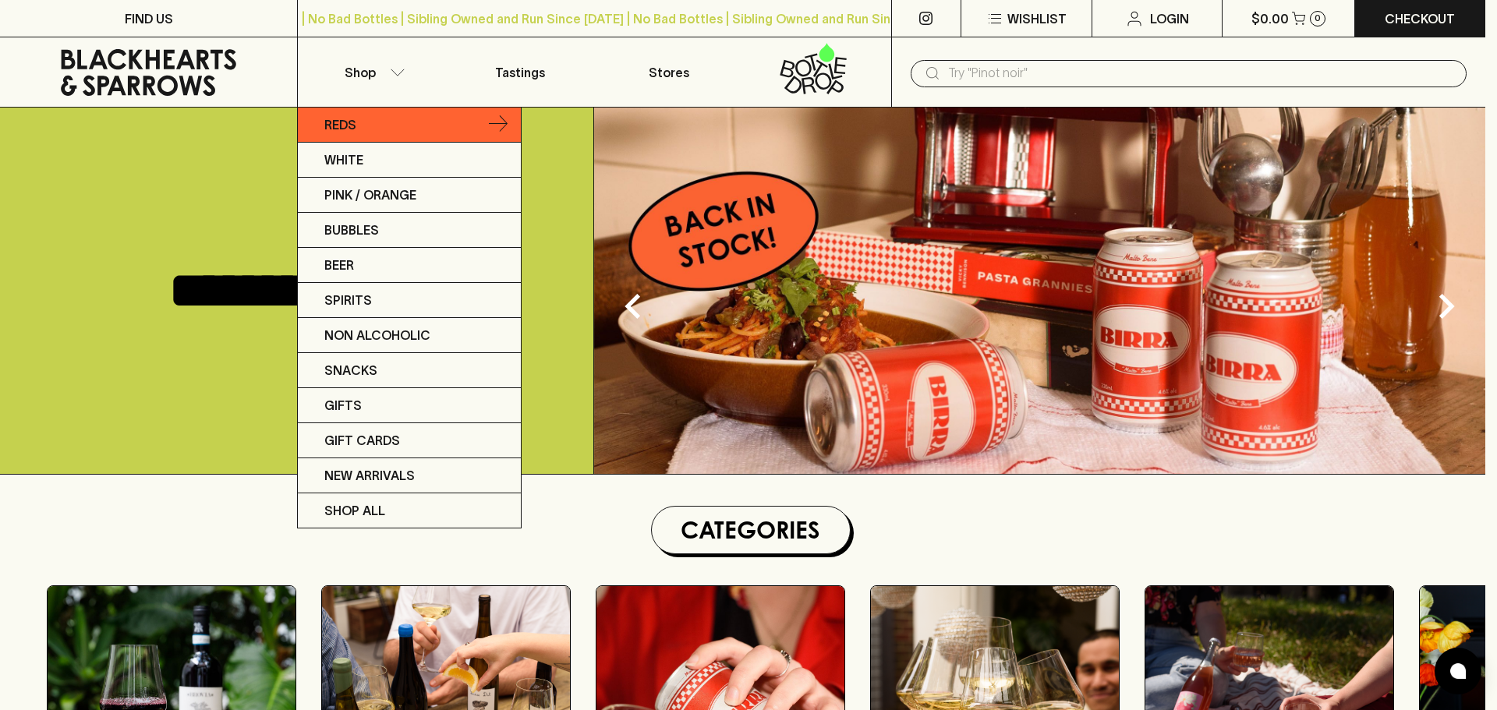
click at [486, 130] on link "Reds" at bounding box center [409, 125] width 223 height 35
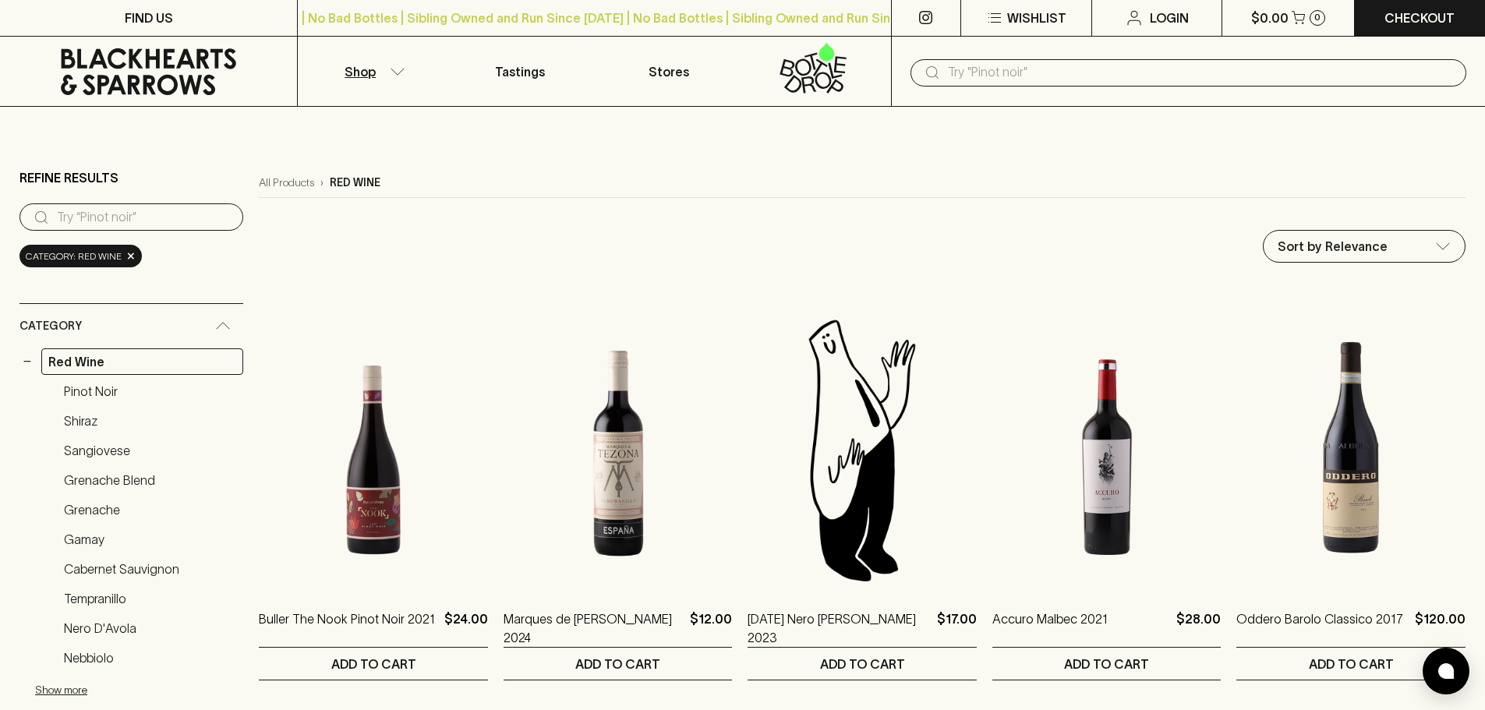
scroll to position [156, 0]
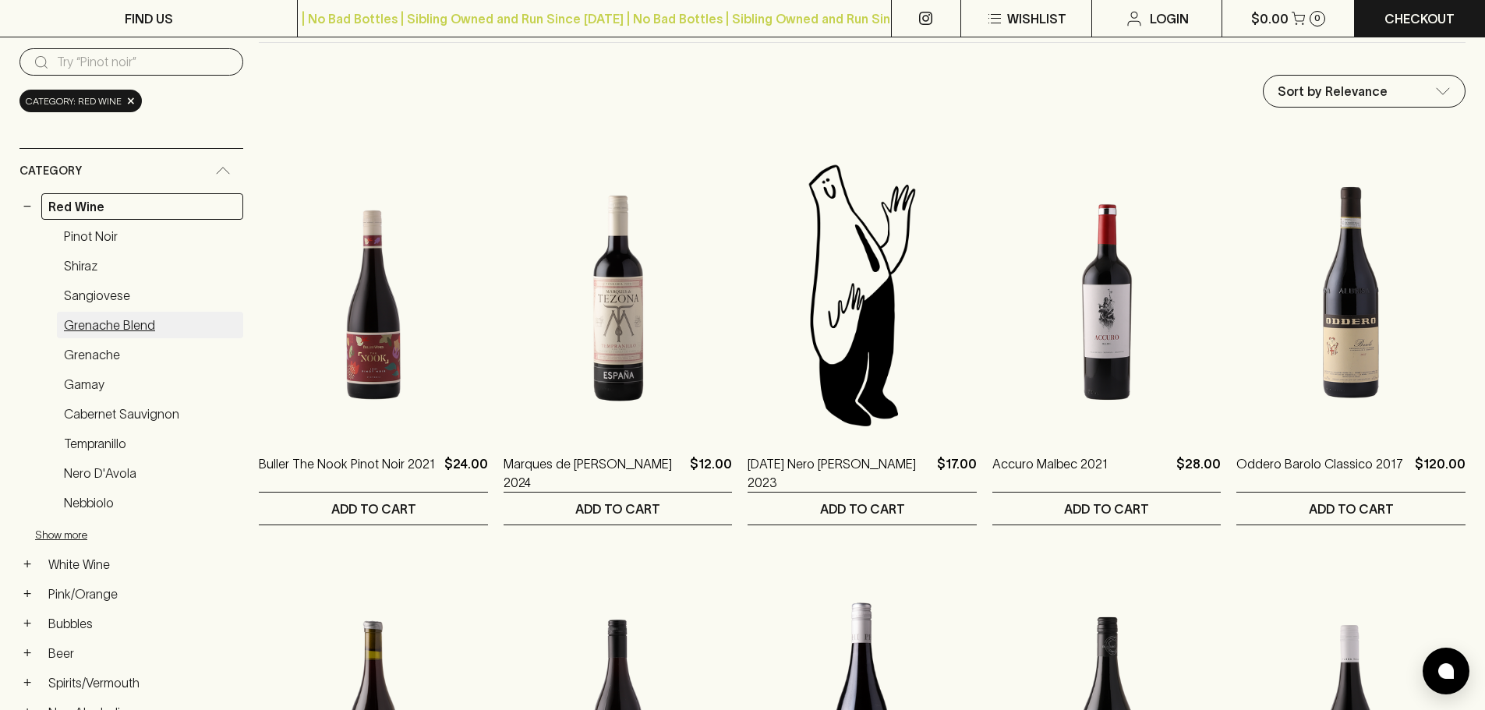
click at [122, 315] on link "Grenache Blend" at bounding box center [150, 325] width 186 height 27
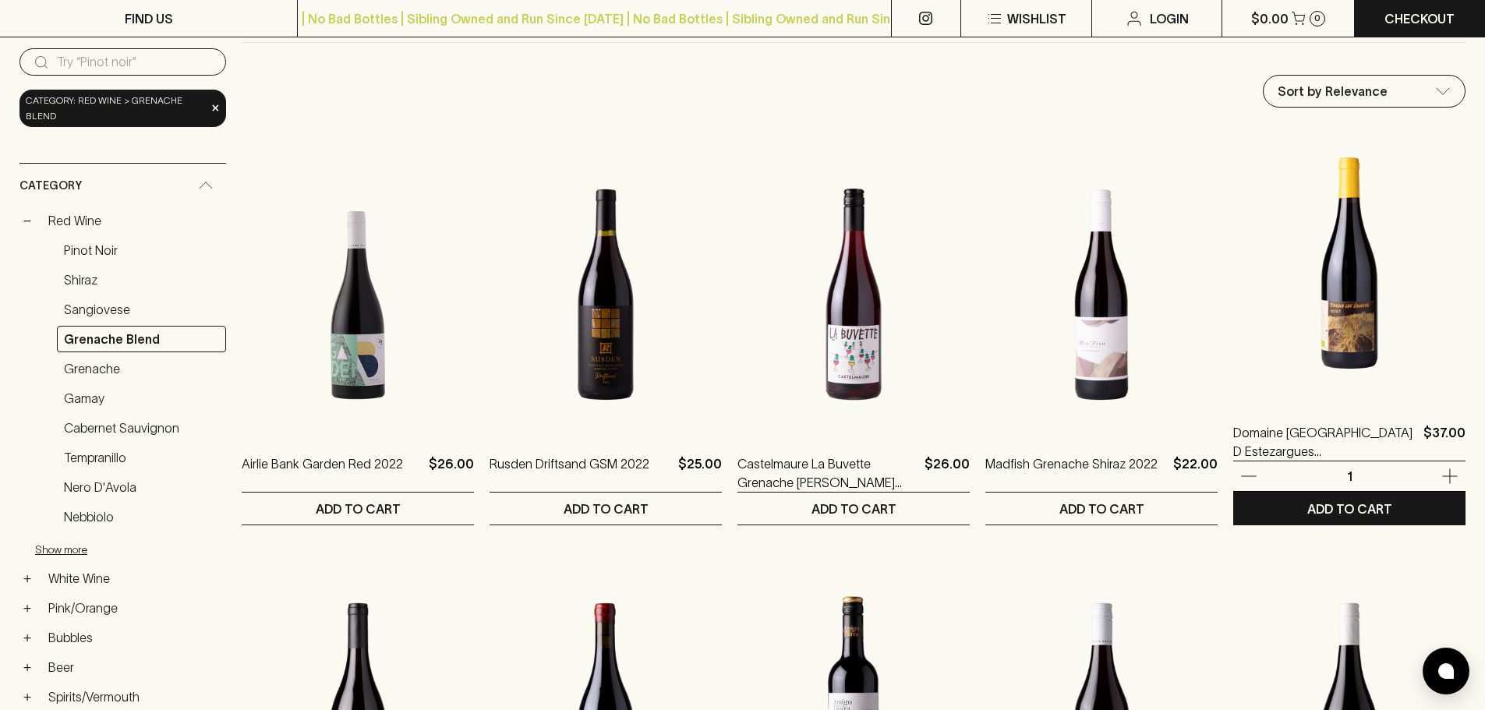
click at [1319, 296] on img at bounding box center [1349, 263] width 232 height 273
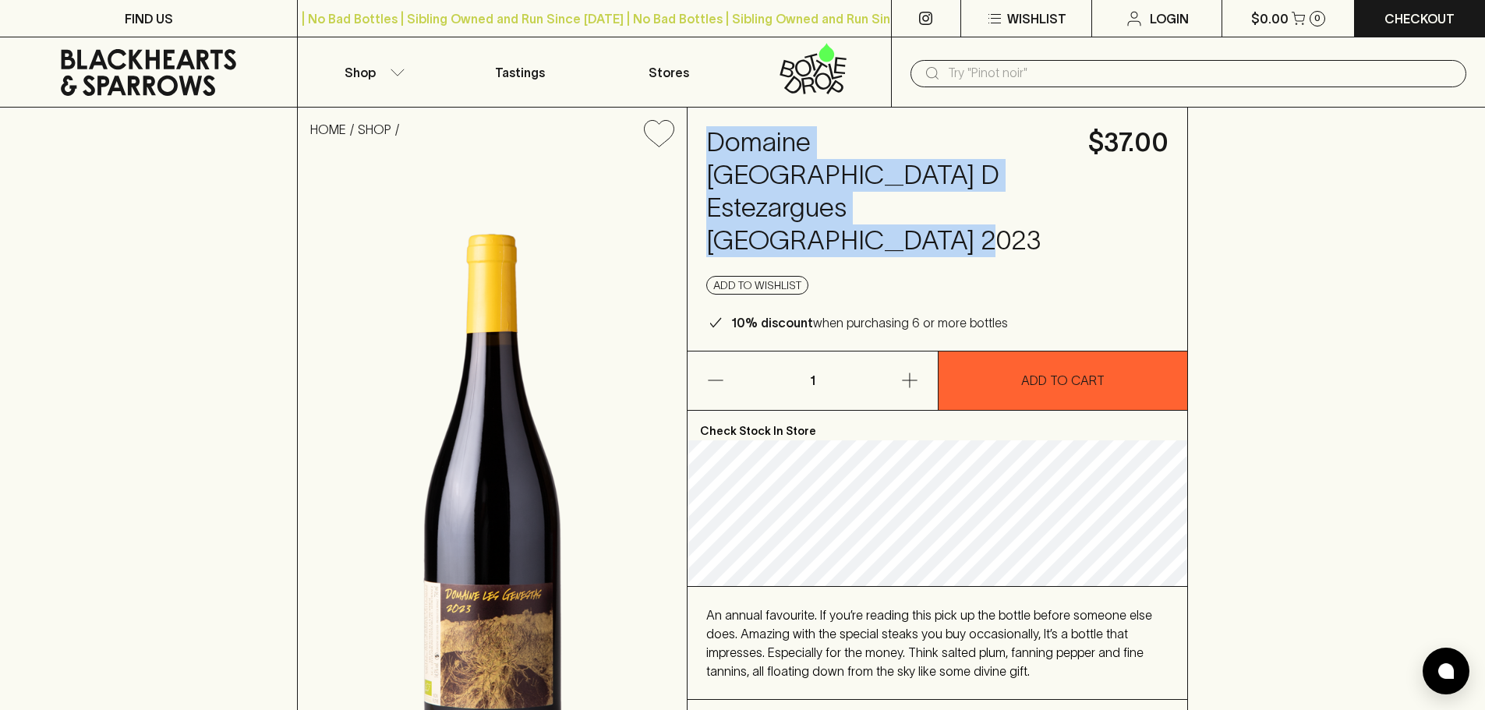
drag, startPoint x: 699, startPoint y: 143, endPoint x: 787, endPoint y: 193, distance: 102.3
click at [787, 193] on div "Domaine Les Genestas Cave D Estezargues Côtes du Rhône 2023 $37.00 Add to wishl…" at bounding box center [938, 229] width 500 height 243
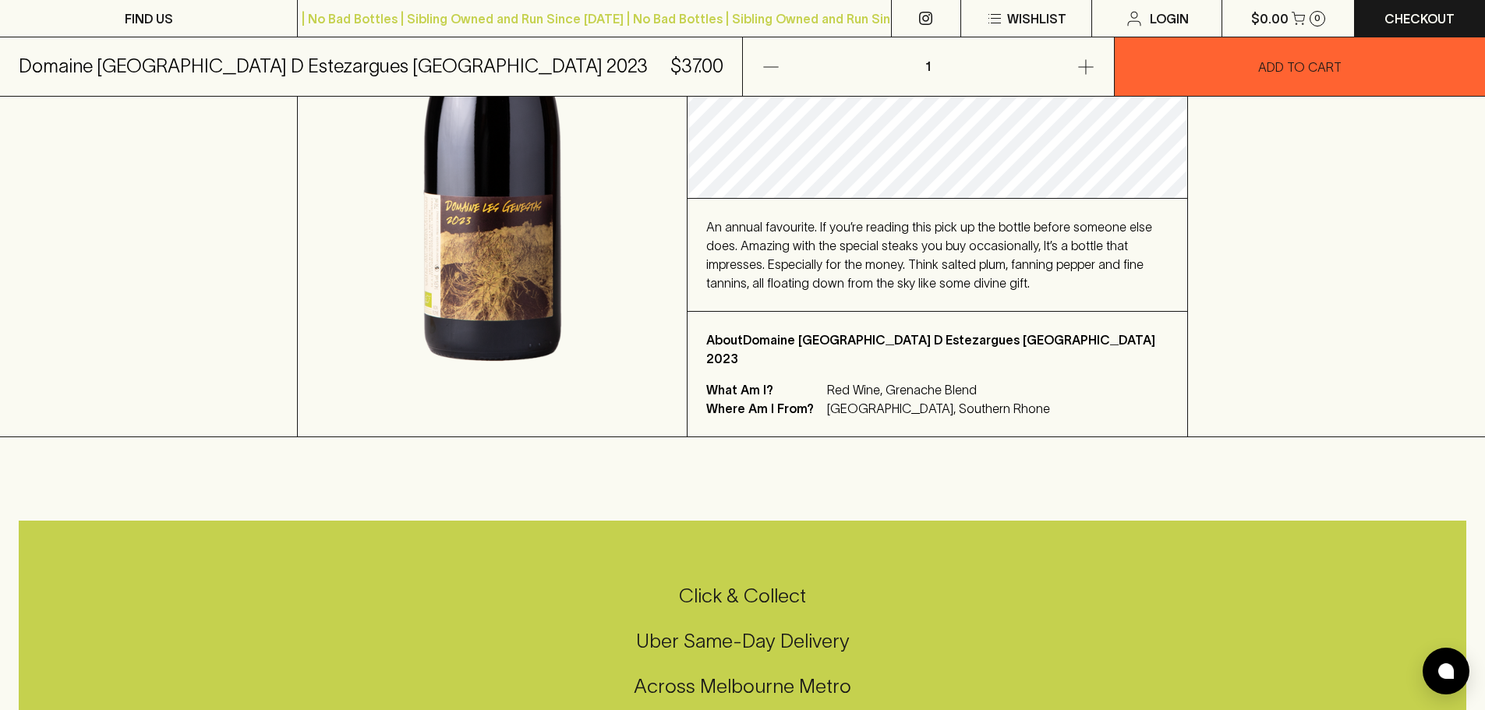
scroll to position [390, 0]
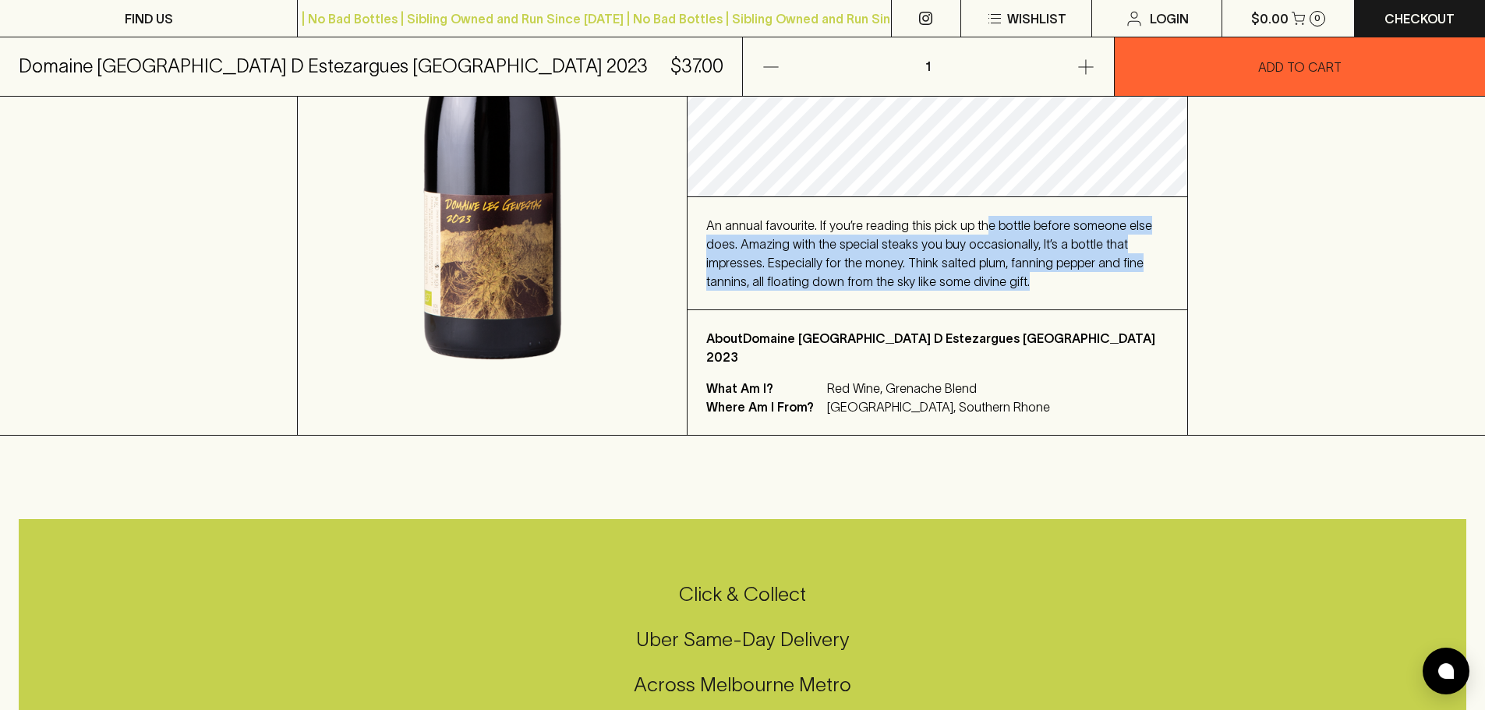
drag, startPoint x: 979, startPoint y: 242, endPoint x: 975, endPoint y: 167, distance: 75.8
click at [975, 197] on div "An annual favourite. If you’re reading this pick up the bottle before someone e…" at bounding box center [938, 253] width 500 height 112
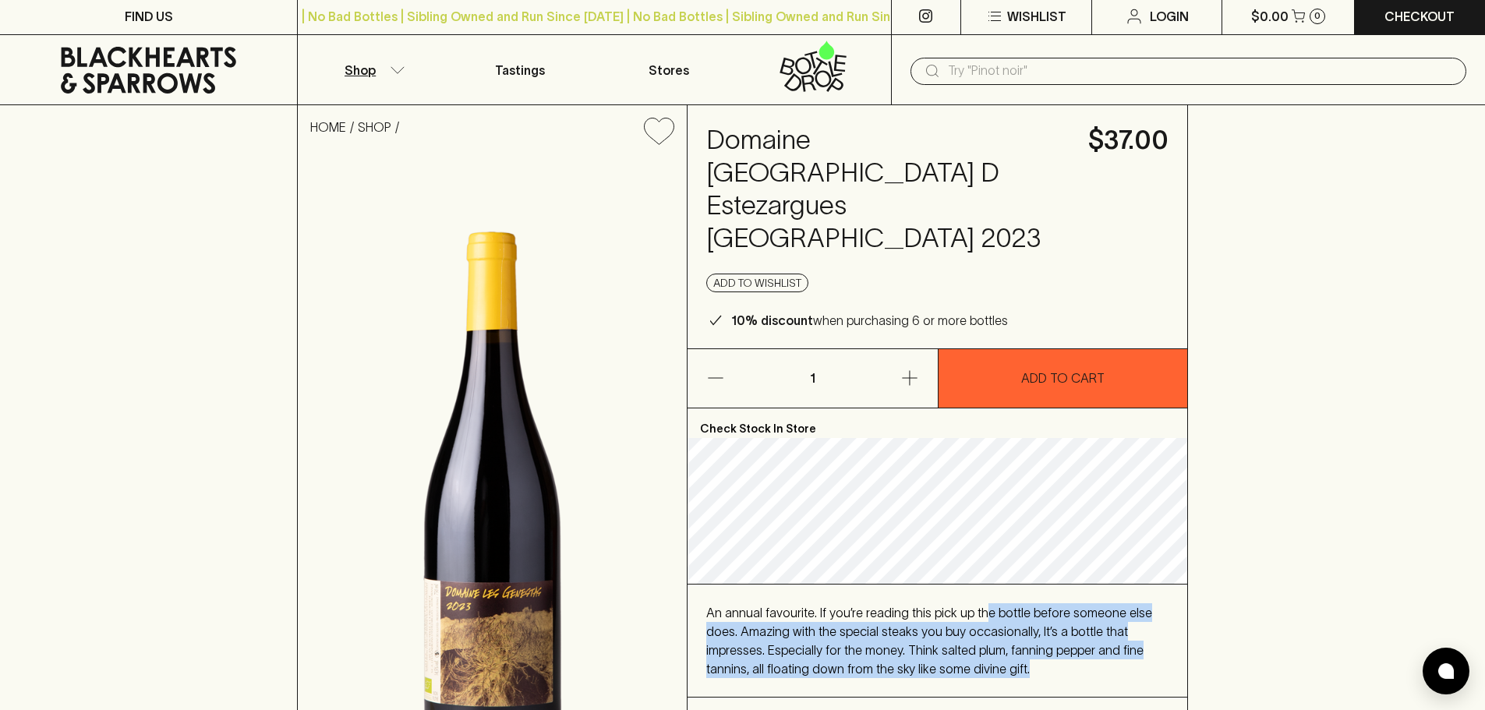
scroll to position [0, 0]
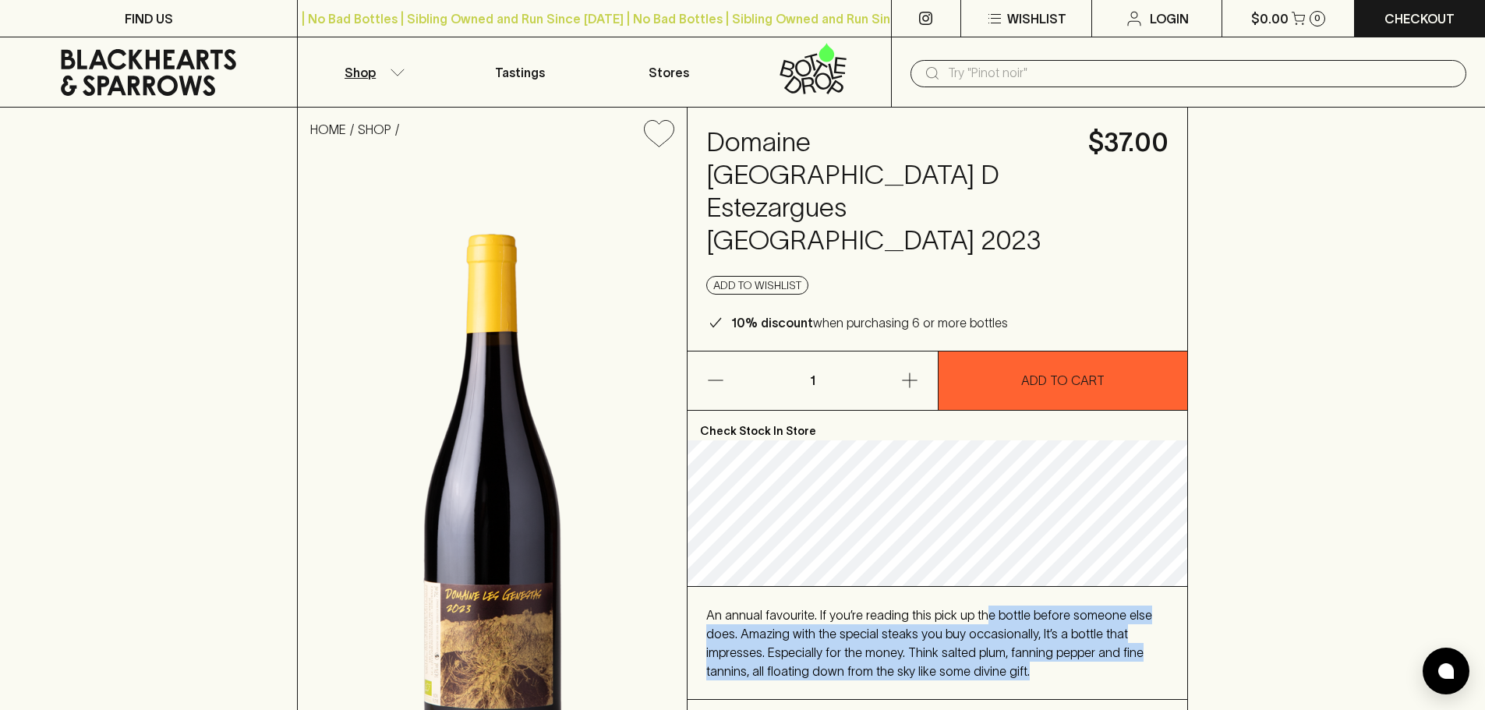
click at [363, 73] on p "Shop" at bounding box center [360, 72] width 31 height 19
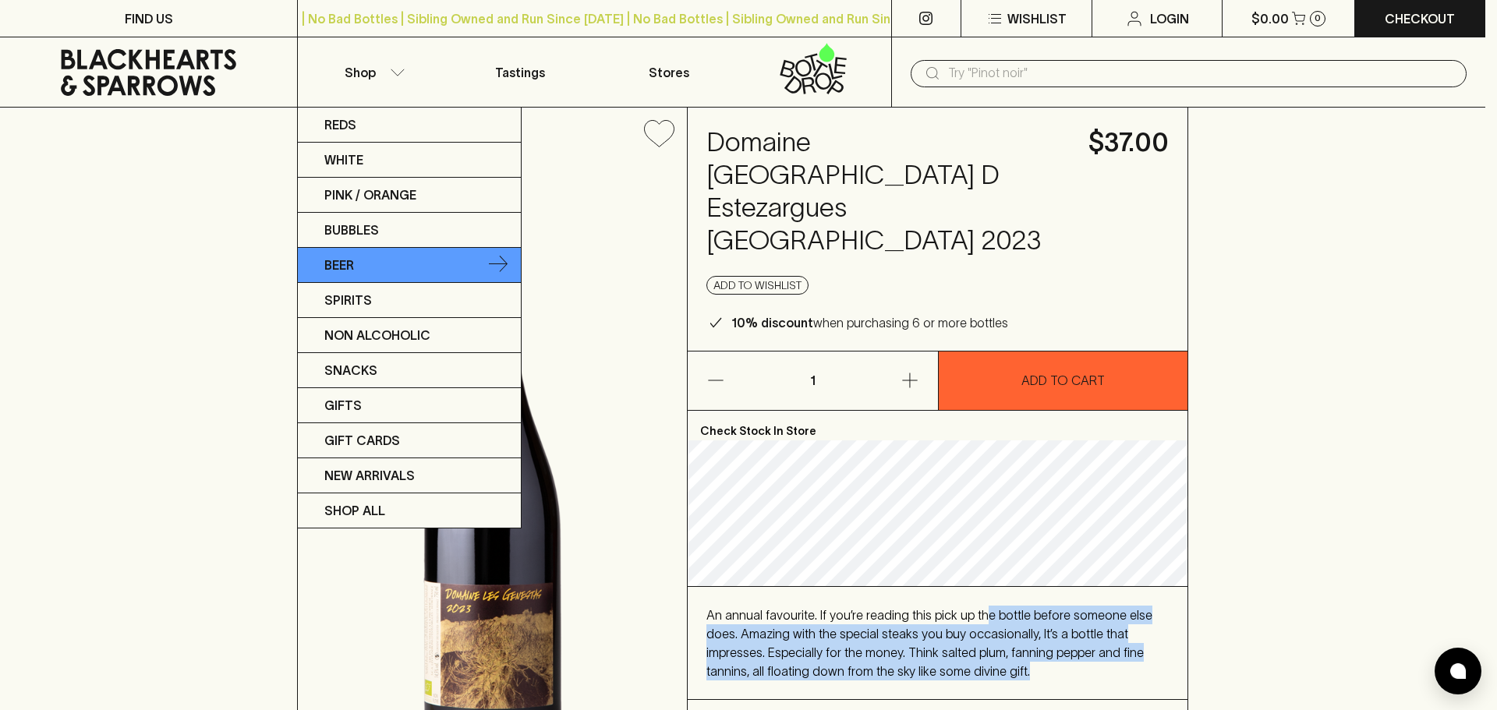
click at [378, 261] on link "Beer" at bounding box center [409, 265] width 223 height 35
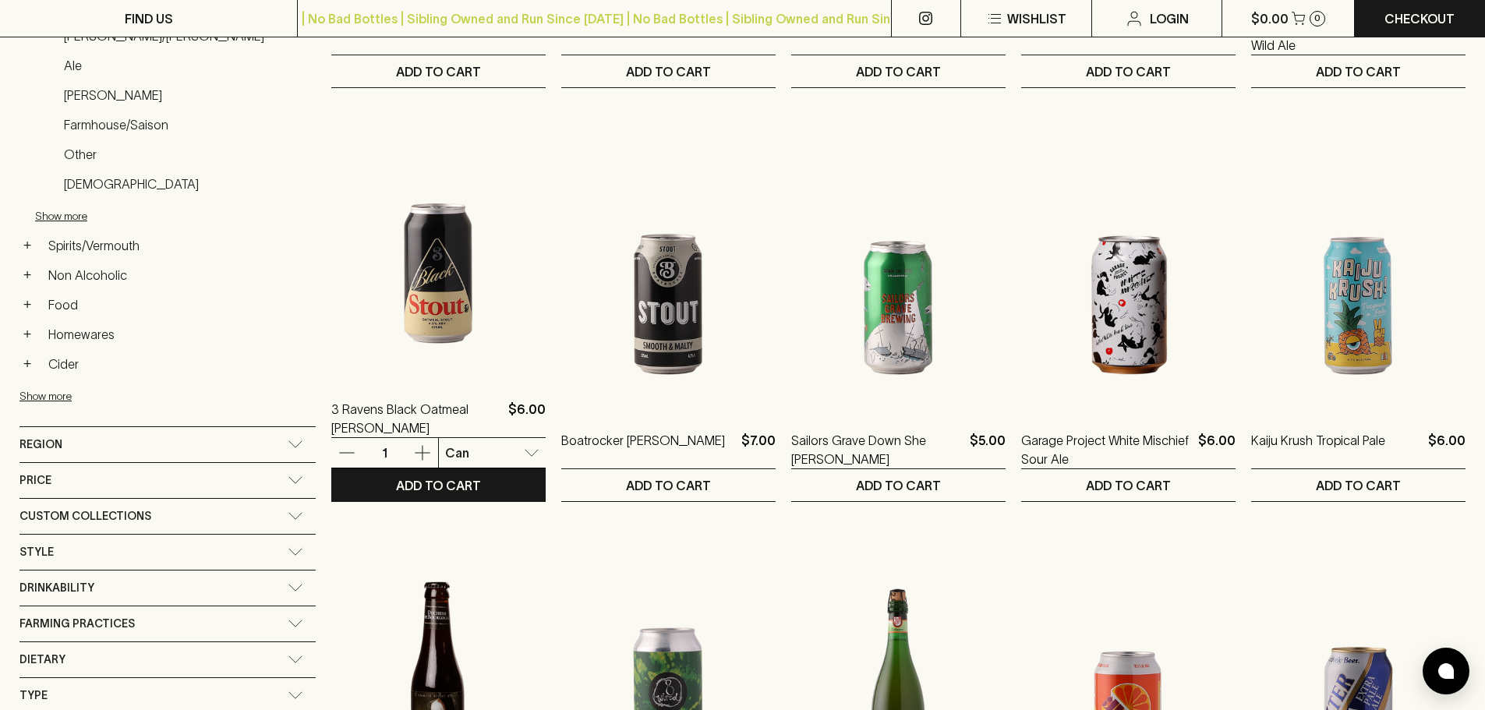
scroll to position [624, 0]
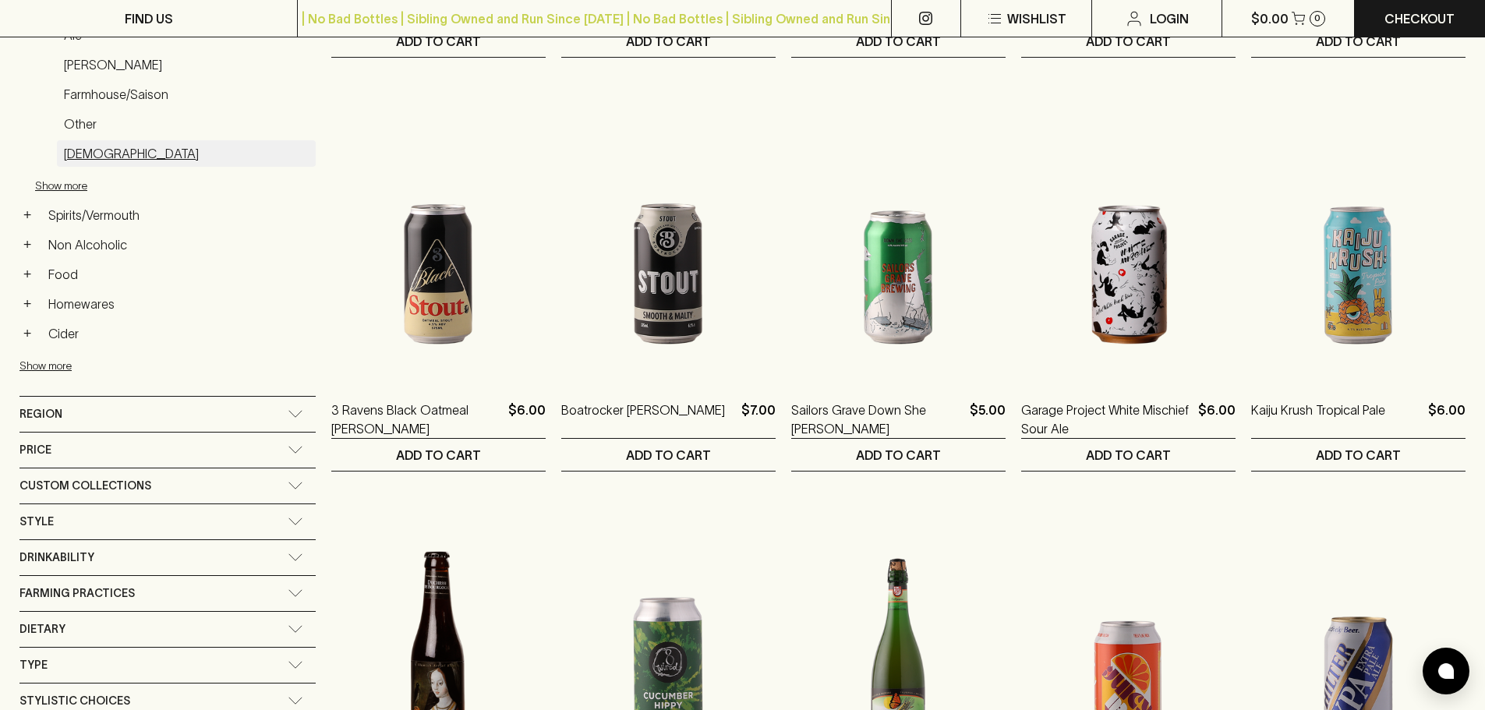
click at [78, 158] on link "Belgian" at bounding box center [186, 153] width 259 height 27
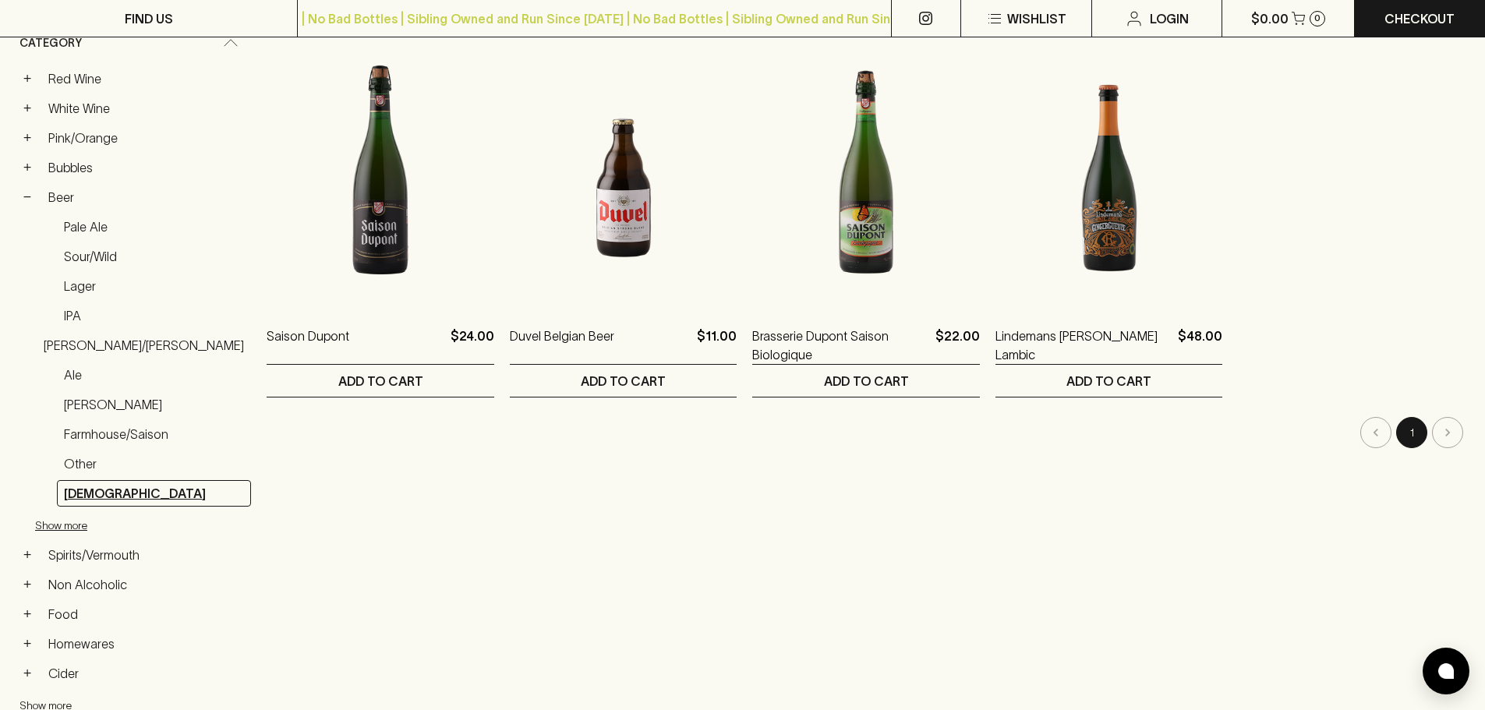
scroll to position [312, 0]
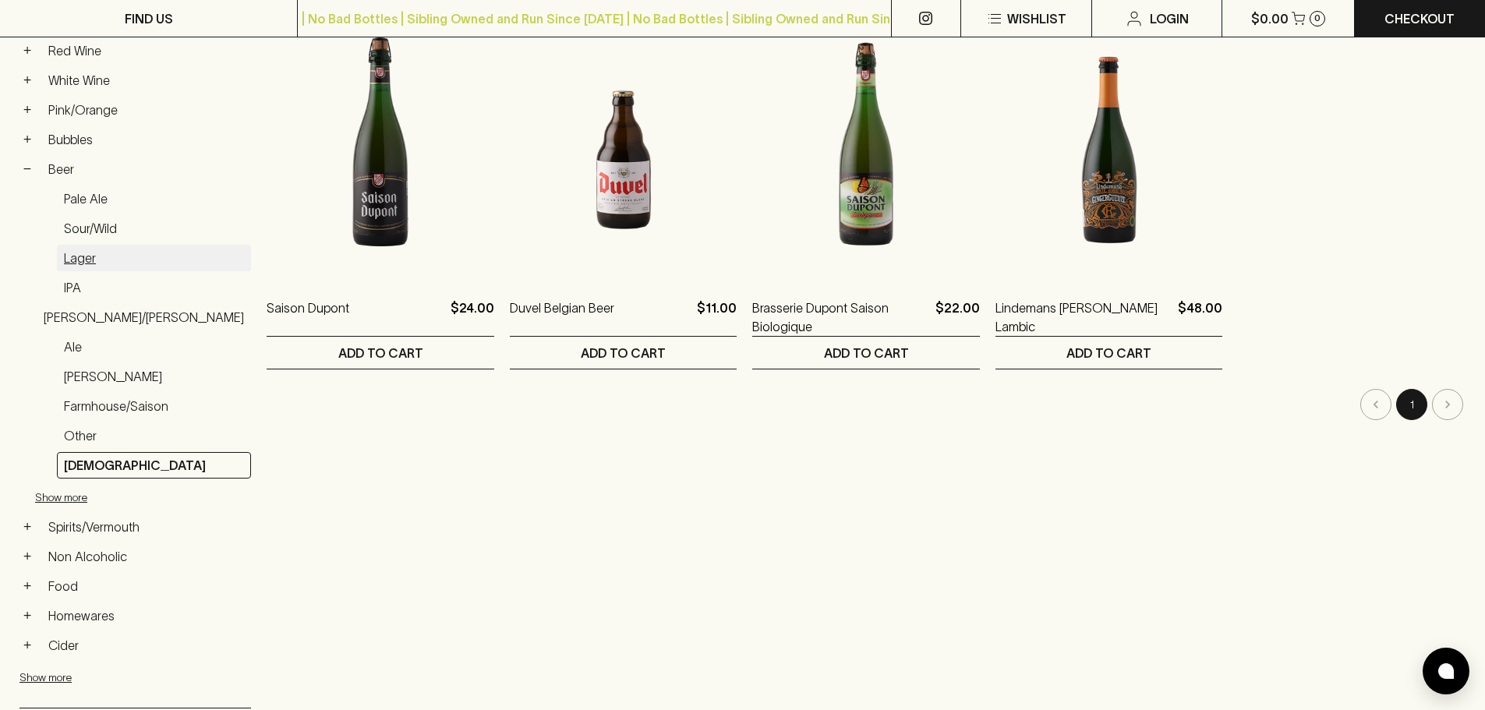
click at [91, 253] on link "Lager" at bounding box center [154, 258] width 194 height 27
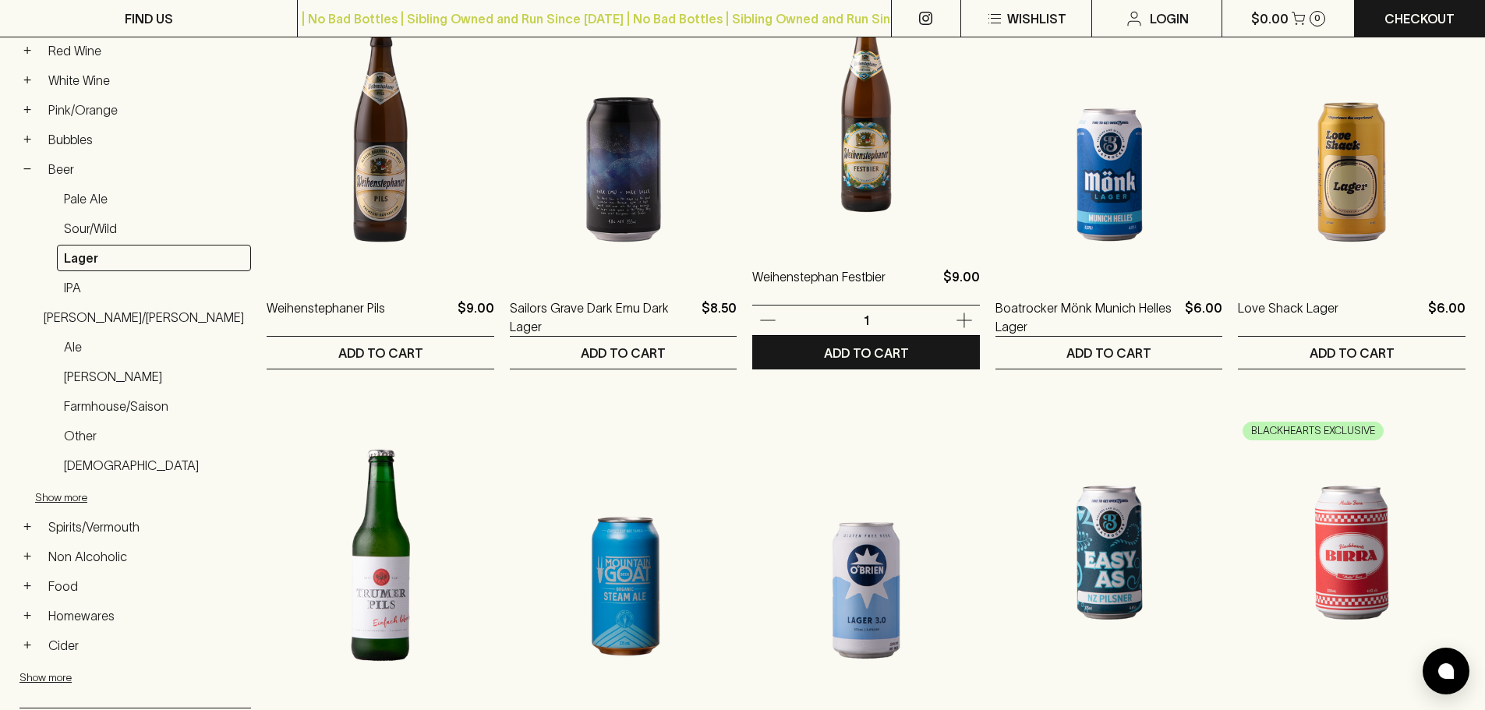
click at [871, 161] on img at bounding box center [866, 107] width 228 height 273
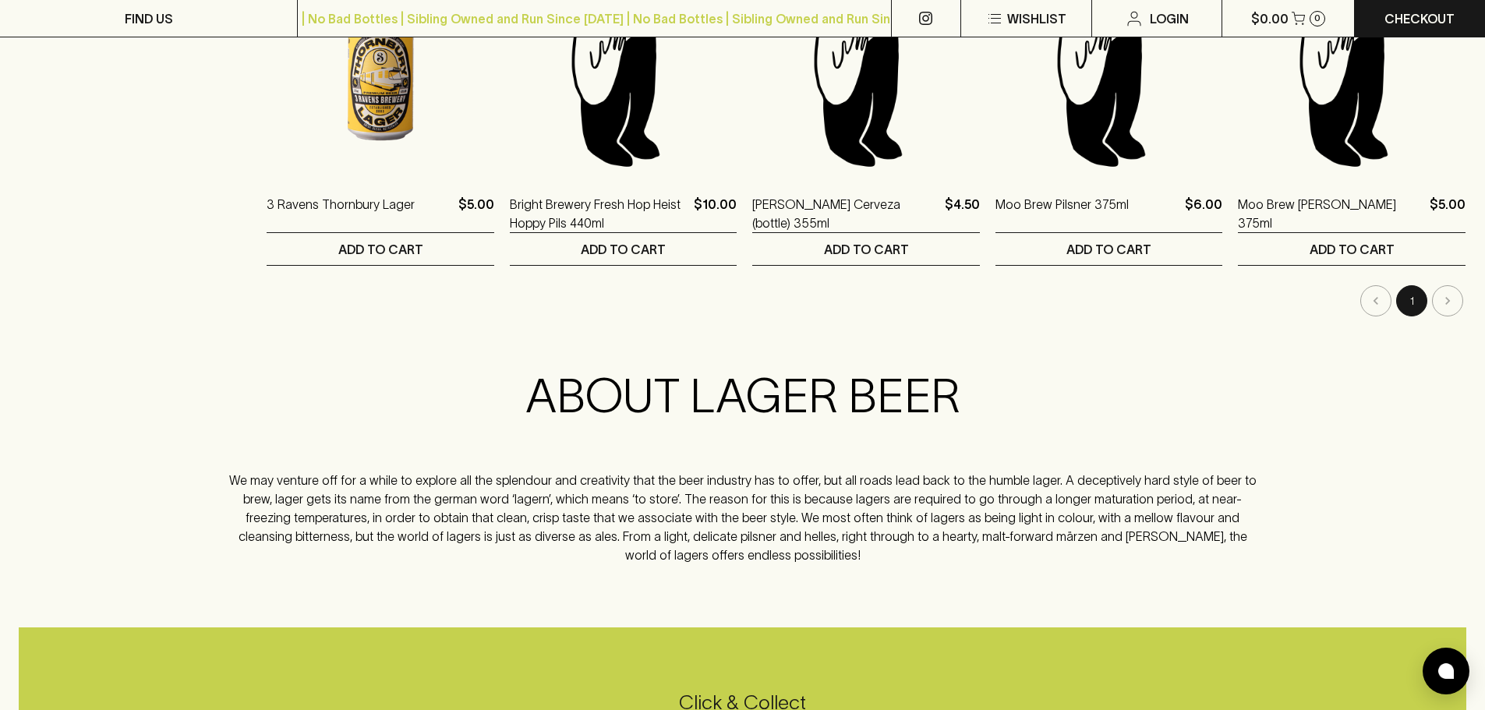
scroll to position [1559, 0]
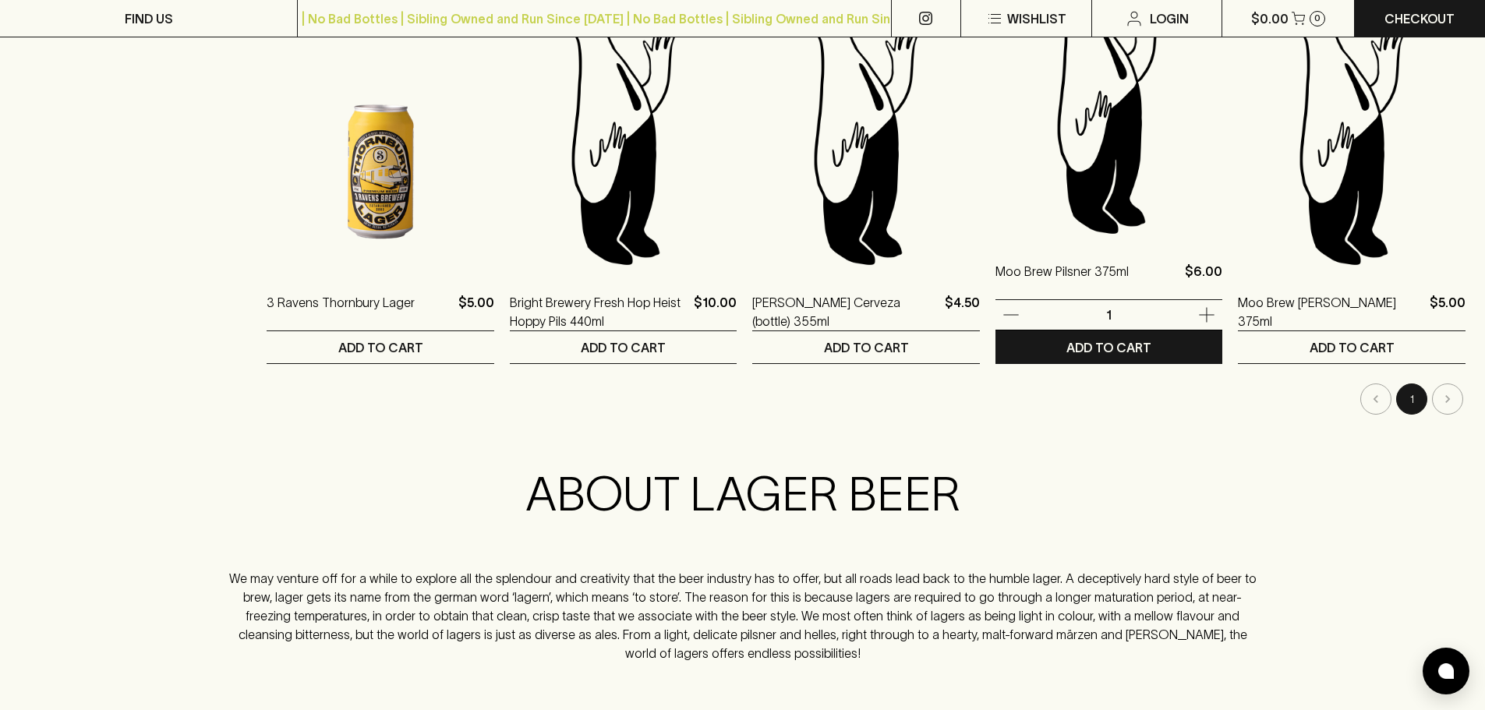
click at [1127, 120] on img at bounding box center [1110, 102] width 228 height 273
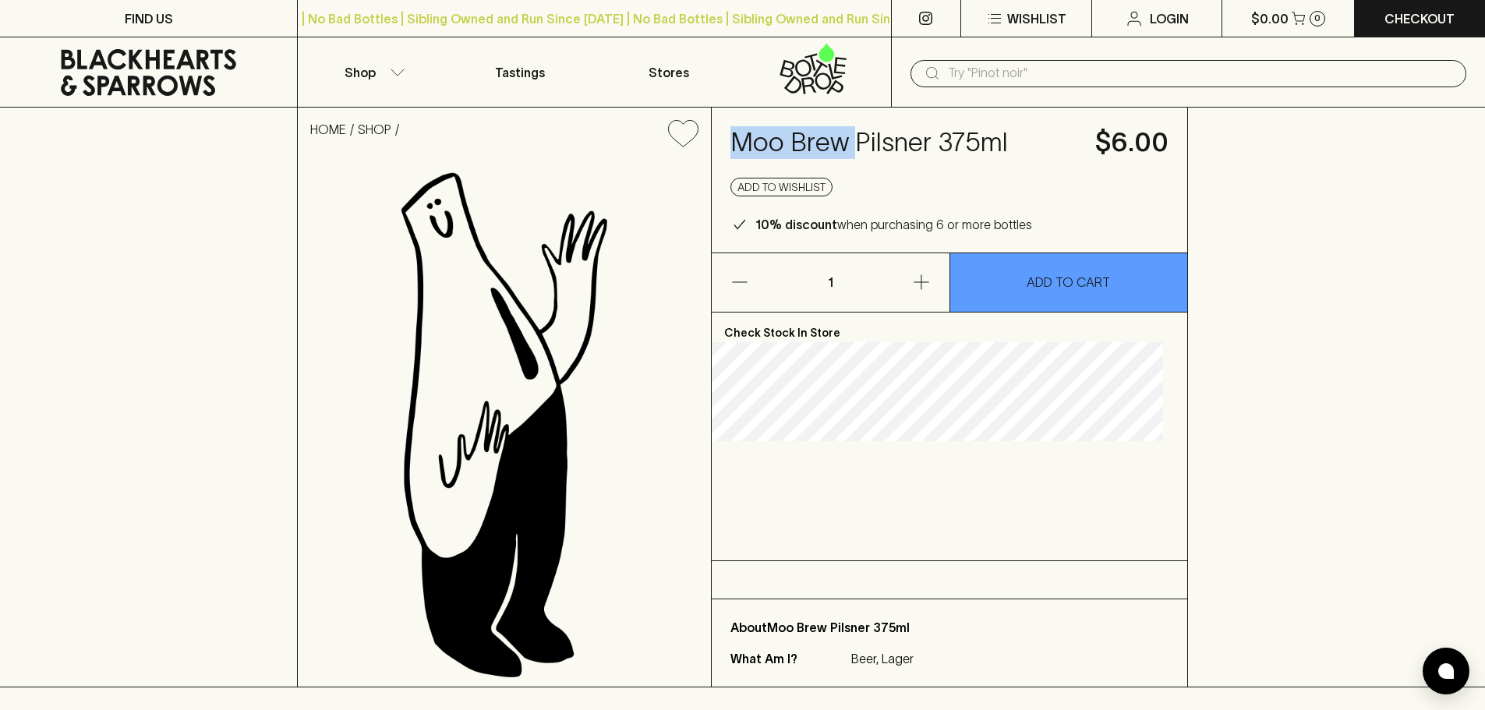
drag, startPoint x: 752, startPoint y: 143, endPoint x: 877, endPoint y: 143, distance: 124.7
click at [877, 143] on div "Moo Brew Pilsner 375ml $6.00 Add to wishlist 10% discount when purchasing 6 or …" at bounding box center [950, 180] width 476 height 145
drag, startPoint x: 872, startPoint y: 143, endPoint x: 918, endPoint y: 142, distance: 46.0
click at [918, 142] on h4 "Moo Brew Pilsner 375ml" at bounding box center [903, 142] width 346 height 33
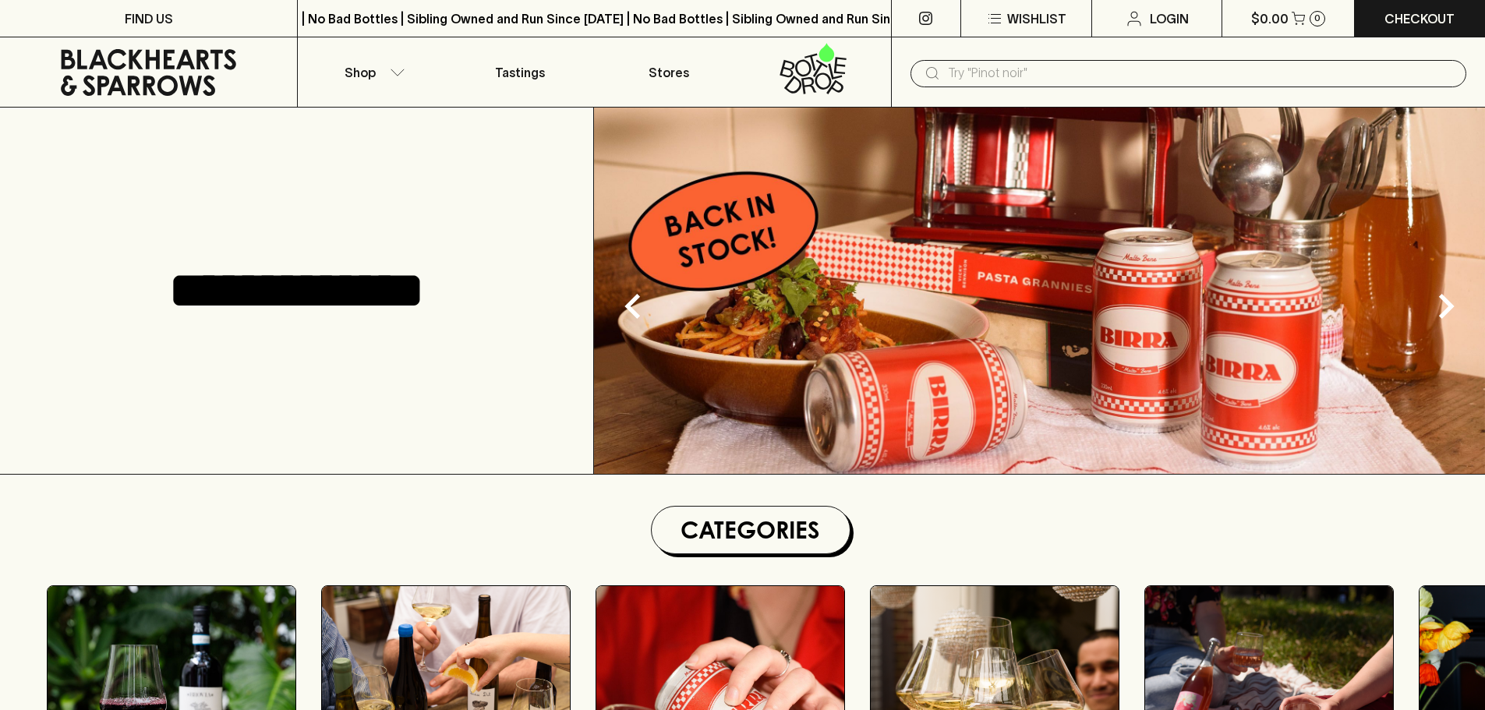
click at [939, 75] on icon at bounding box center [932, 73] width 19 height 19
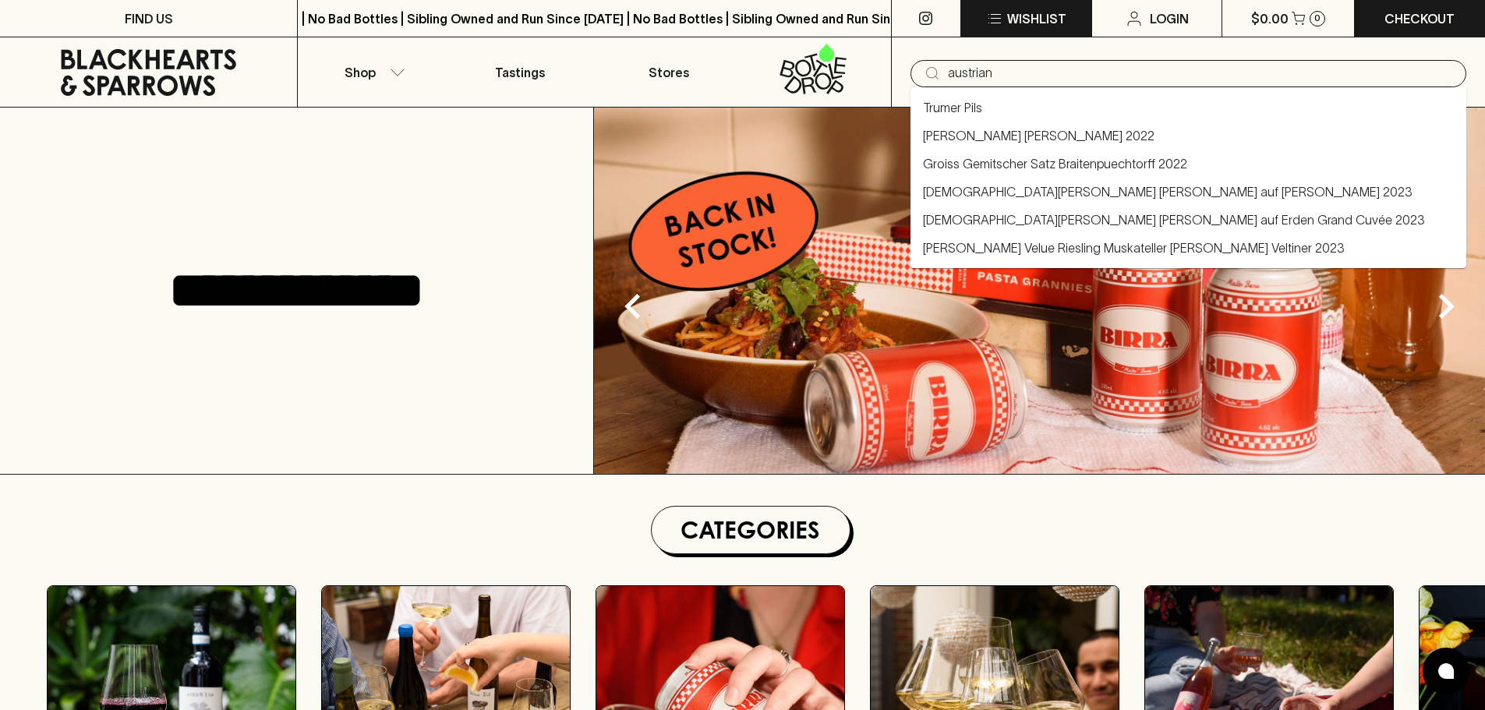
type input "austrian"
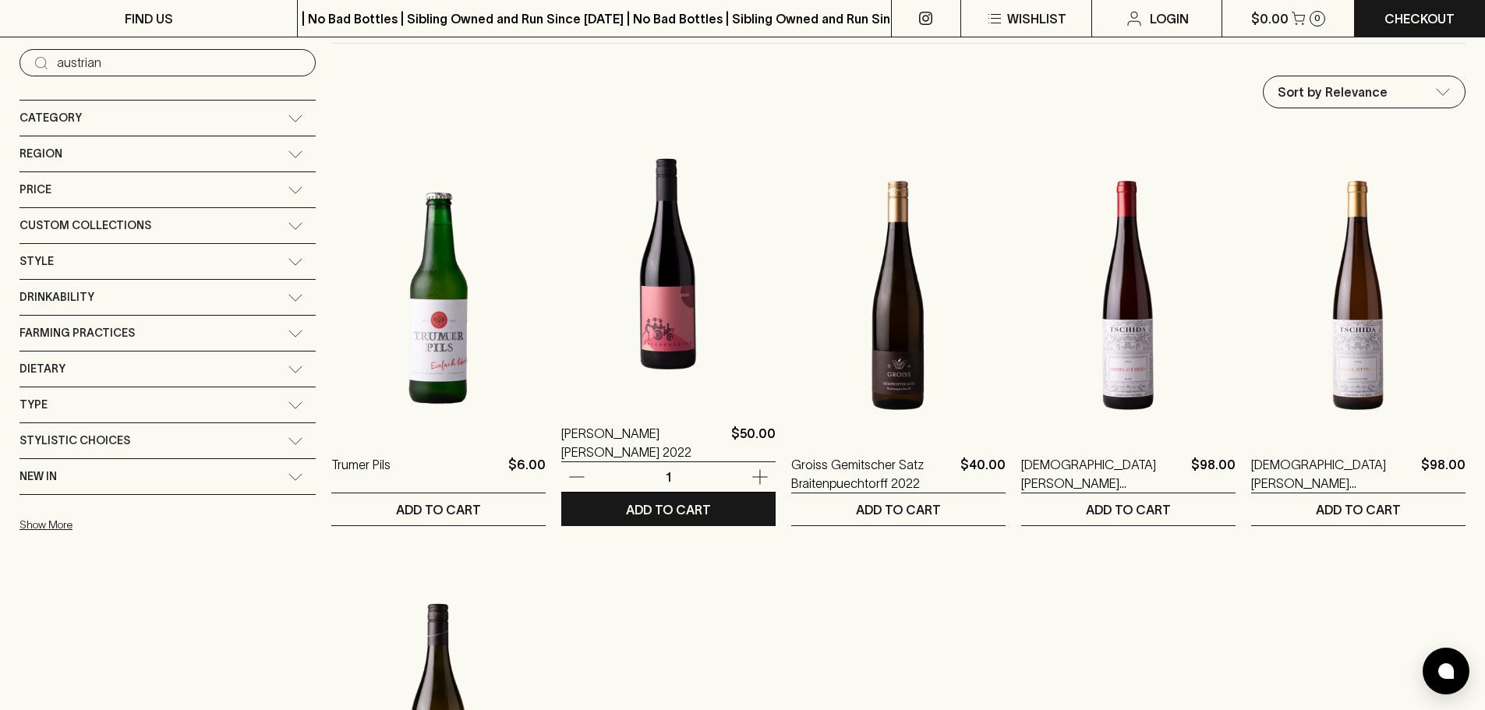
scroll to position [156, 0]
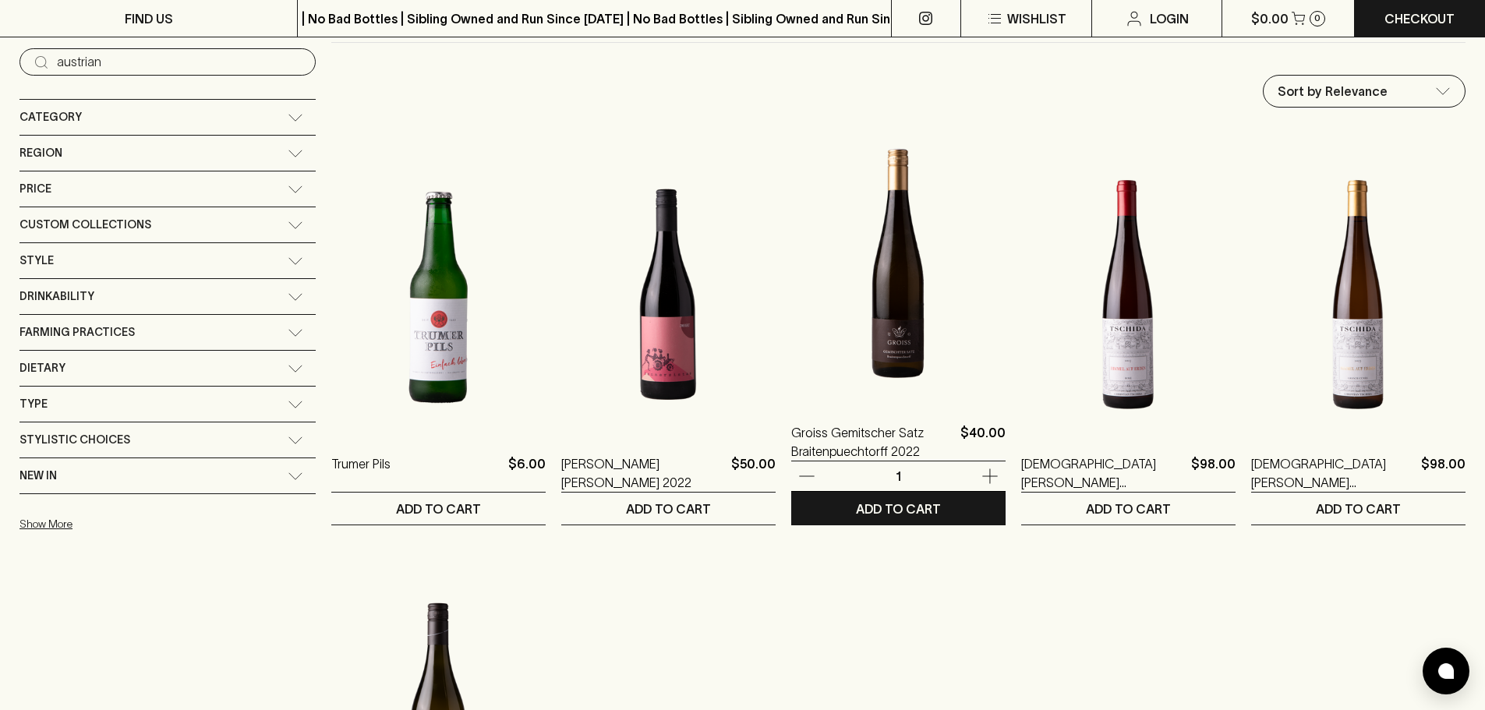
click at [807, 296] on img at bounding box center [898, 263] width 214 height 273
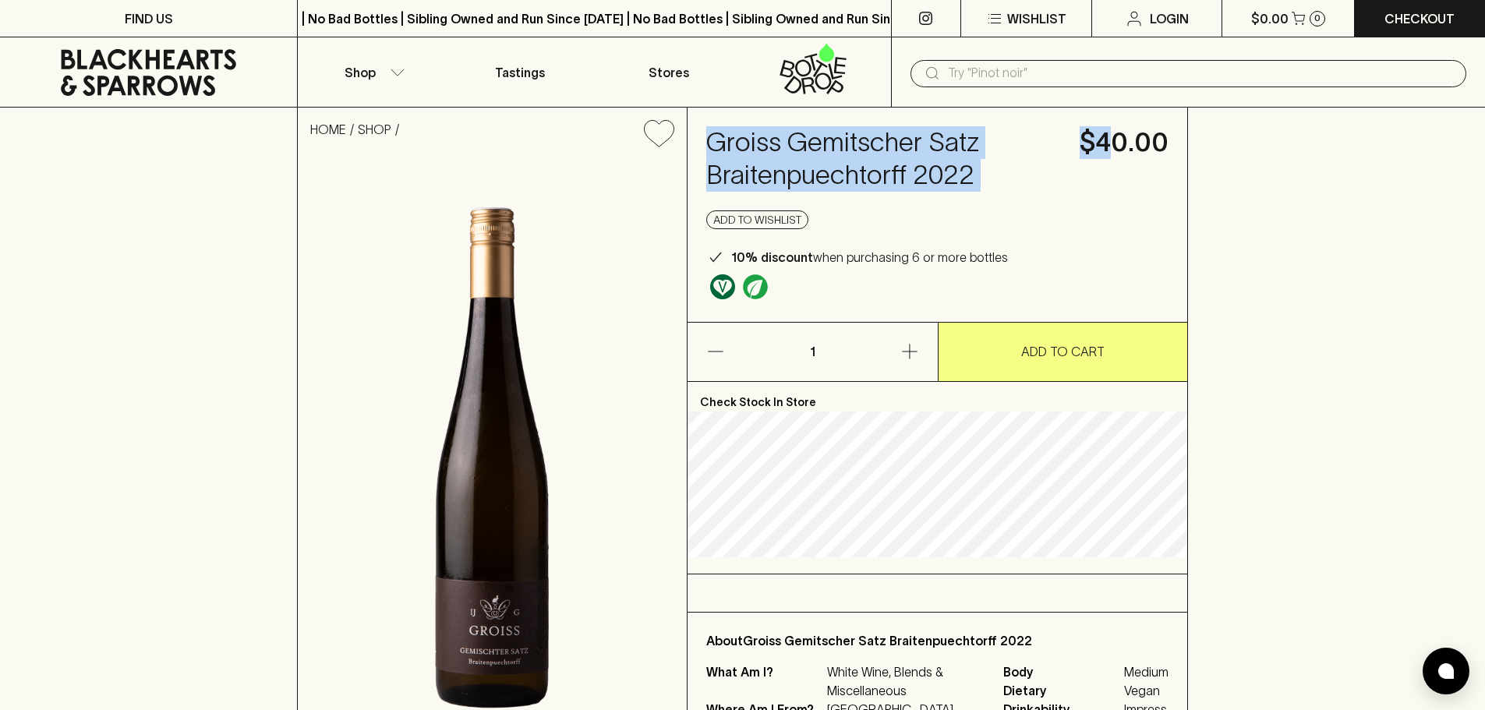
drag, startPoint x: 704, startPoint y: 133, endPoint x: 1120, endPoint y: 179, distance: 418.8
click at [1120, 179] on div "Groiss Gemitscher Satz Braitenpuechtorff 2022 $40.00 Add to wishlist 10% discou…" at bounding box center [938, 215] width 500 height 214
click at [855, 179] on h4 "Groiss Gemitscher Satz Braitenpuechtorff 2022" at bounding box center [883, 158] width 355 height 65
drag, startPoint x: 1011, startPoint y: 189, endPoint x: 699, endPoint y: 142, distance: 315.4
click at [699, 142] on div "Groiss Gemitscher Satz Braitenpuechtorff 2022 $40.00 Add to wishlist 10% discou…" at bounding box center [938, 215] width 500 height 214
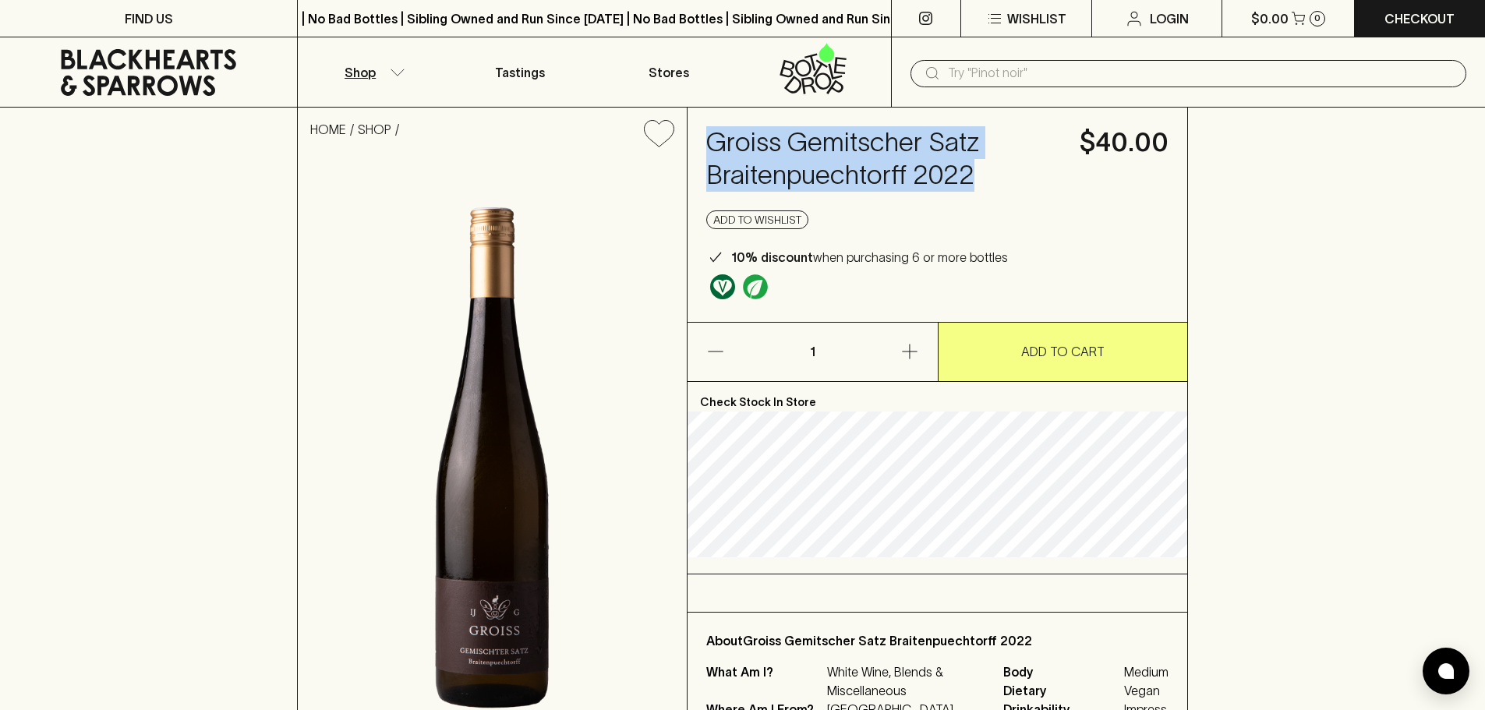
click at [399, 72] on icon "button" at bounding box center [398, 73] width 16 height 8
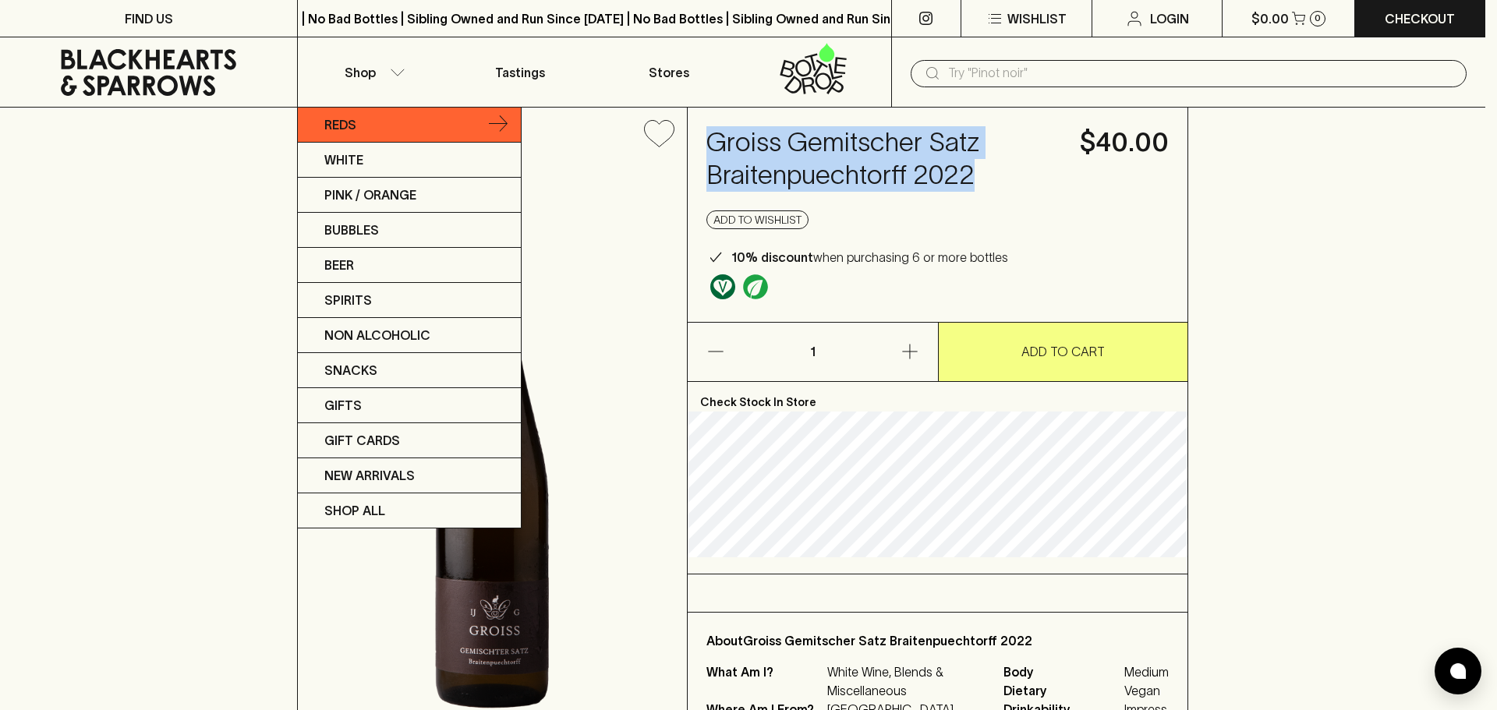
click at [414, 132] on link "Reds" at bounding box center [409, 125] width 223 height 35
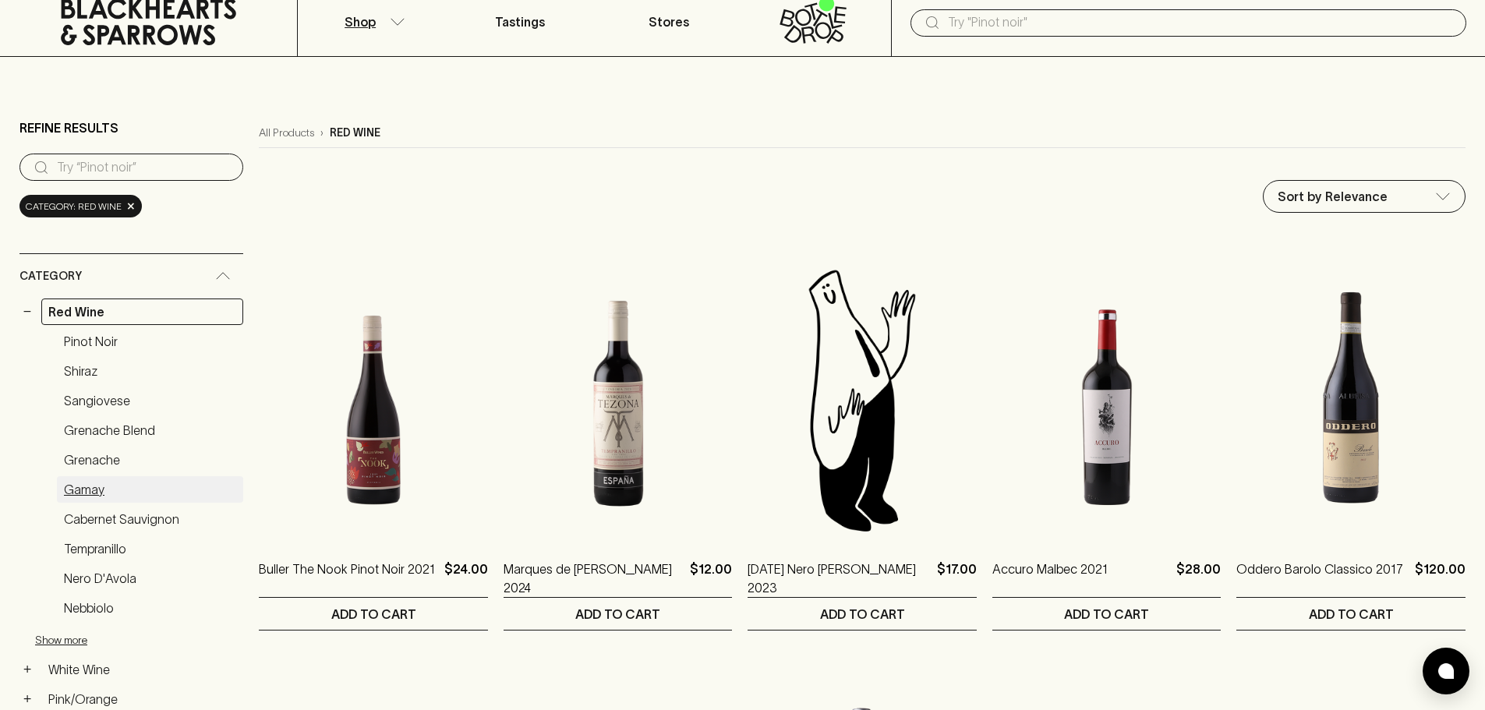
scroll to position [78, 0]
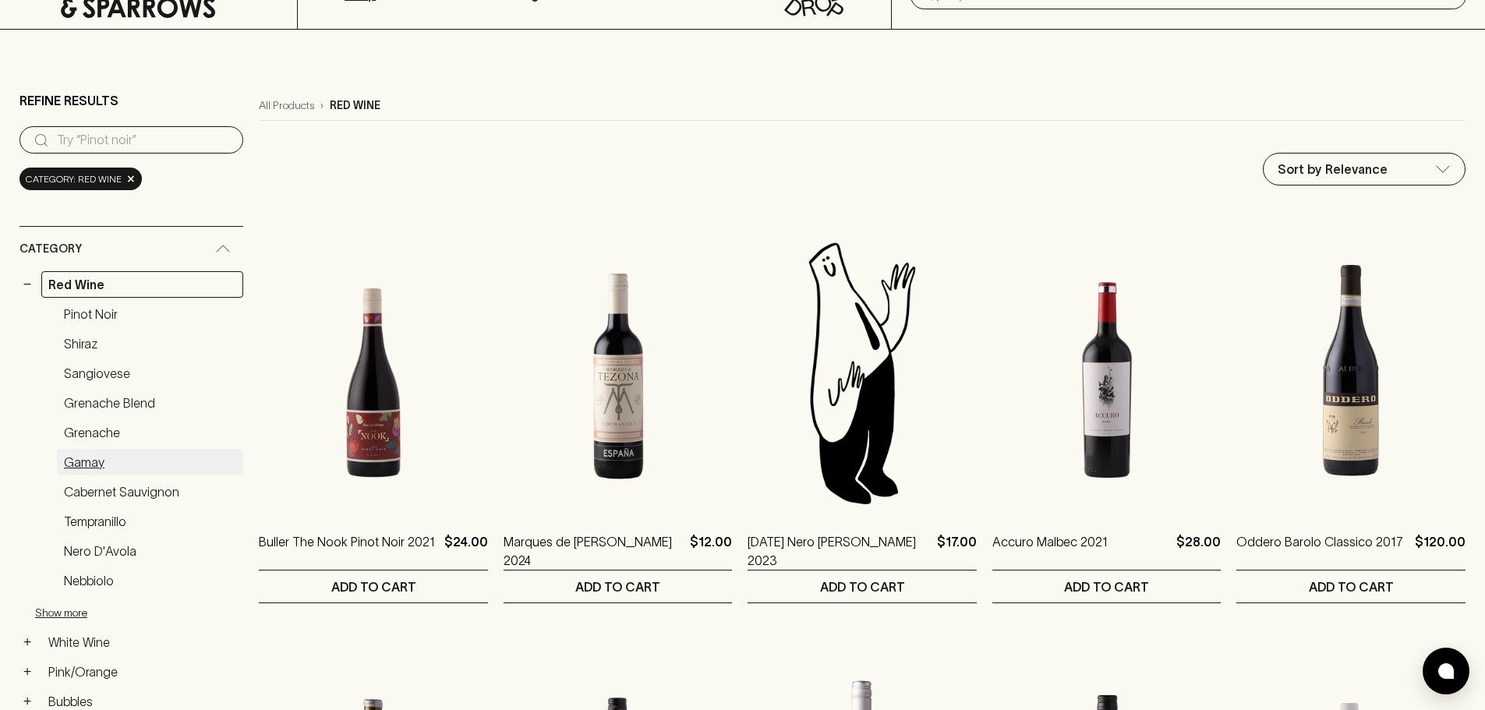
click at [92, 453] on link "Gamay" at bounding box center [150, 462] width 186 height 27
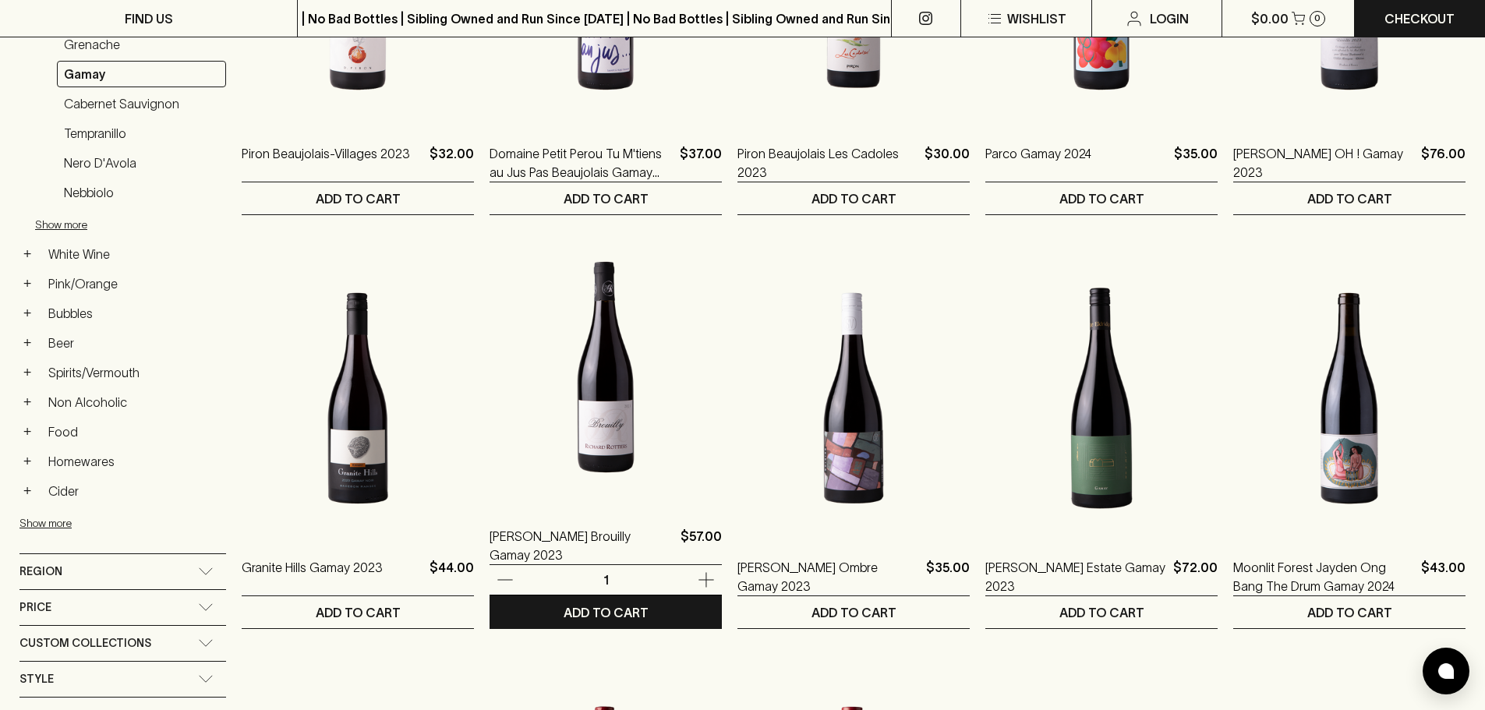
scroll to position [468, 0]
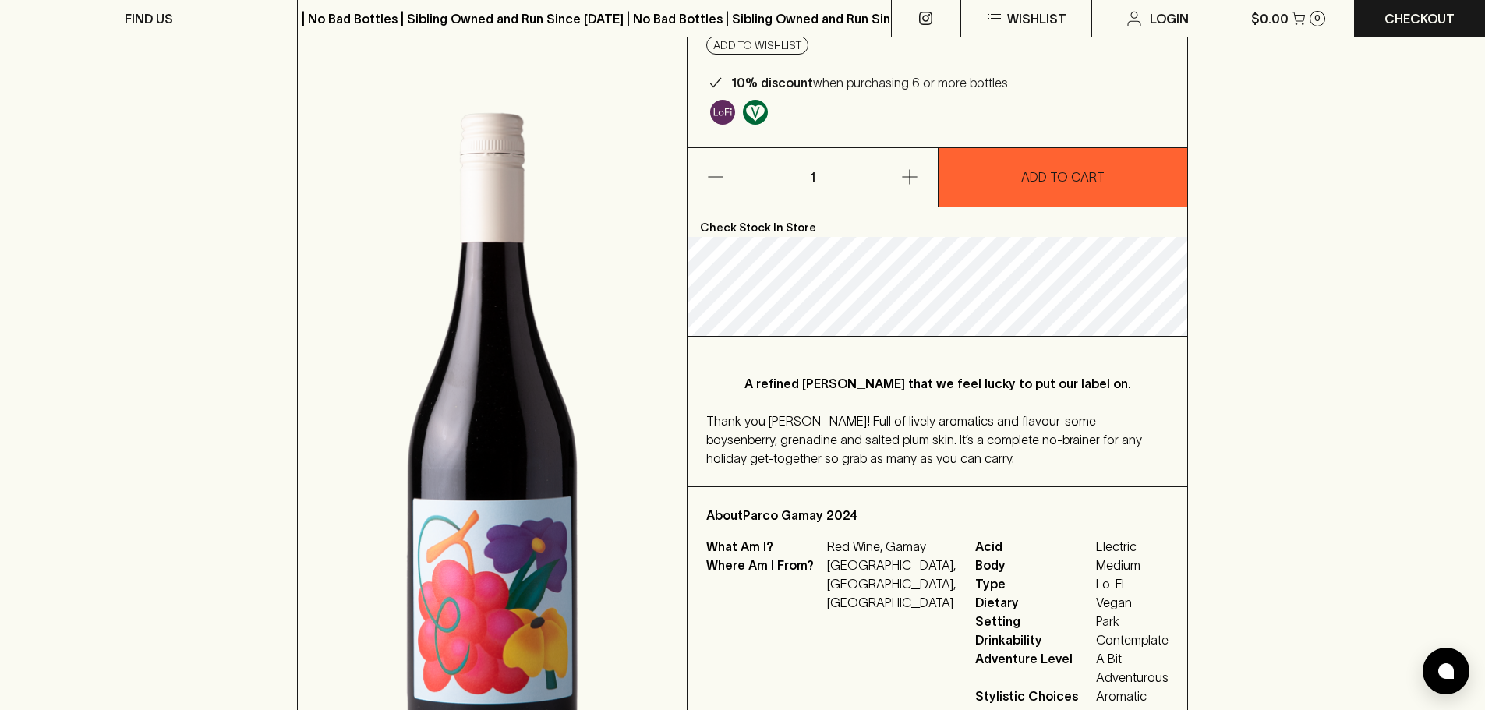
scroll to position [156, 0]
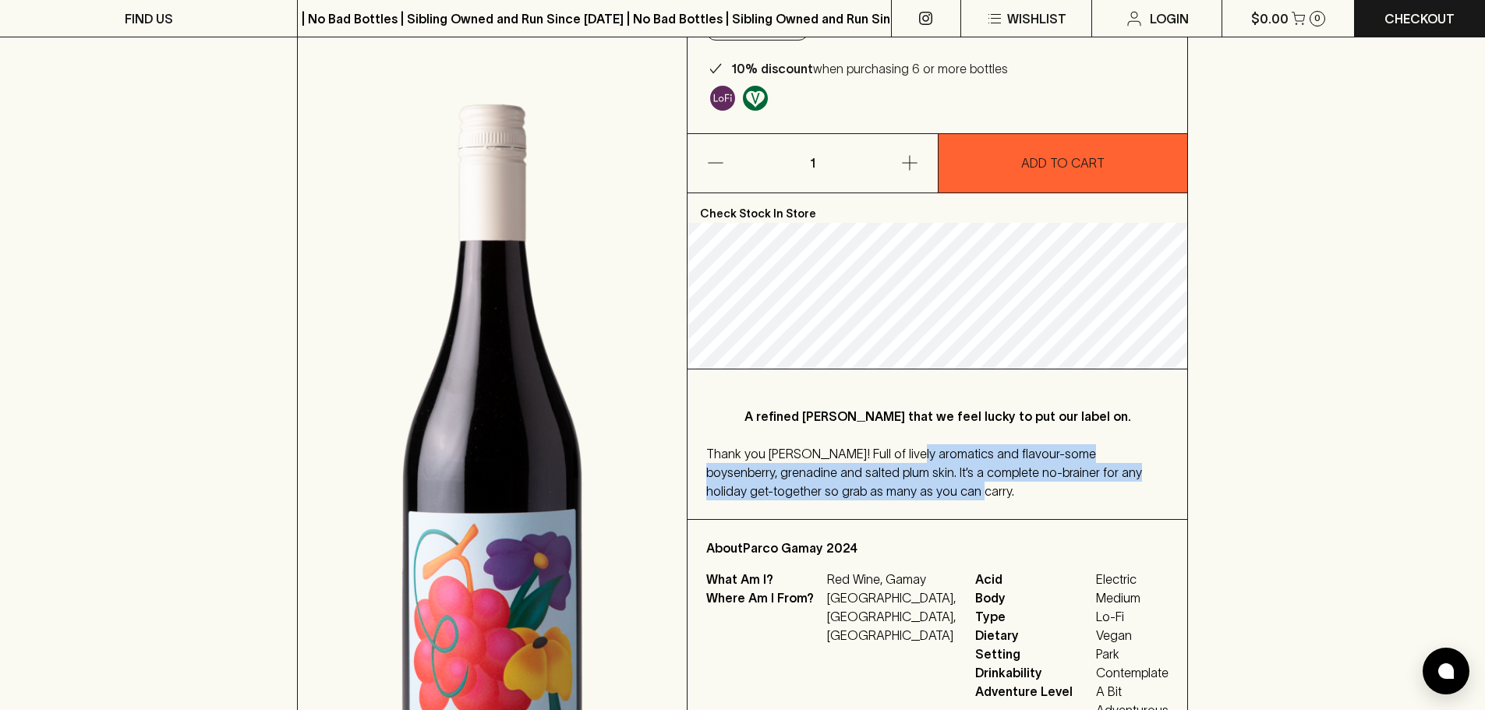
drag, startPoint x: 896, startPoint y: 412, endPoint x: 893, endPoint y: 490, distance: 78.8
click at [893, 490] on div "Thank you Koerner! Full of lively aromatics and flavour-some boysenberry, grena…" at bounding box center [937, 472] width 462 height 56
drag, startPoint x: 893, startPoint y: 490, endPoint x: 713, endPoint y: 455, distance: 183.5
click at [713, 455] on div "Thank you Koerner! Full of lively aromatics and flavour-some boysenberry, grena…" at bounding box center [937, 472] width 462 height 56
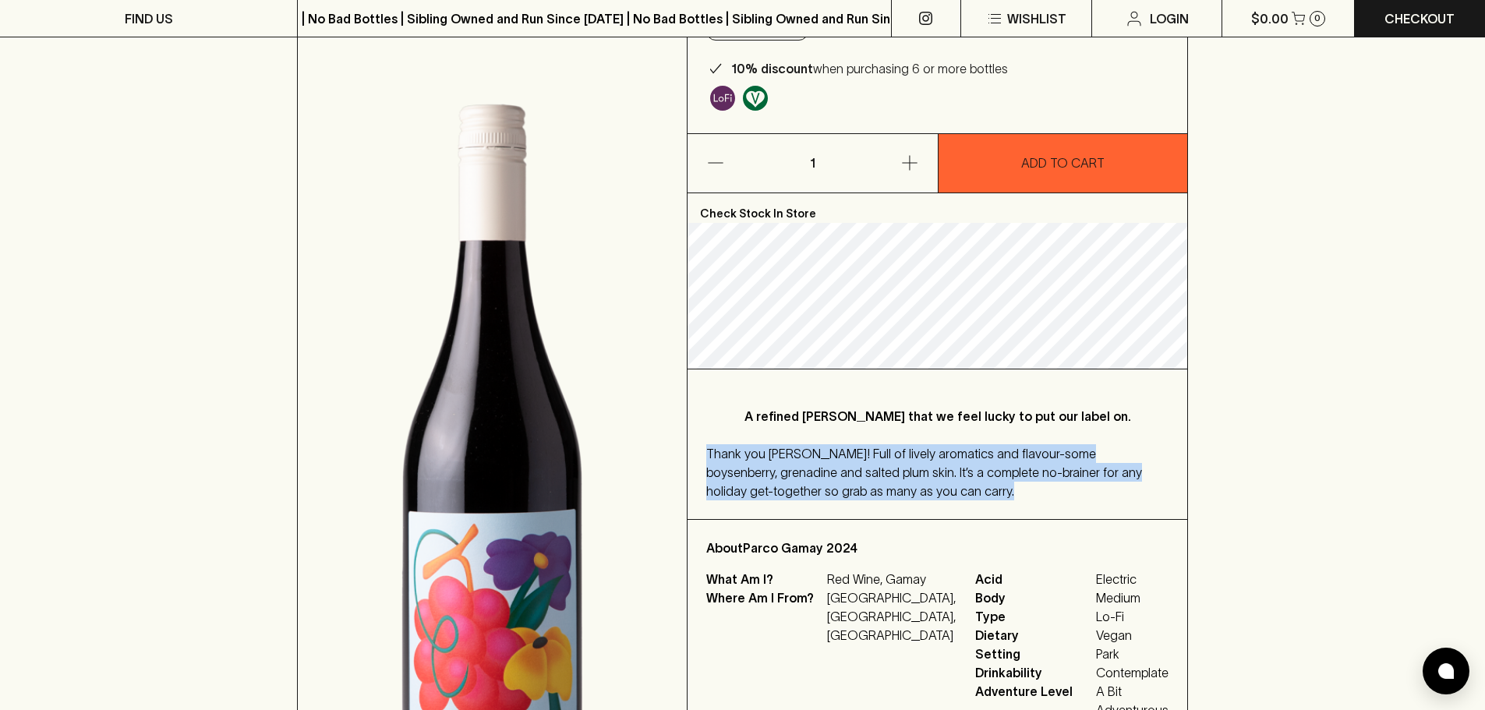
click at [885, 462] on div "Thank you Koerner! Full of lively aromatics and flavour-some boysenberry, grena…" at bounding box center [937, 472] width 462 height 56
drag, startPoint x: 1038, startPoint y: 454, endPoint x: 1052, endPoint y: 490, distance: 38.5
click at [1052, 490] on div "Thank you Koerner! Full of lively aromatics and flavour-some boysenberry, grena…" at bounding box center [937, 472] width 462 height 56
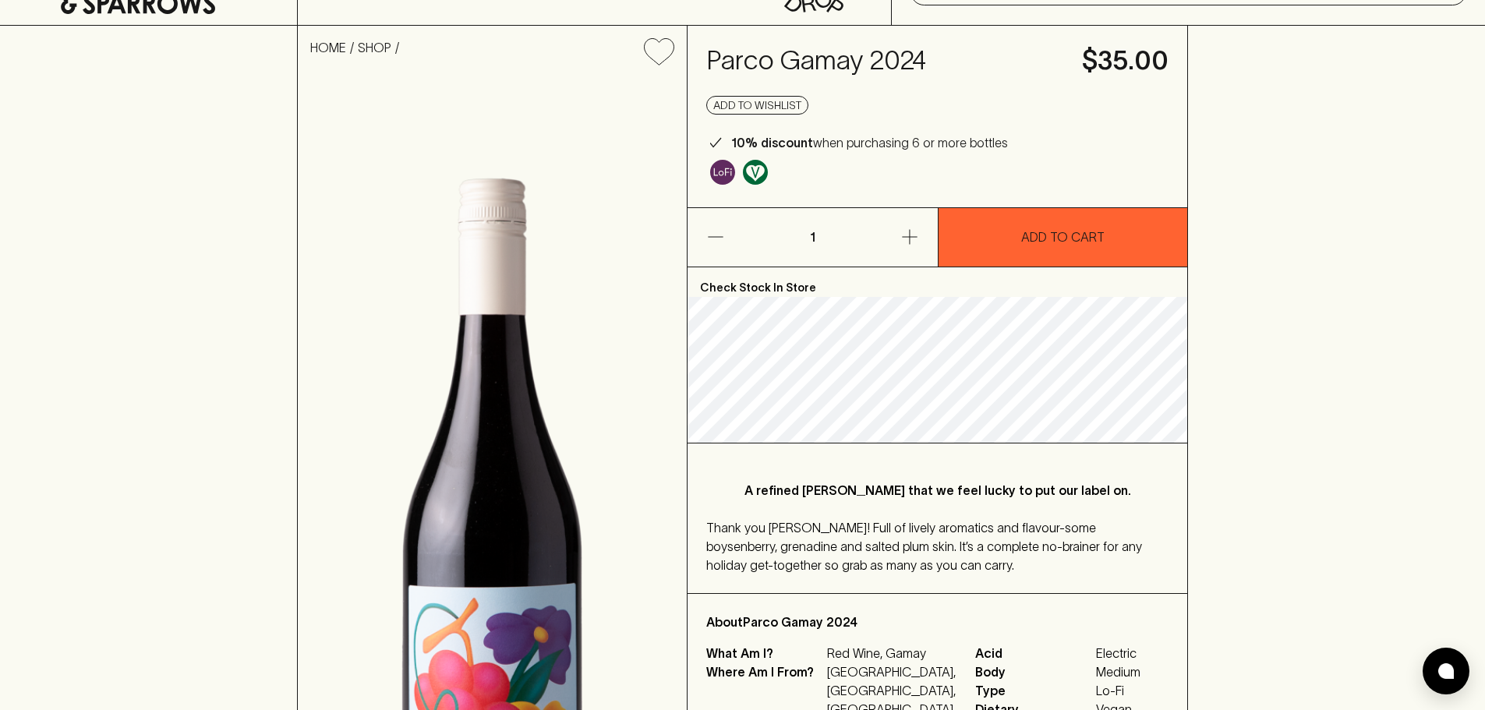
scroll to position [0, 0]
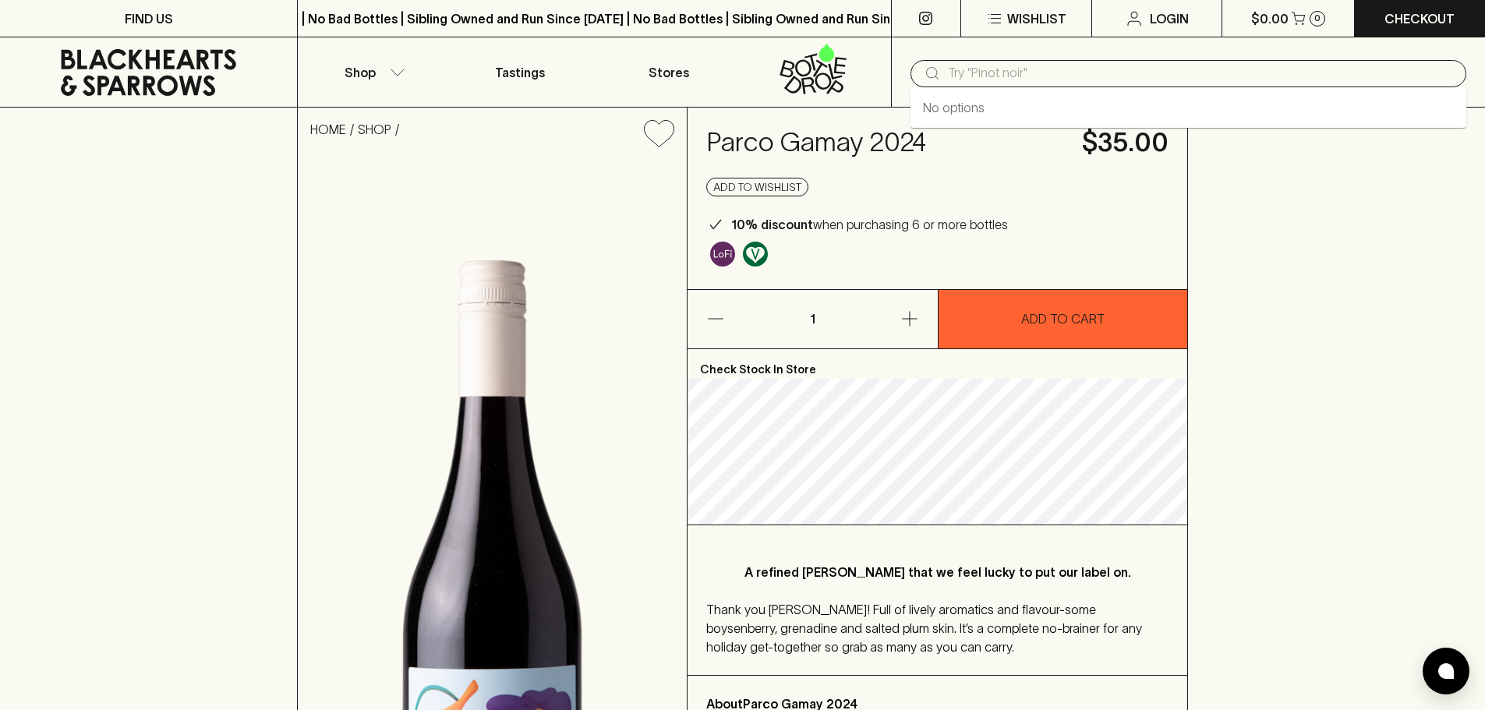
paste input "[PERSON_NAME] 2022"
type input "[PERSON_NAME] 2022"
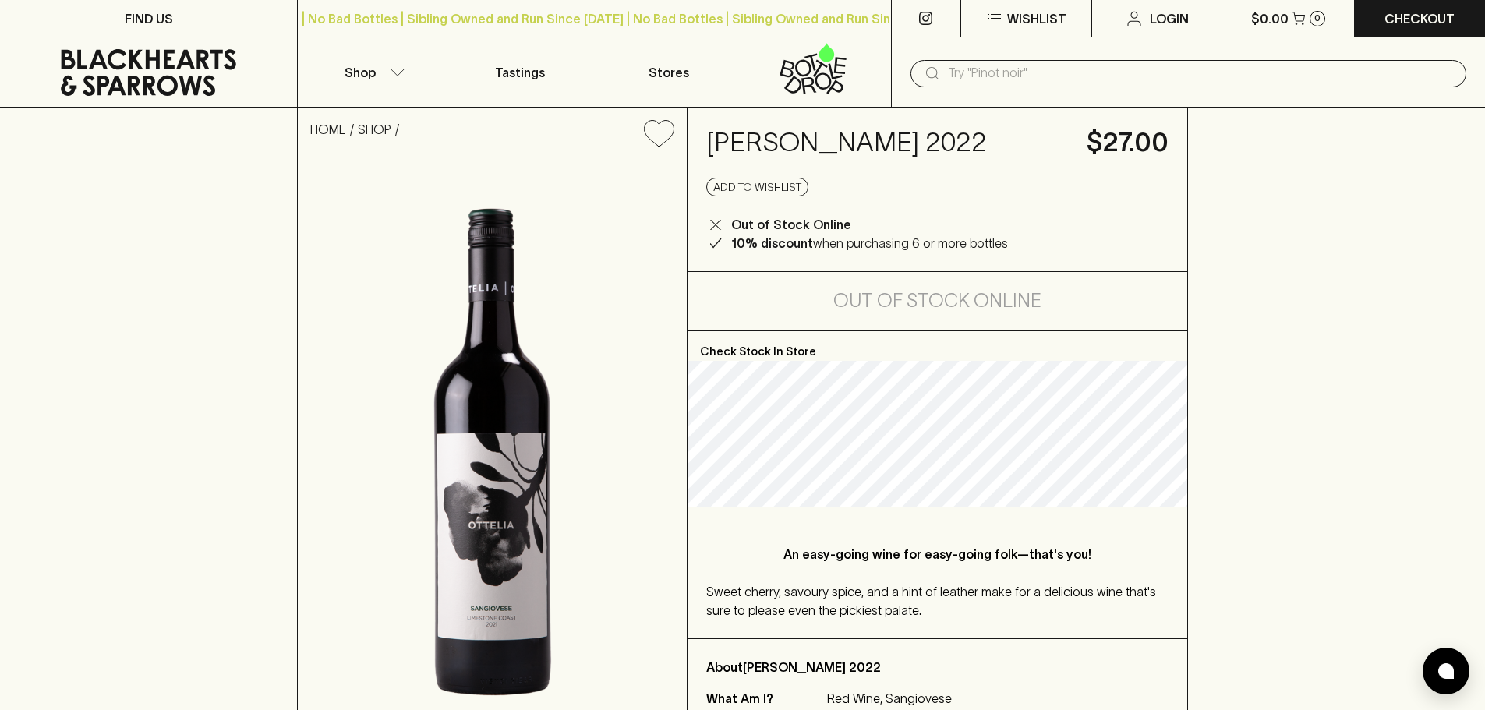
drag, startPoint x: 716, startPoint y: 142, endPoint x: 1052, endPoint y: 142, distance: 336.8
click at [1052, 142] on h4 "[PERSON_NAME] 2022" at bounding box center [887, 142] width 362 height 33
copy h4 "[PERSON_NAME] 2022"
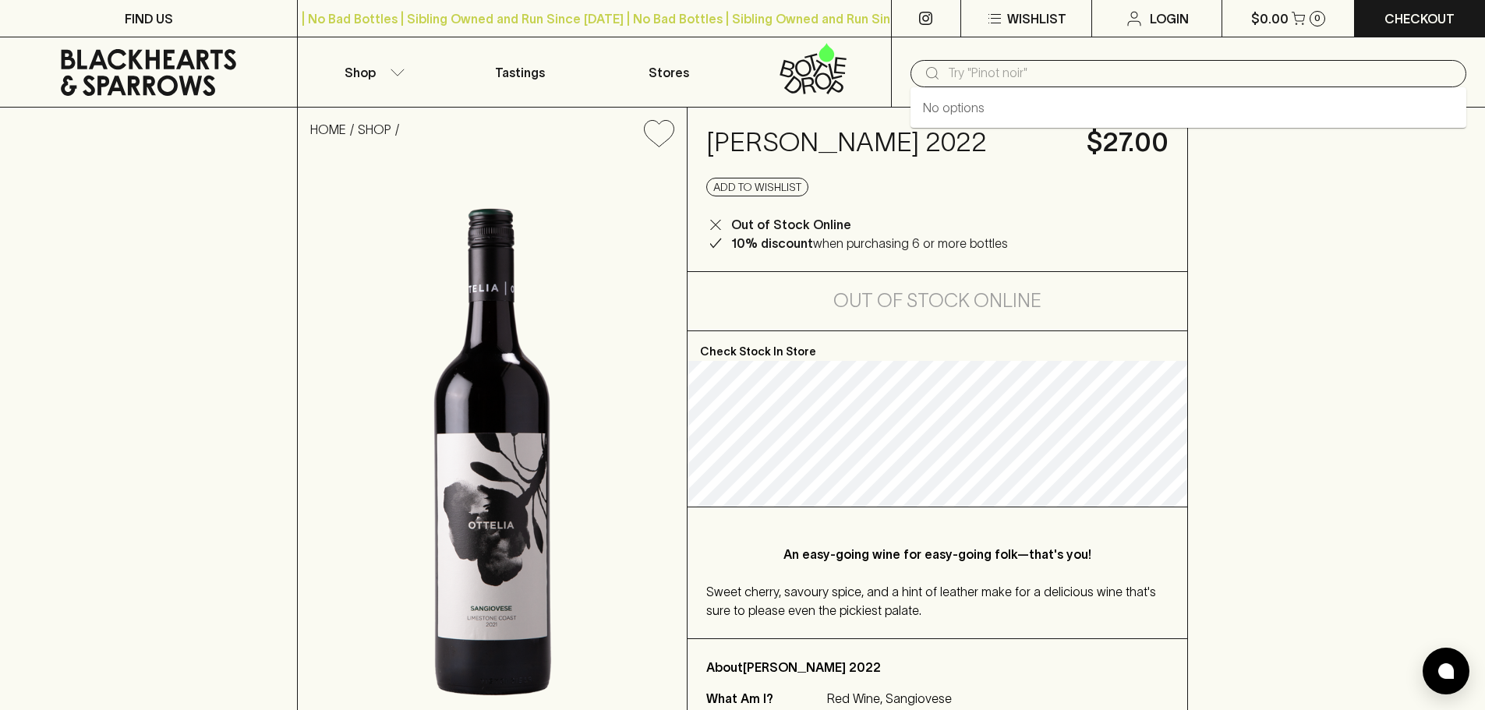
paste input "[PERSON_NAME] 2022"
type input "[PERSON_NAME] 2022"
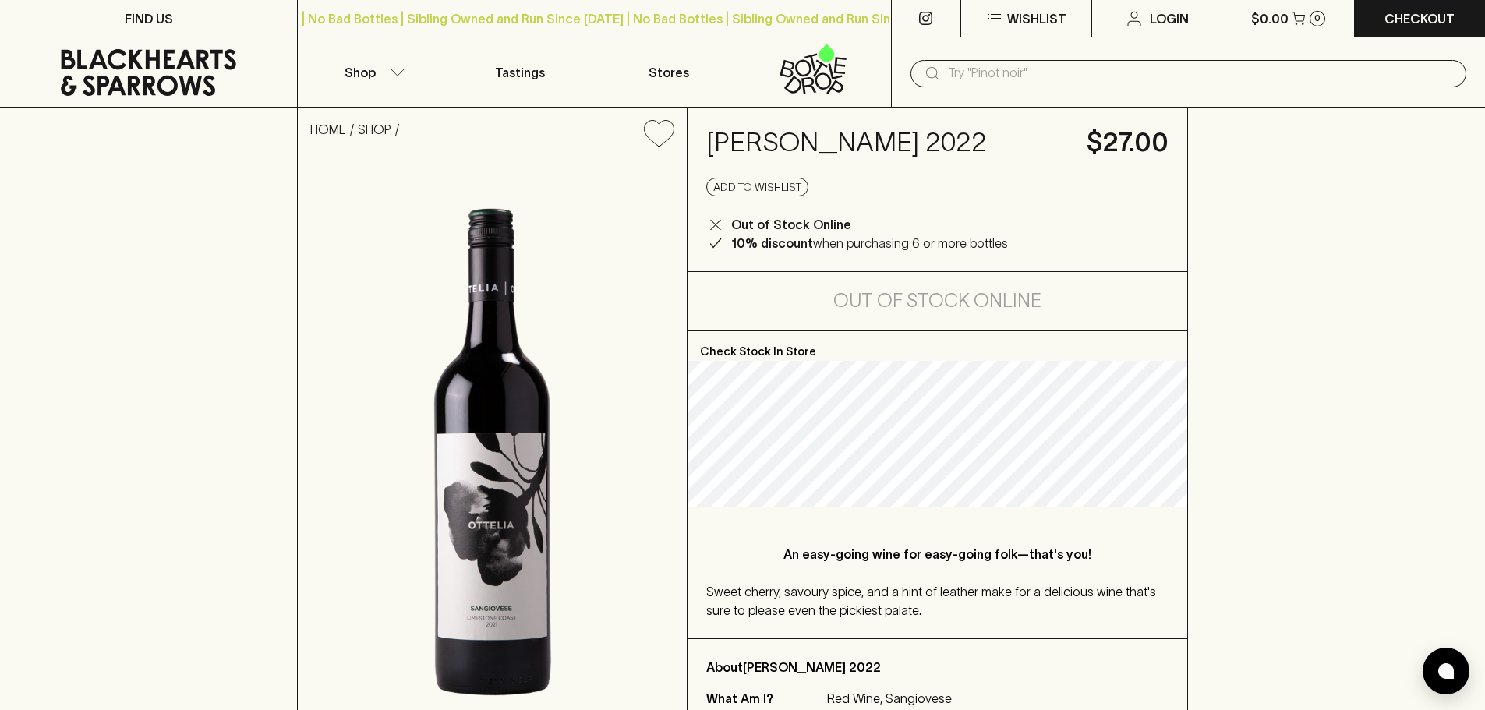
drag, startPoint x: 695, startPoint y: 137, endPoint x: 1022, endPoint y: 145, distance: 326.7
click at [1022, 145] on div "[PERSON_NAME] 2022 $27.00 Add to wishlist Out of Stock Online 10% discount when…" at bounding box center [938, 190] width 500 height 164
